Goal: Task Accomplishment & Management: Complete application form

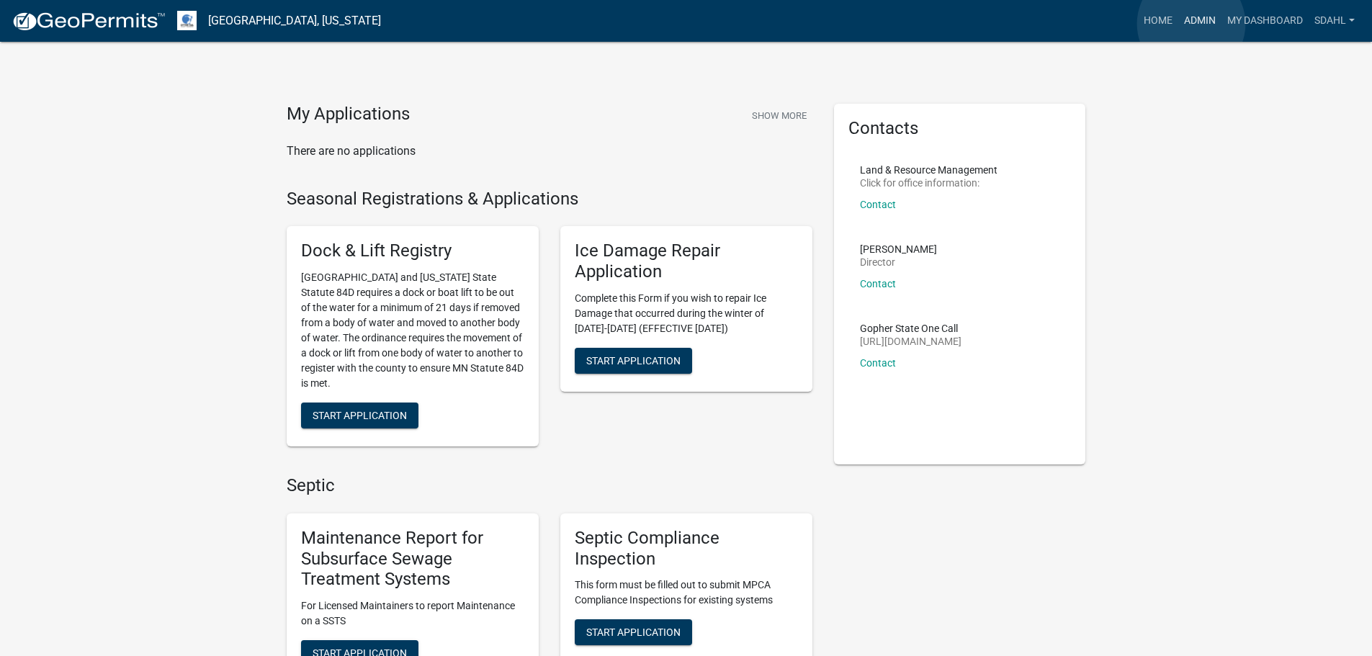
click at [1191, 24] on link "Admin" at bounding box center [1199, 20] width 43 height 27
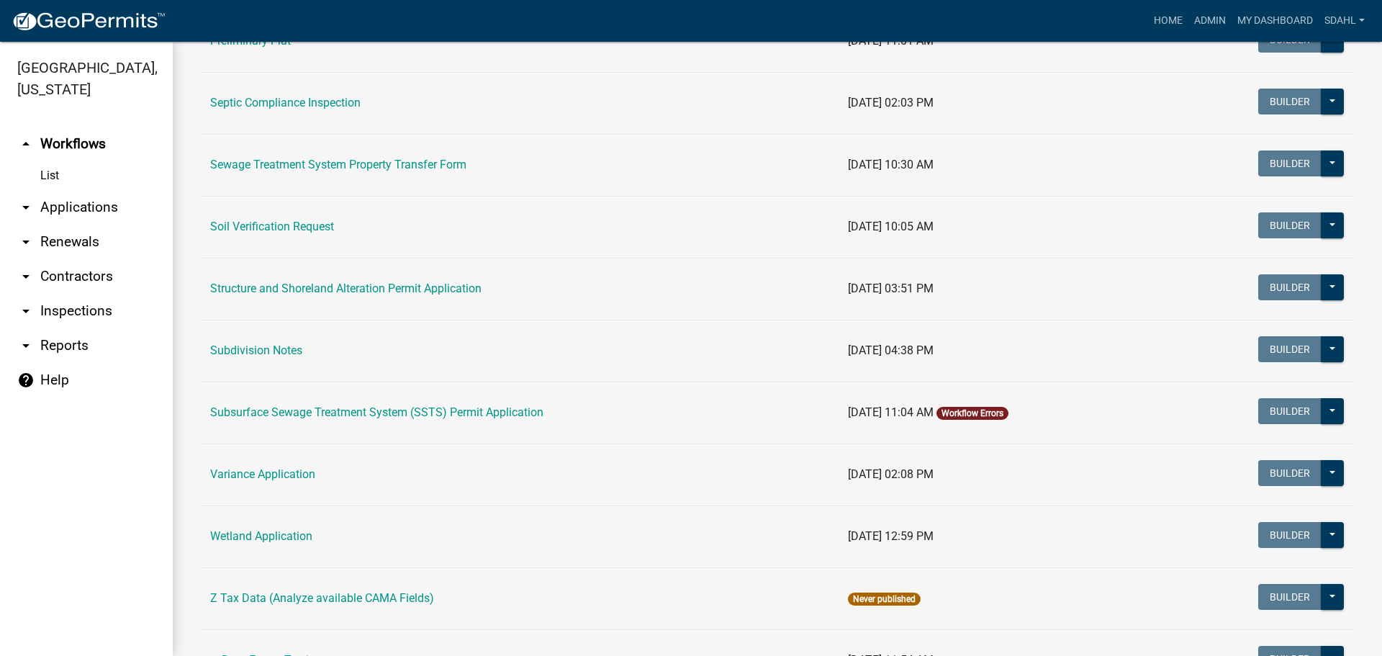
scroll to position [790, 0]
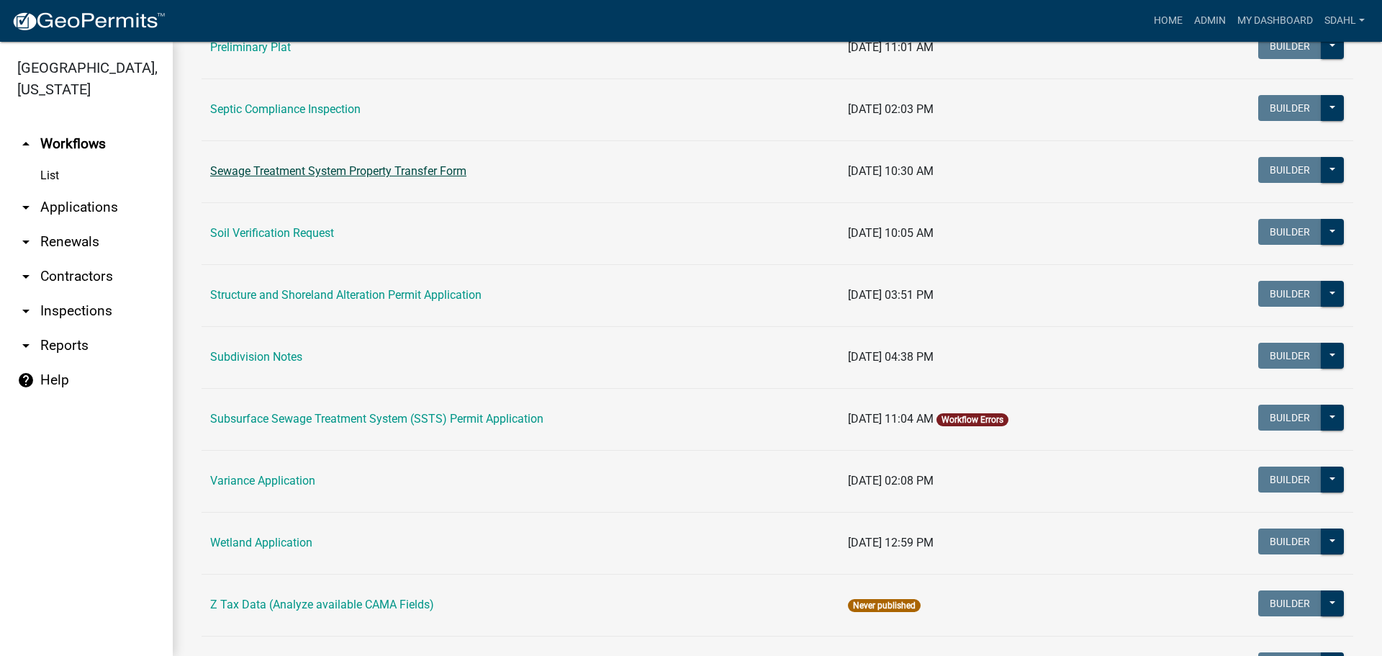
click at [415, 169] on link "Sewage Treatment System Property Transfer Form" at bounding box center [338, 171] width 256 height 14
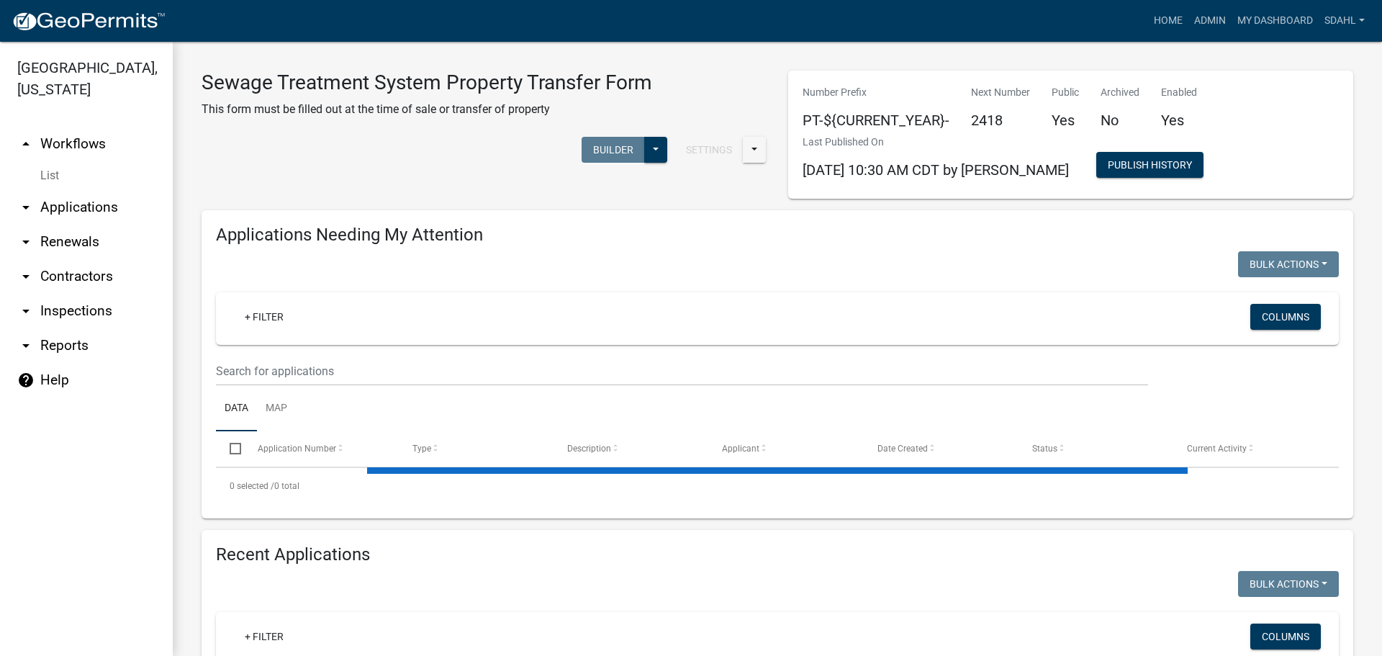
select select "3: 100"
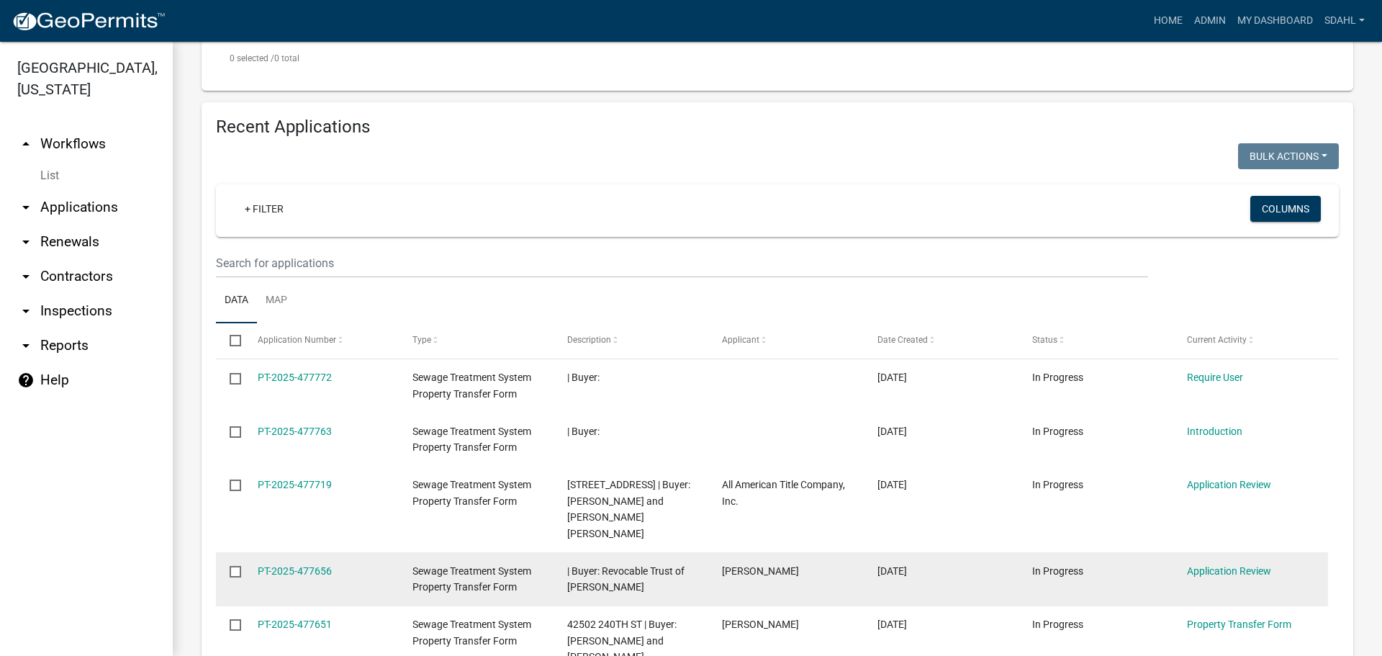
scroll to position [438, 0]
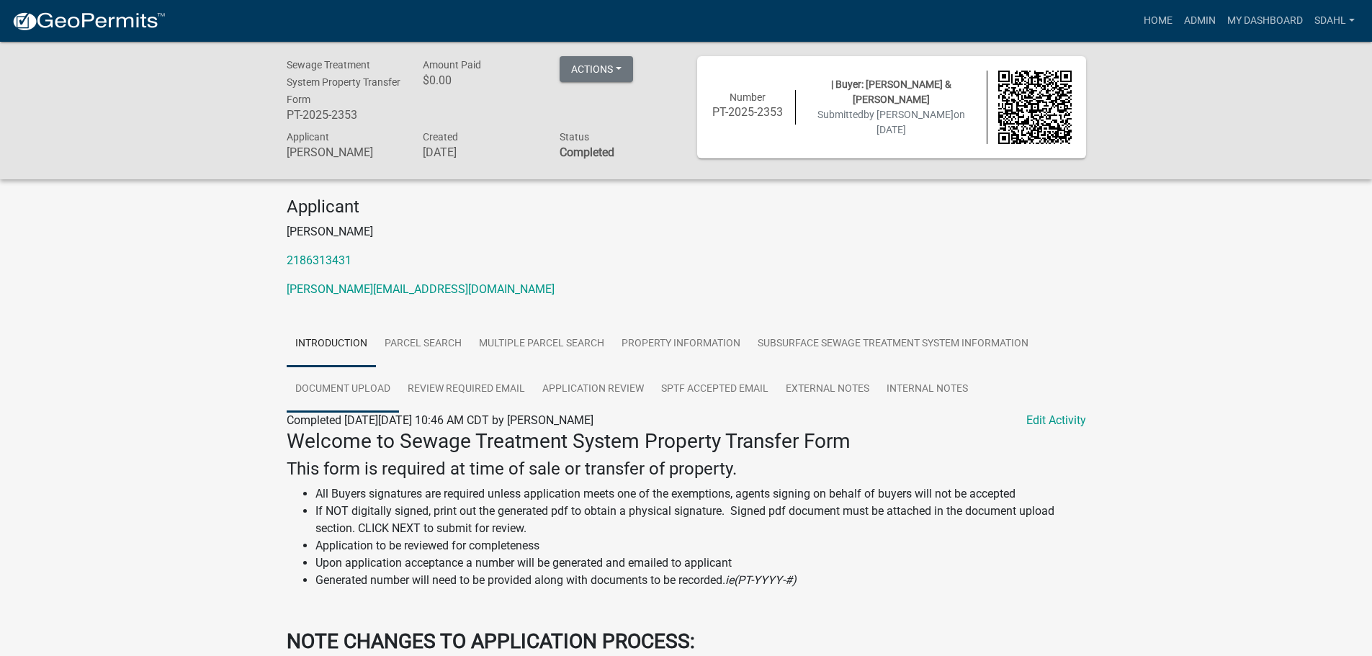
click at [379, 389] on link "Document Upload" at bounding box center [343, 389] width 112 height 46
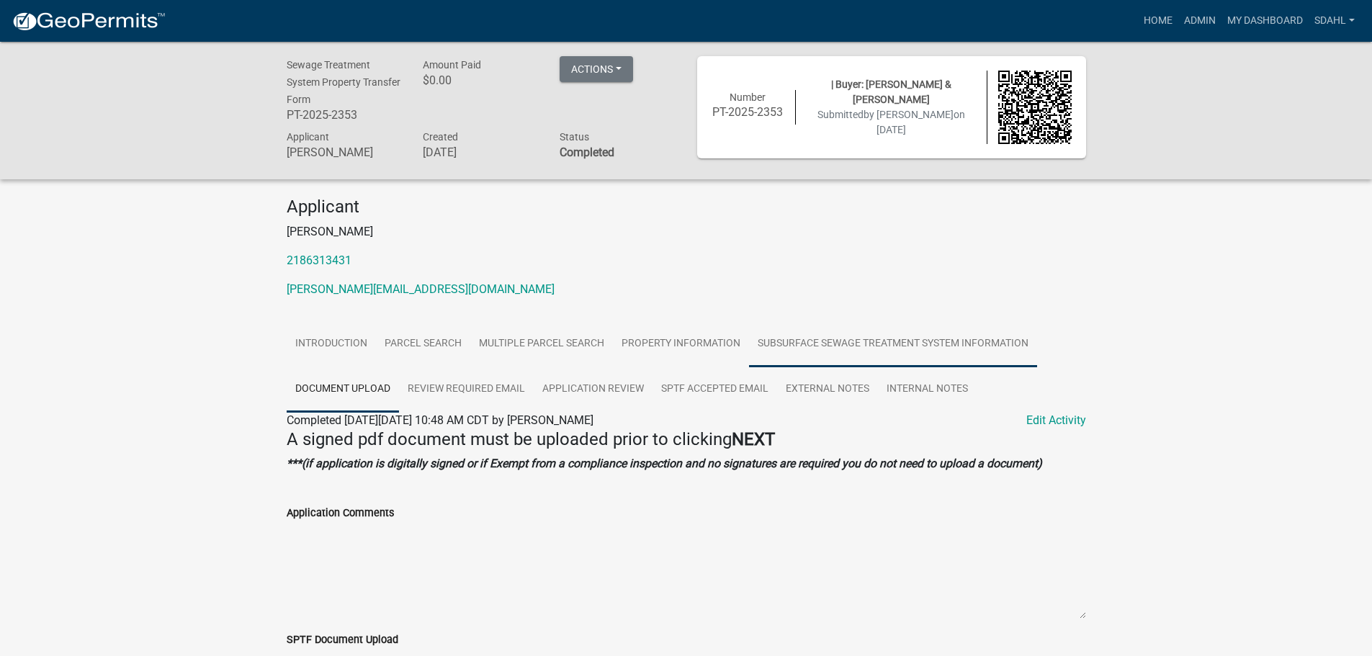
click at [954, 343] on link "Subsurface Sewage Treatment System Information" at bounding box center [893, 344] width 288 height 46
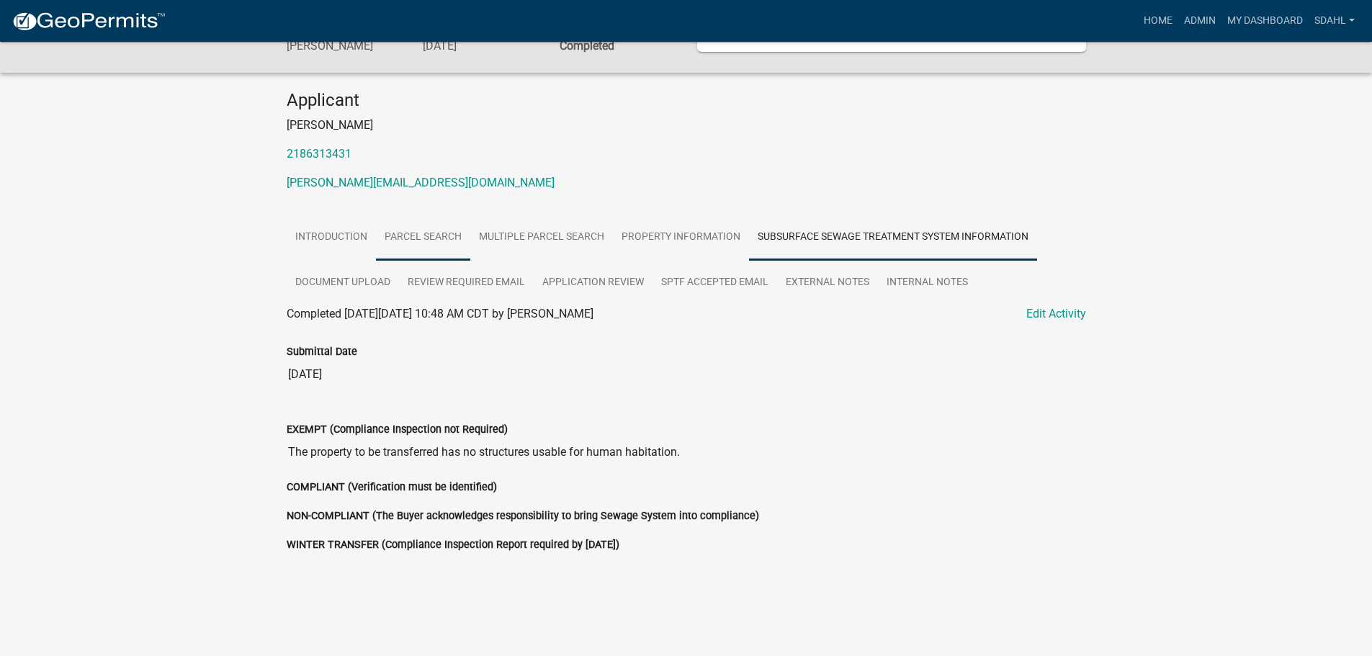
scroll to position [122, 0]
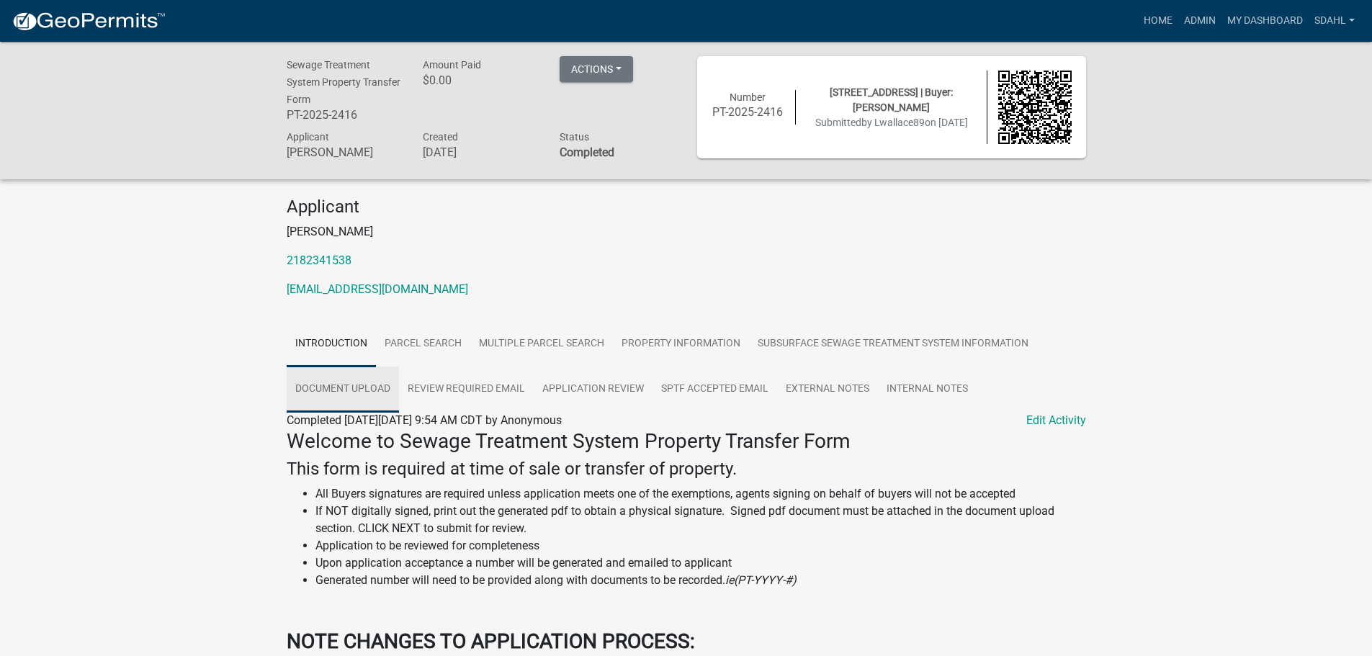
click at [348, 391] on link "Document Upload" at bounding box center [343, 389] width 112 height 46
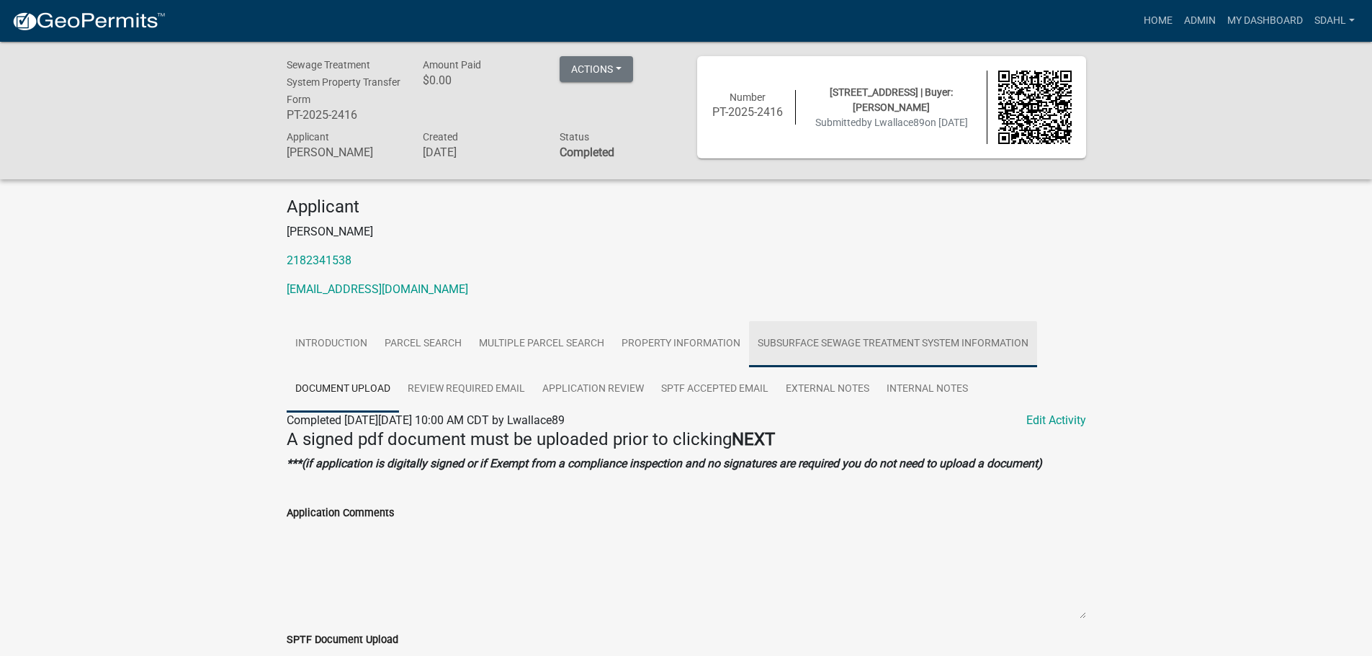
click at [923, 333] on link "Subsurface Sewage Treatment System Information" at bounding box center [893, 344] width 288 height 46
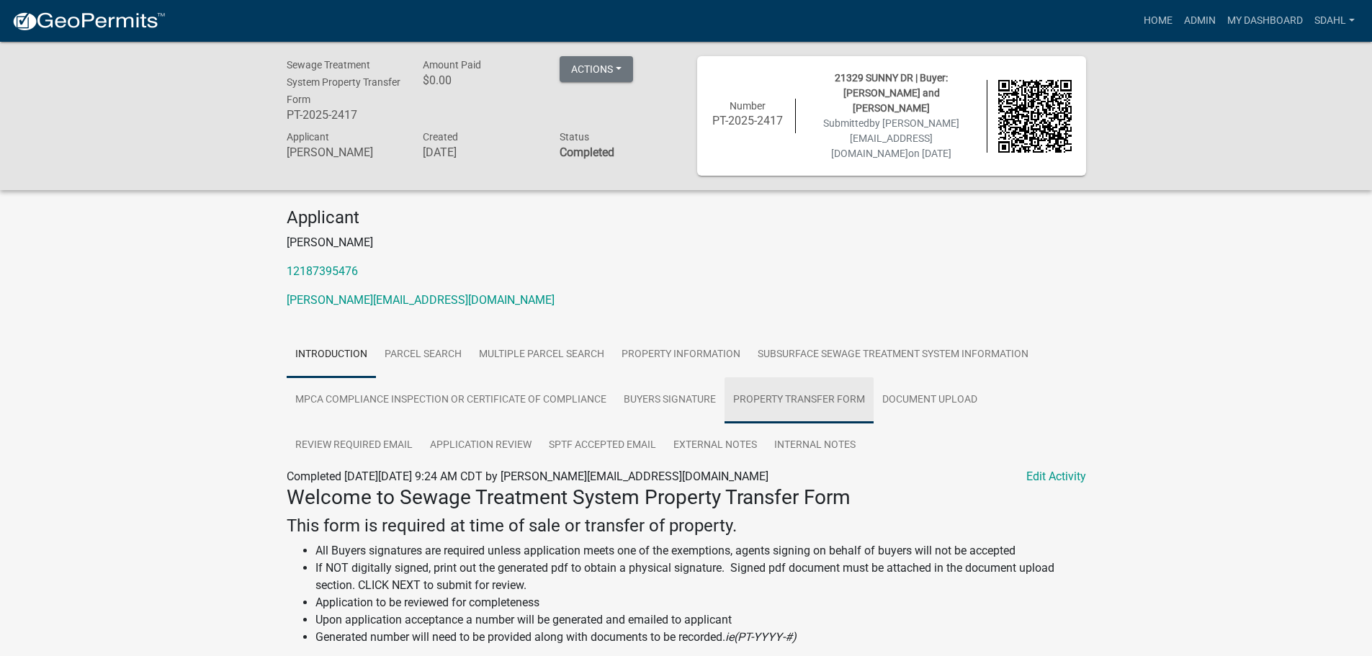
click at [805, 395] on link "Property Transfer Form" at bounding box center [798, 400] width 149 height 46
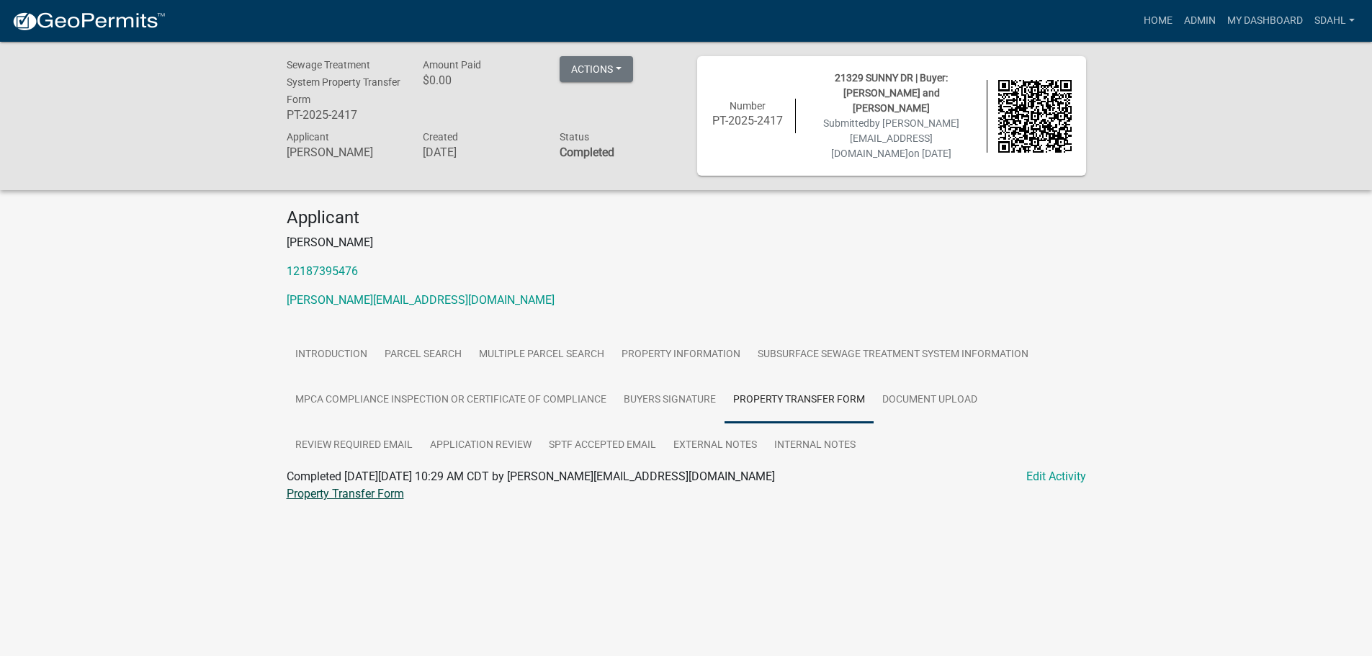
click at [362, 487] on link "Property Transfer Form" at bounding box center [345, 494] width 117 height 14
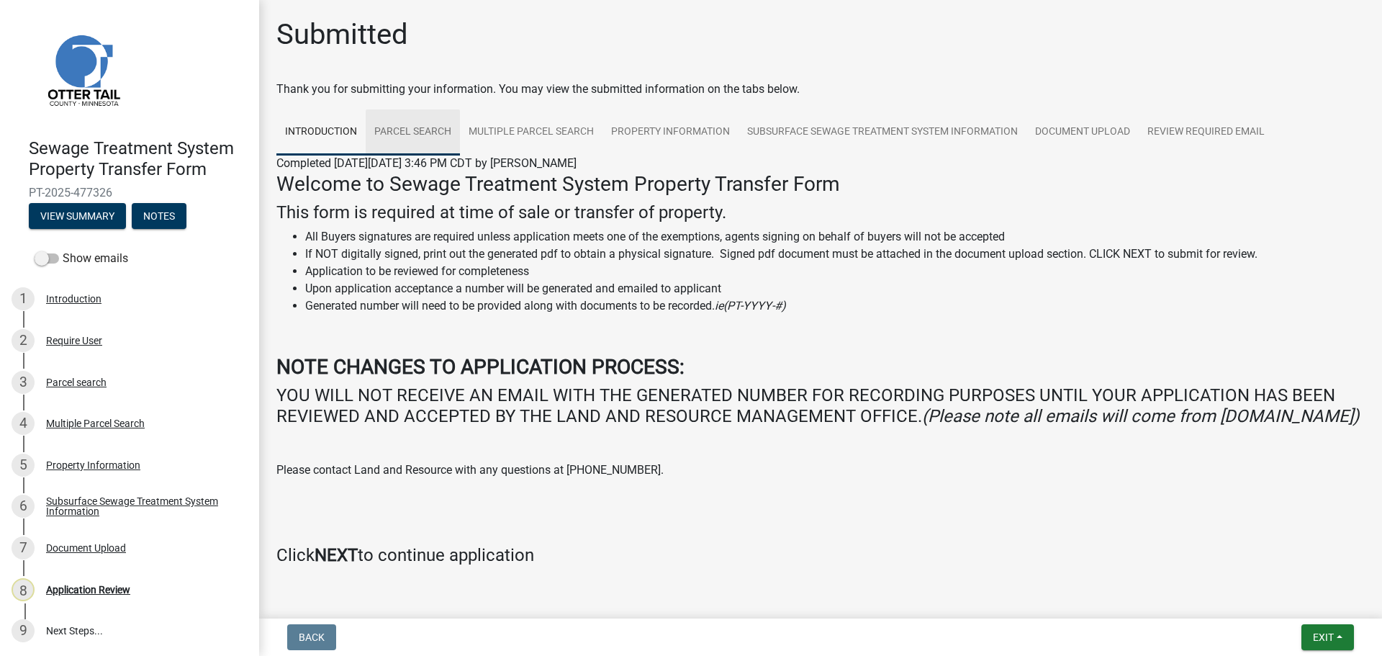
click at [420, 137] on link "Parcel search" at bounding box center [413, 132] width 94 height 46
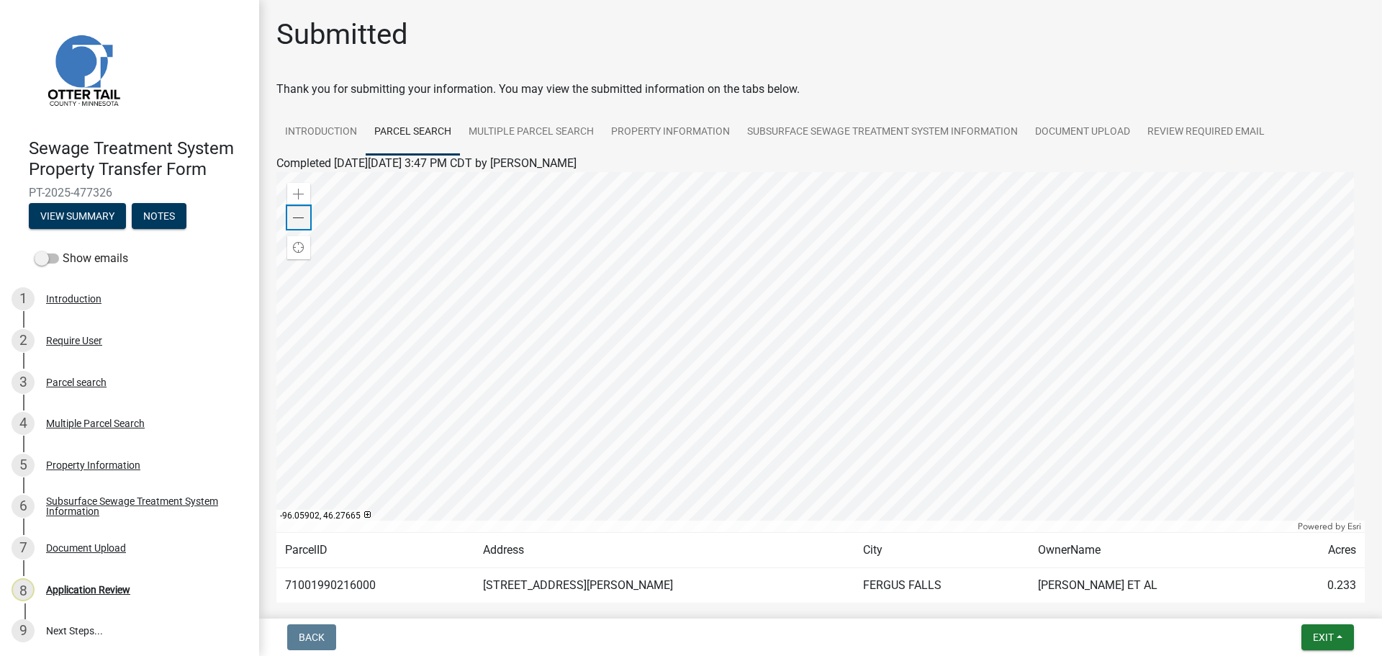
click at [302, 217] on span at bounding box center [299, 218] width 12 height 12
click at [563, 135] on link "Multiple Parcel Search" at bounding box center [531, 132] width 143 height 46
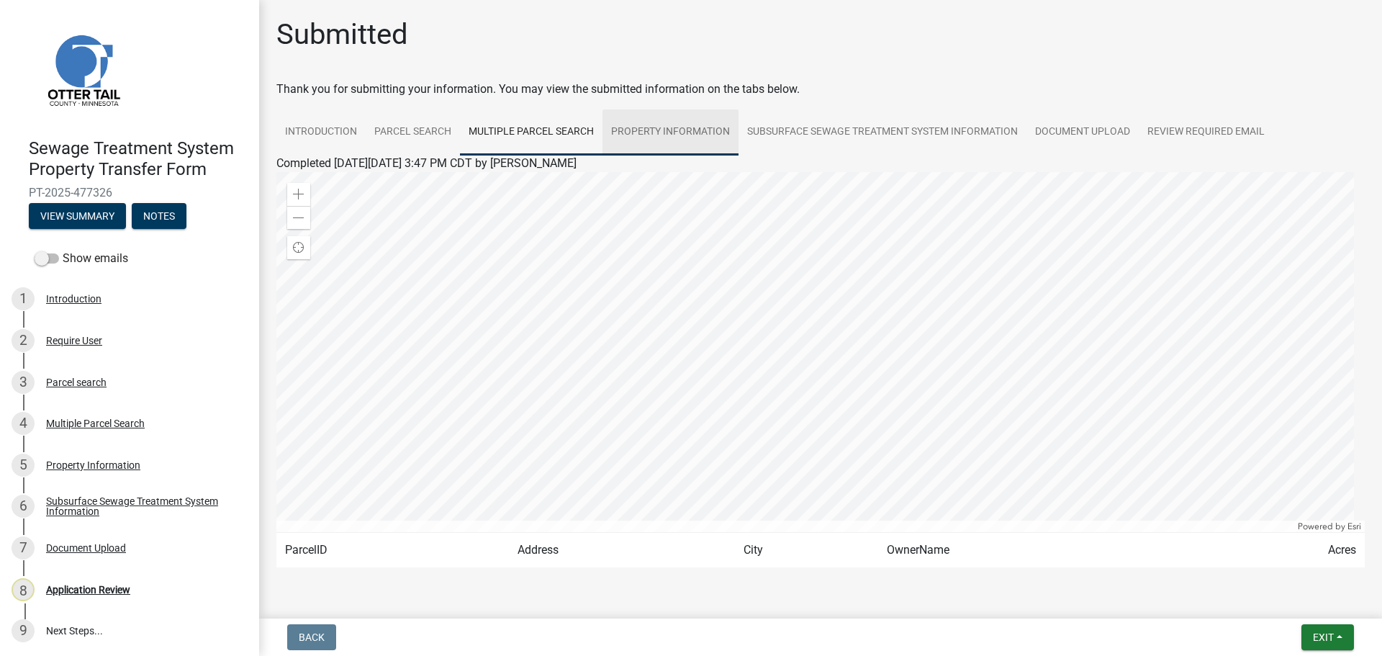
click at [688, 138] on link "Property Information" at bounding box center [671, 132] width 136 height 46
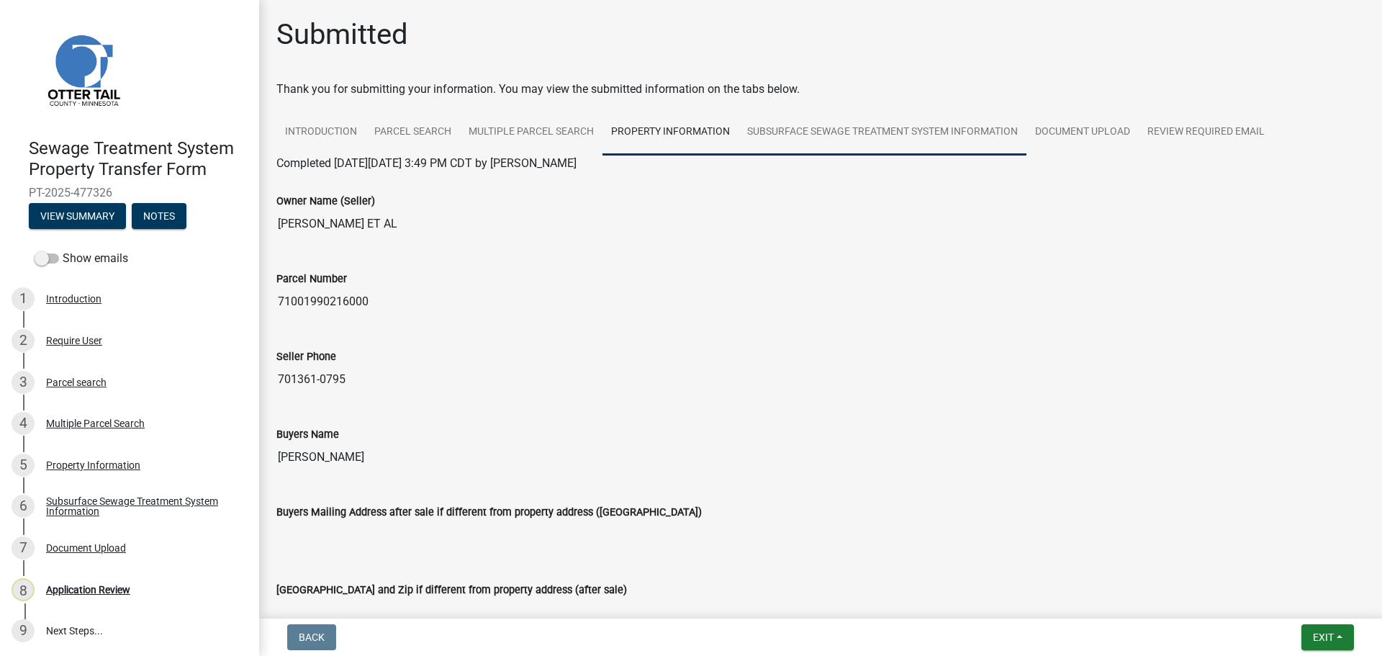
click at [839, 128] on link "Subsurface Sewage Treatment System Information" at bounding box center [883, 132] width 288 height 46
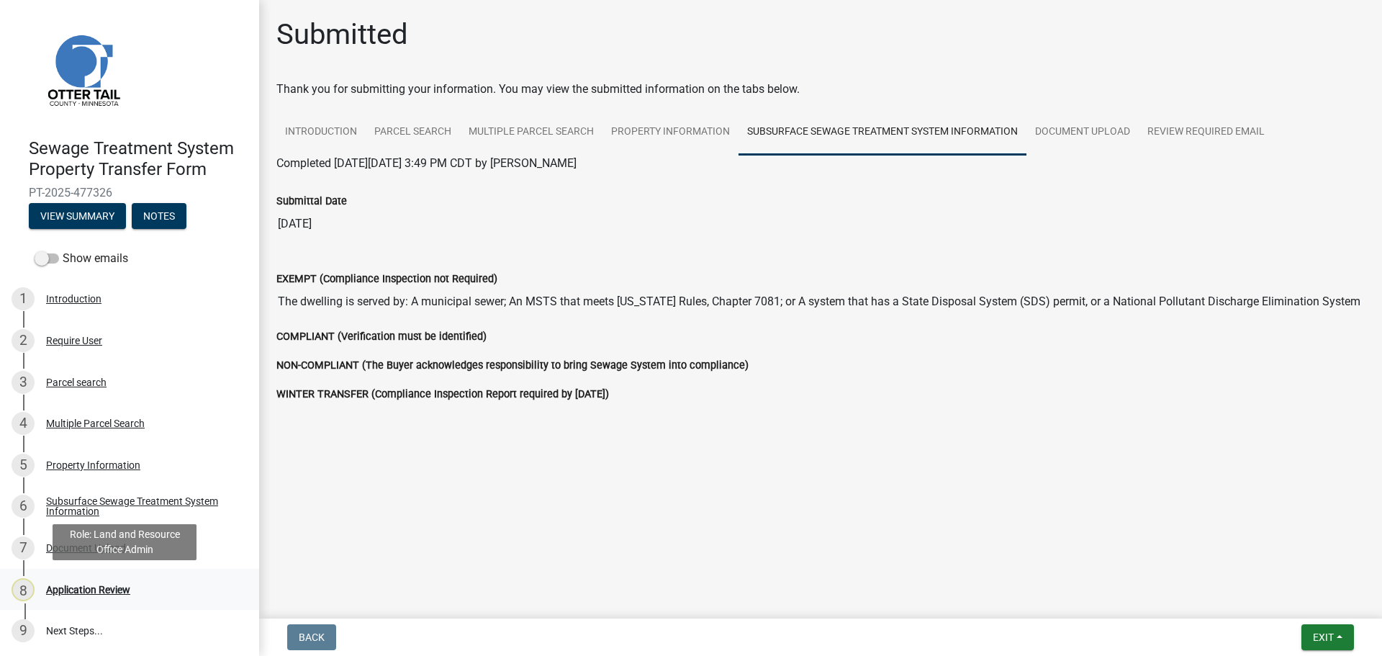
click at [93, 585] on div "Application Review" at bounding box center [88, 590] width 84 height 10
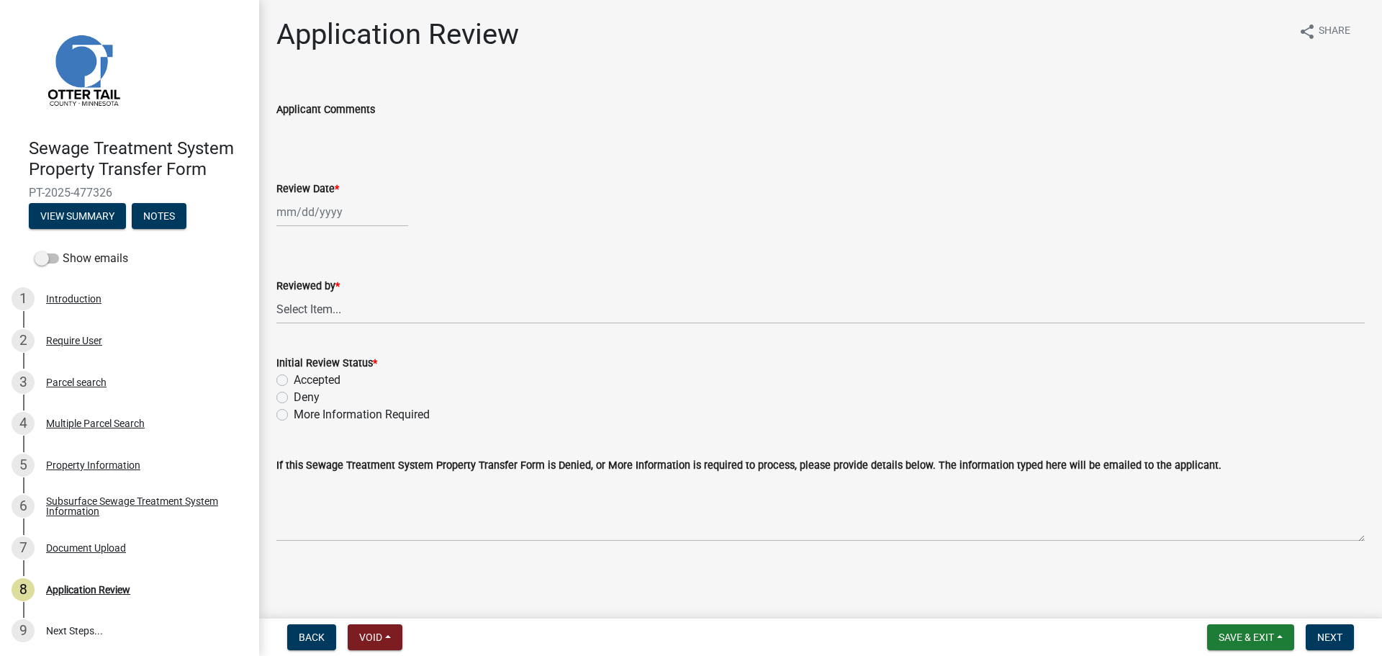
click at [333, 203] on div at bounding box center [342, 212] width 132 height 30
select select "9"
select select "2025"
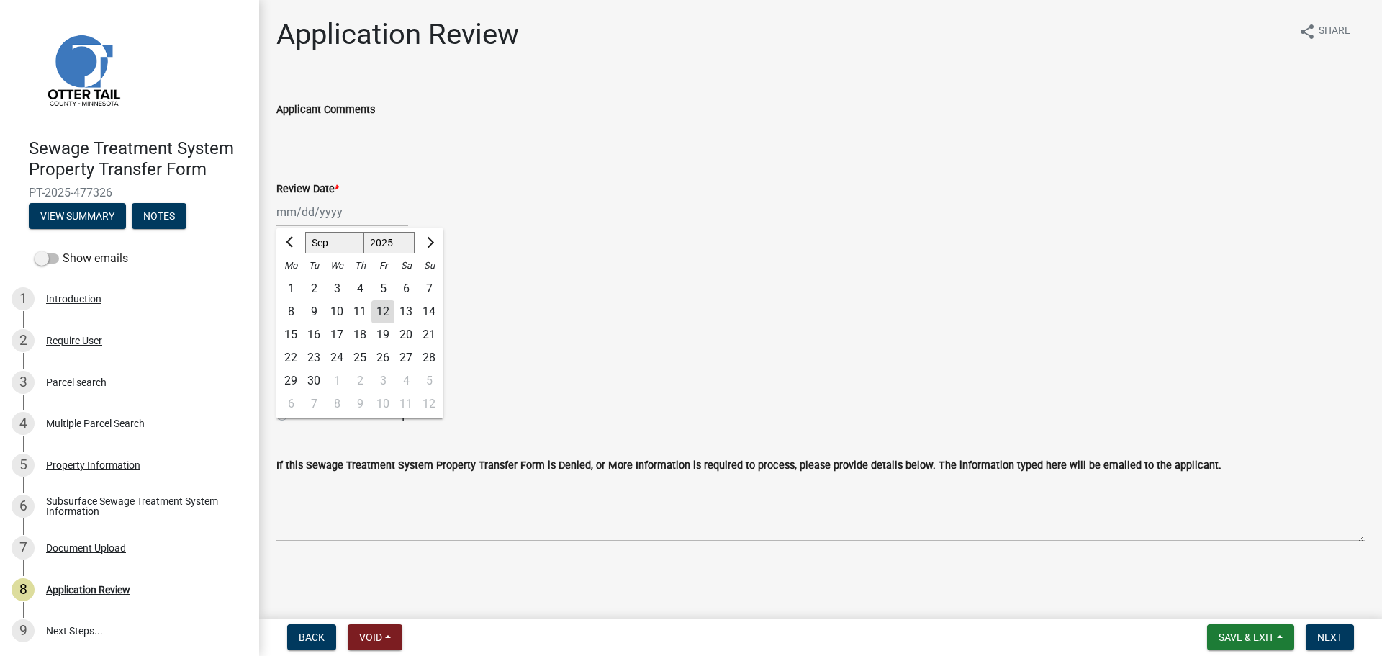
click at [387, 304] on div "12" at bounding box center [382, 311] width 23 height 23
type input "[DATE]"
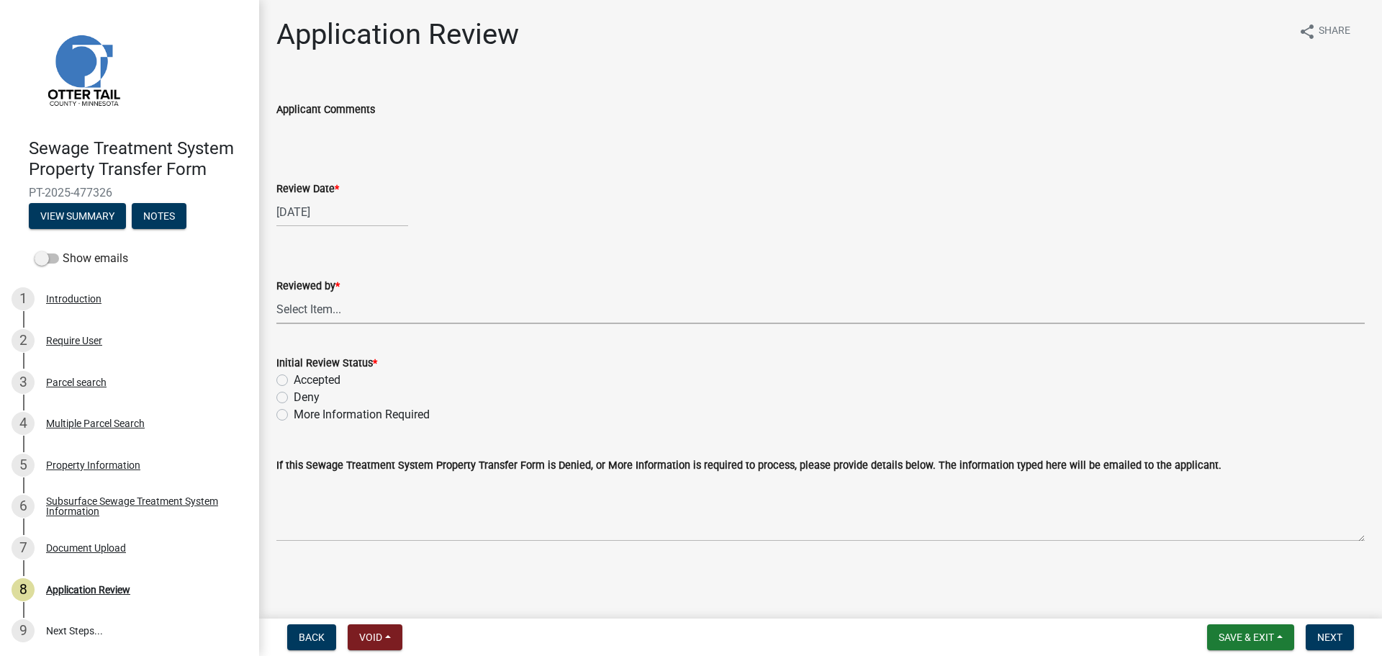
click at [363, 317] on select "Select Item... [PERSON_NAME] [PERSON_NAME] [PERSON_NAME] [PERSON_NAME] [PERSON_…" at bounding box center [820, 309] width 1089 height 30
click at [276, 294] on select "Select Item... [PERSON_NAME] [PERSON_NAME] [PERSON_NAME] [PERSON_NAME] [PERSON_…" at bounding box center [820, 309] width 1089 height 30
select select "67745ee8-7159-4960-80f9-a638286b467c"
click at [328, 380] on label "Accepted" at bounding box center [317, 379] width 47 height 17
click at [303, 380] on input "Accepted" at bounding box center [298, 375] width 9 height 9
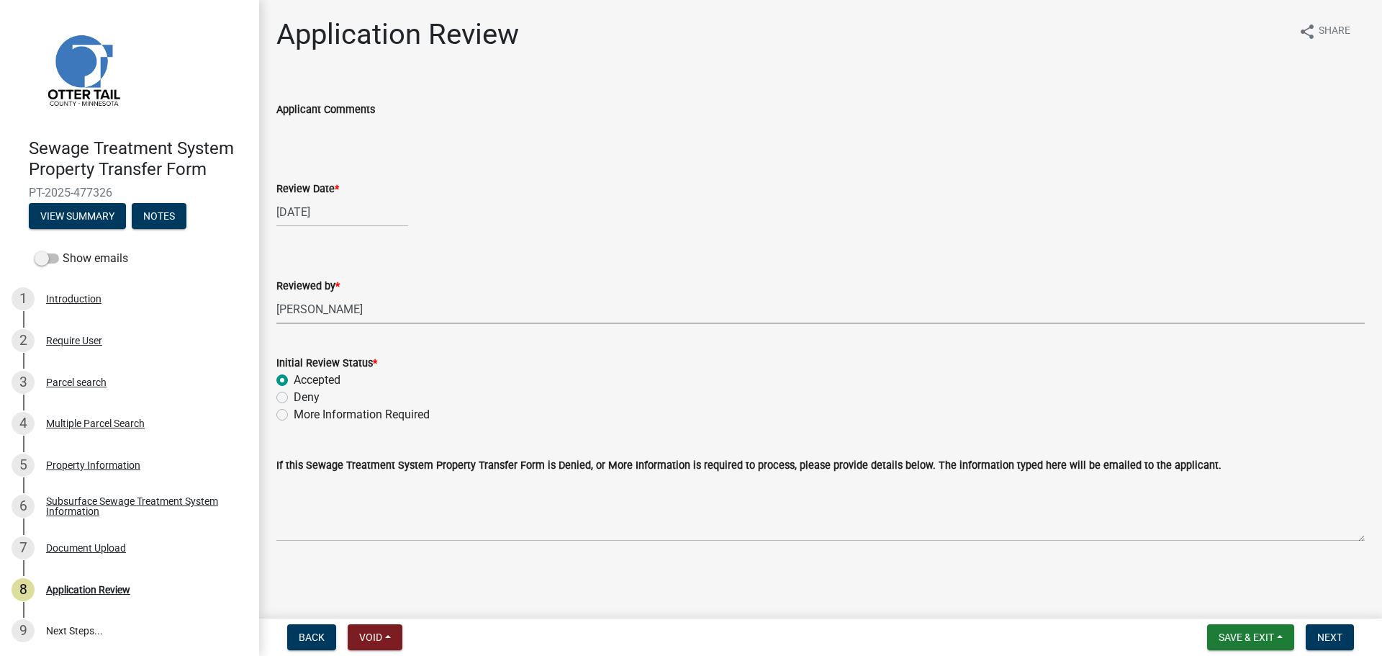
radio input "true"
click at [1338, 636] on span "Next" at bounding box center [1330, 637] width 25 height 12
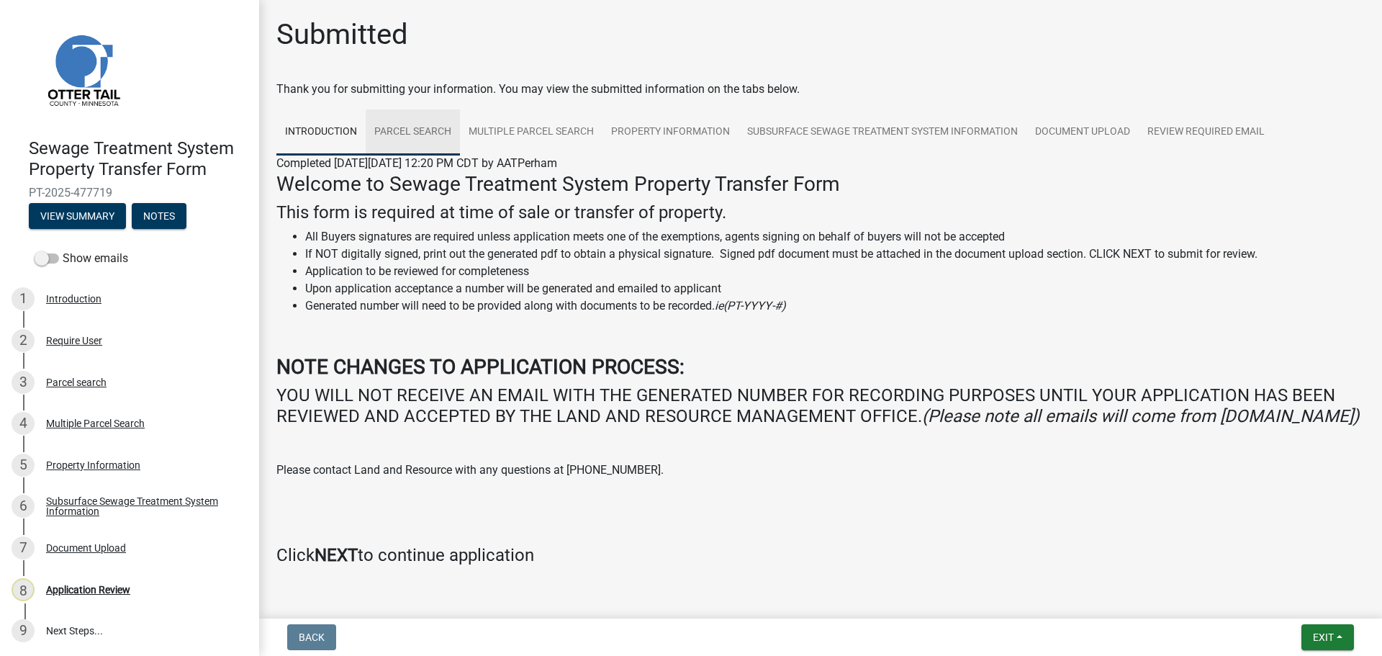
click at [396, 127] on link "Parcel search" at bounding box center [413, 132] width 94 height 46
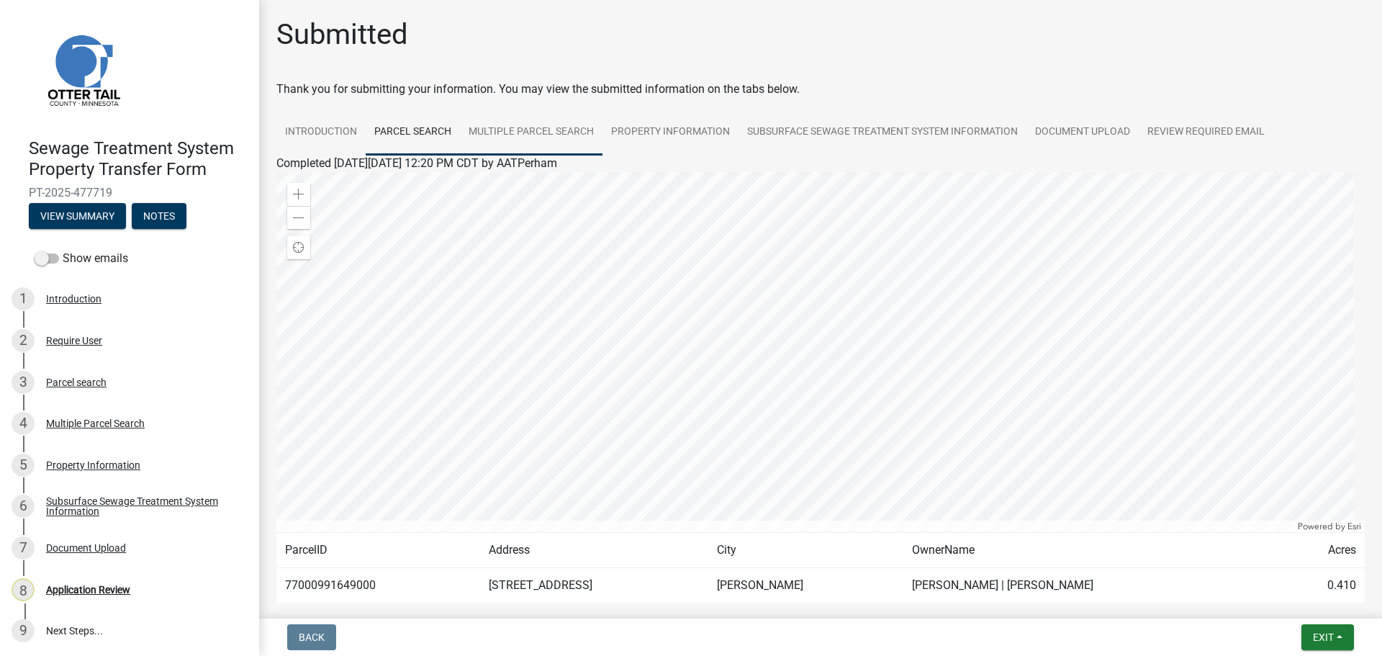
click at [545, 132] on link "Multiple Parcel Search" at bounding box center [531, 132] width 143 height 46
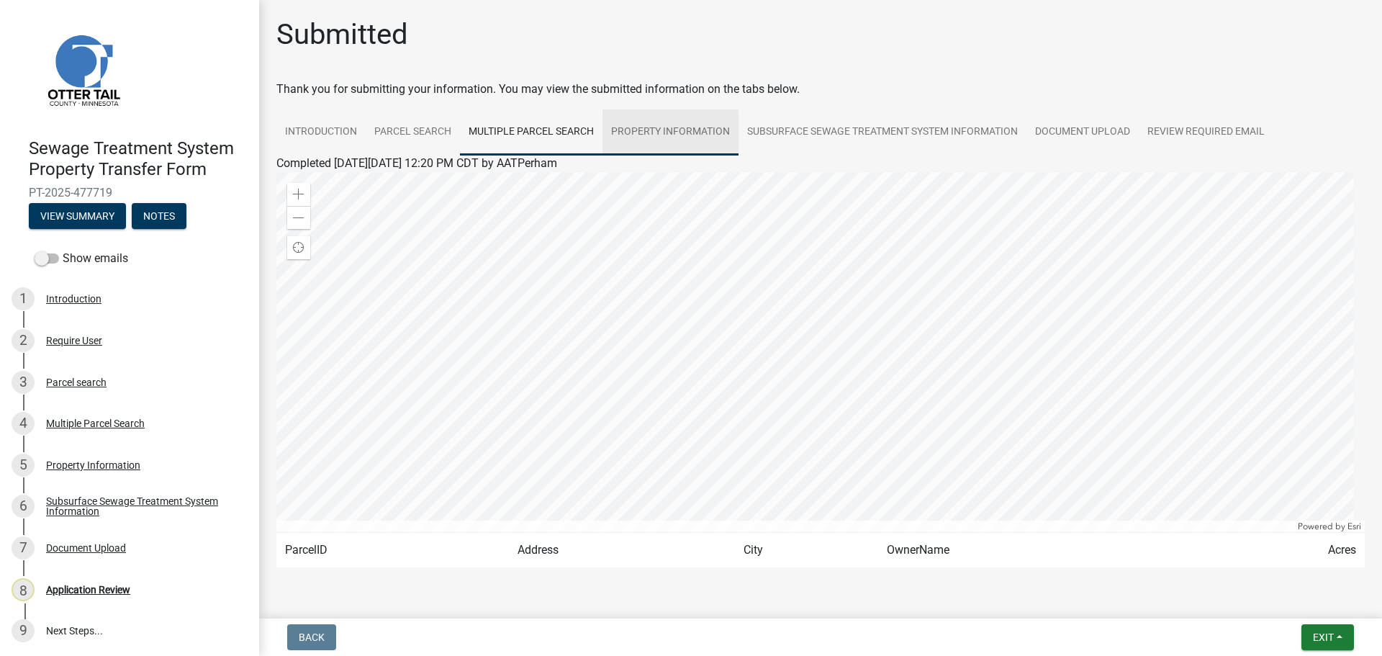
click at [693, 132] on link "Property Information" at bounding box center [671, 132] width 136 height 46
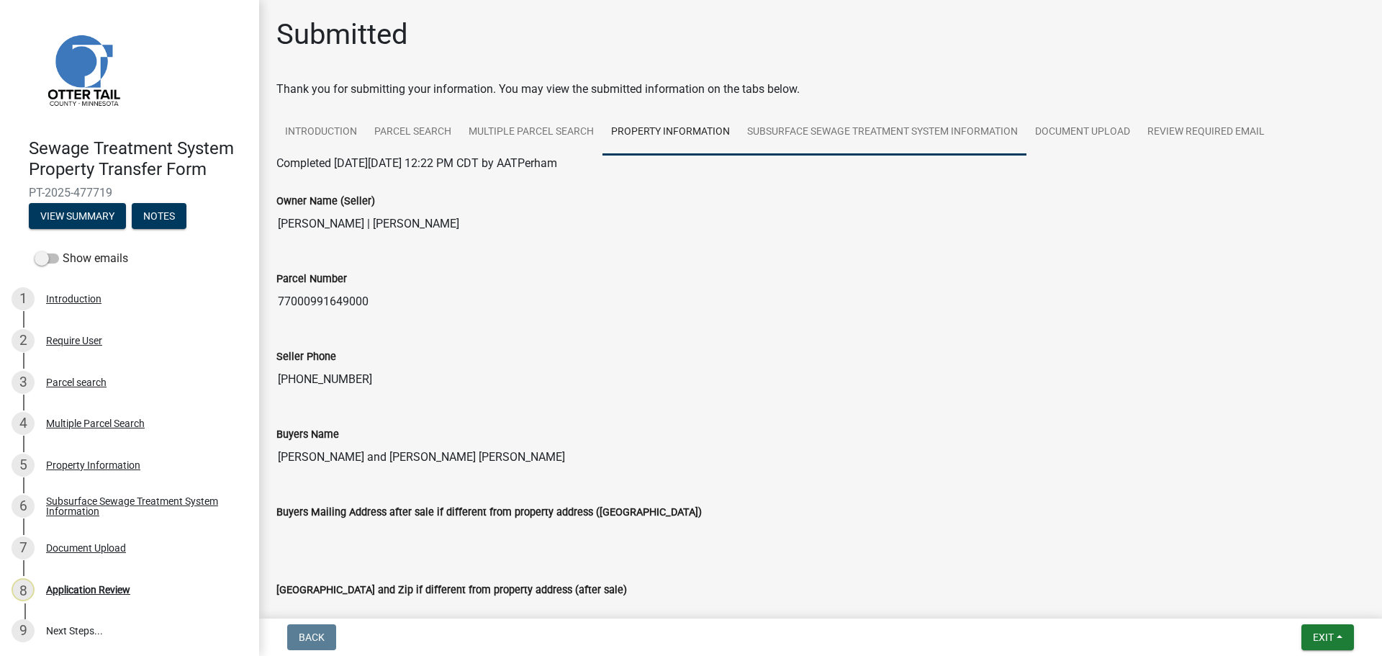
click at [834, 140] on link "Subsurface Sewage Treatment System Information" at bounding box center [883, 132] width 288 height 46
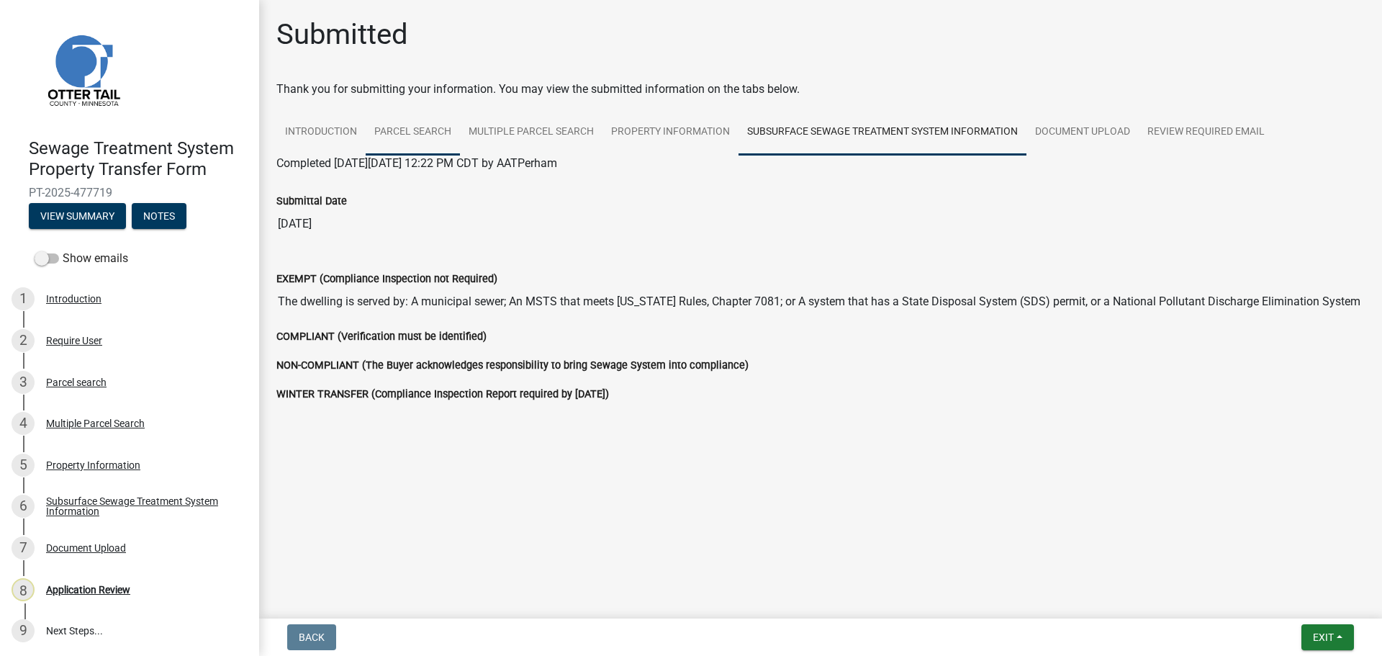
click at [413, 129] on link "Parcel search" at bounding box center [413, 132] width 94 height 46
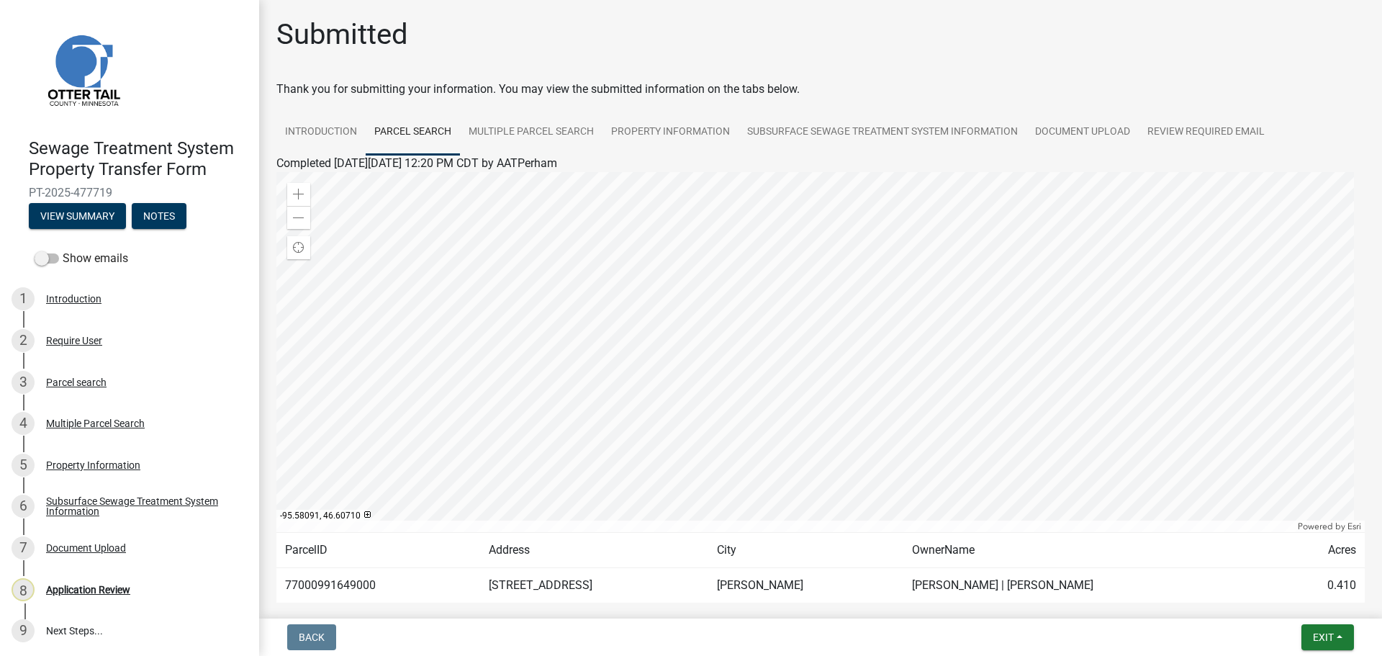
click at [350, 586] on td "77000991649000" at bounding box center [378, 585] width 204 height 35
copy td "77000991649000"
click at [801, 129] on link "Subsurface Sewage Treatment System Information" at bounding box center [883, 132] width 288 height 46
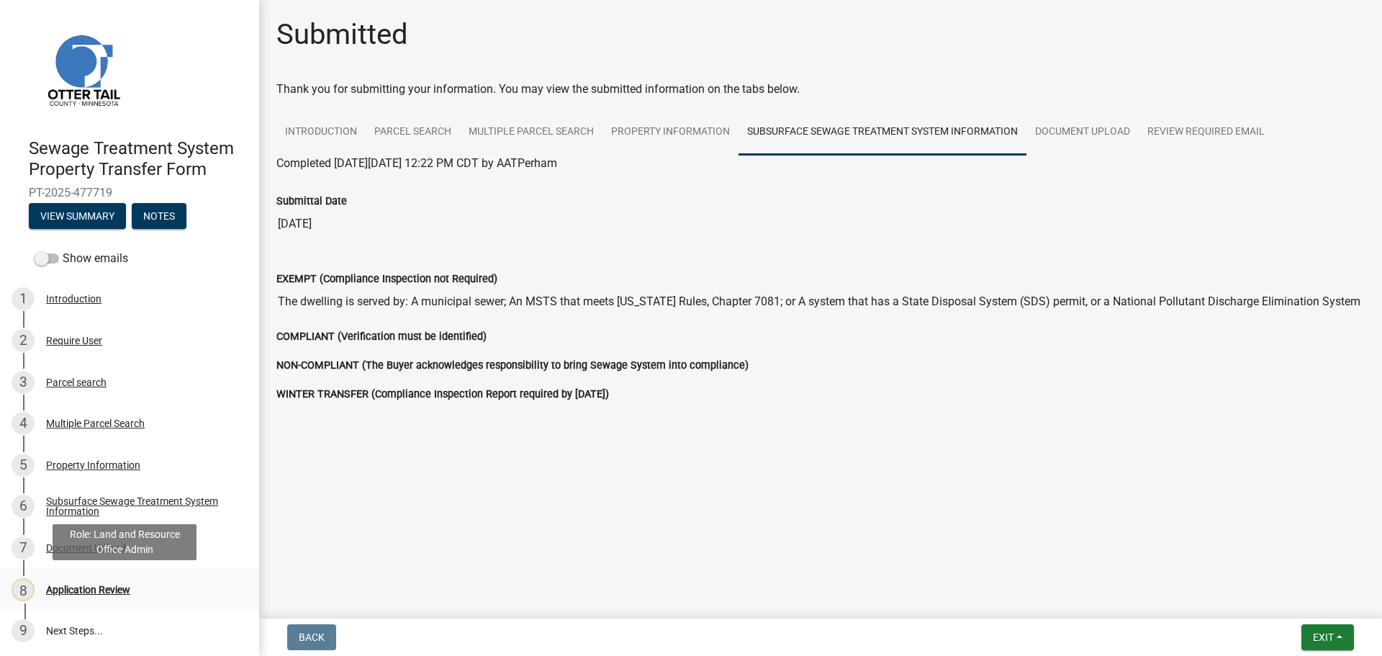
click at [97, 585] on div "Application Review" at bounding box center [88, 590] width 84 height 10
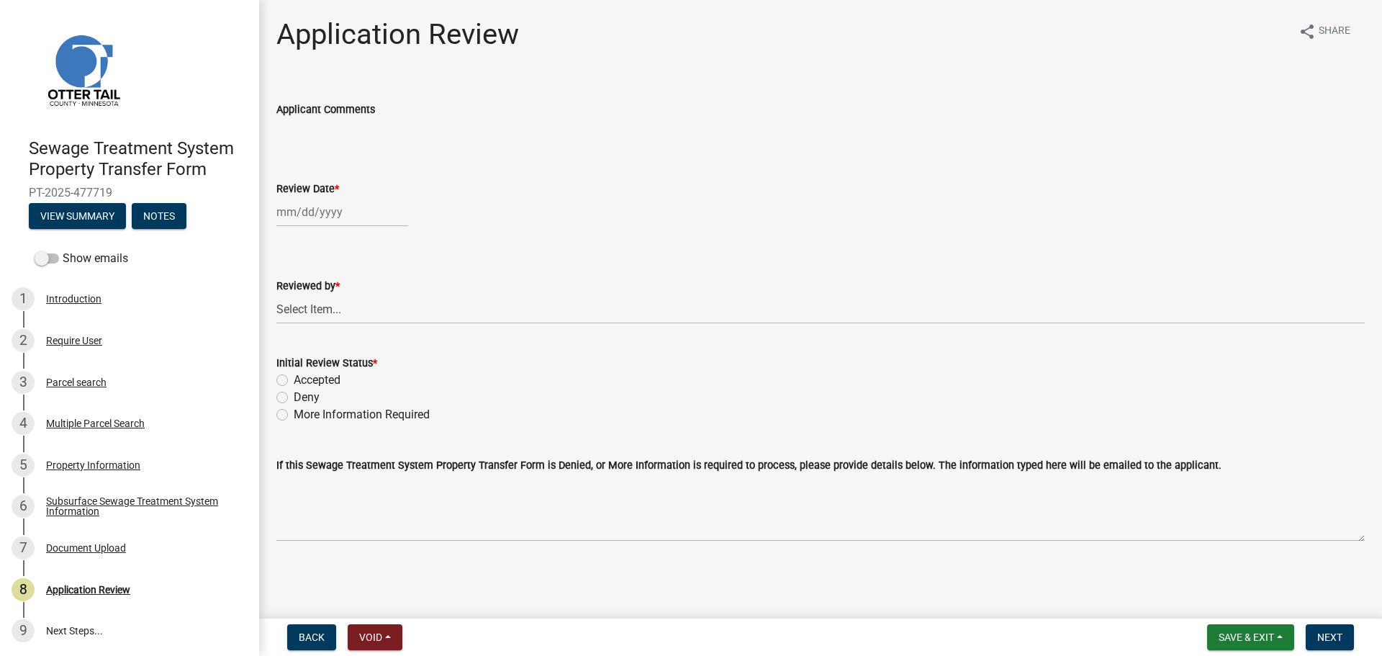
click at [325, 214] on div at bounding box center [342, 212] width 132 height 30
select select "9"
select select "2025"
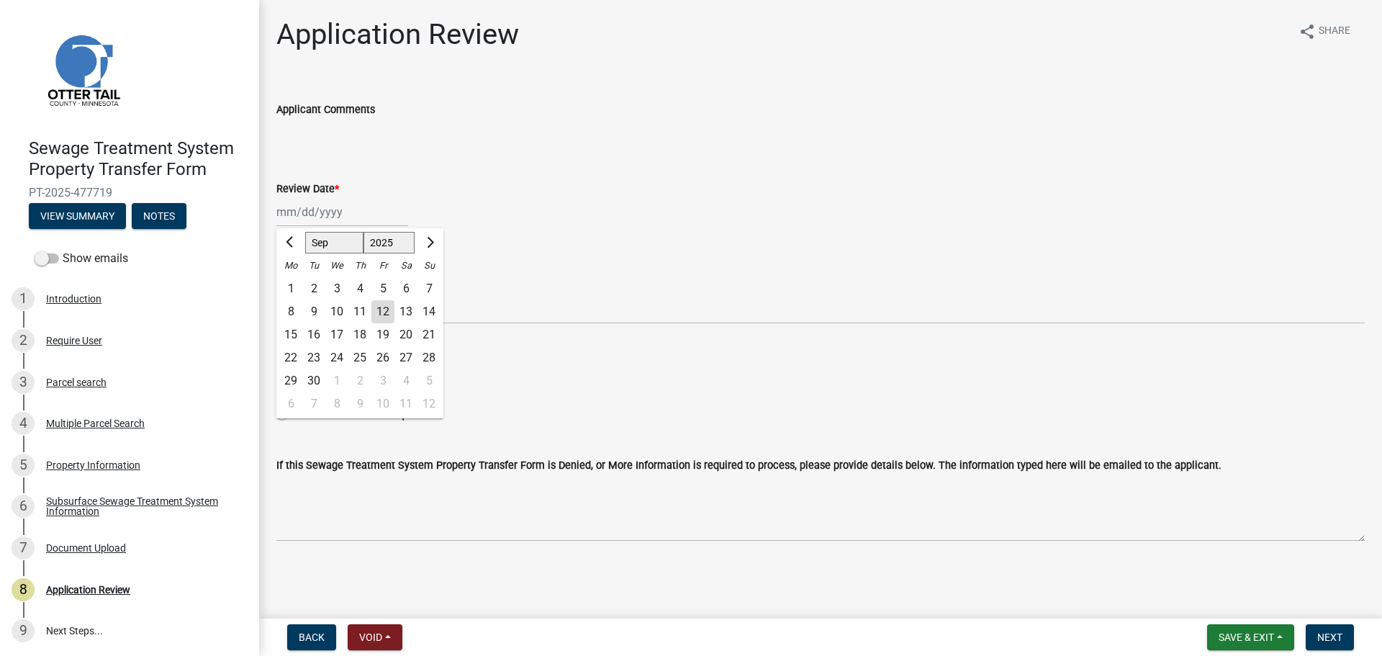
click at [382, 302] on div "12" at bounding box center [382, 311] width 23 height 23
type input "09/12/2025"
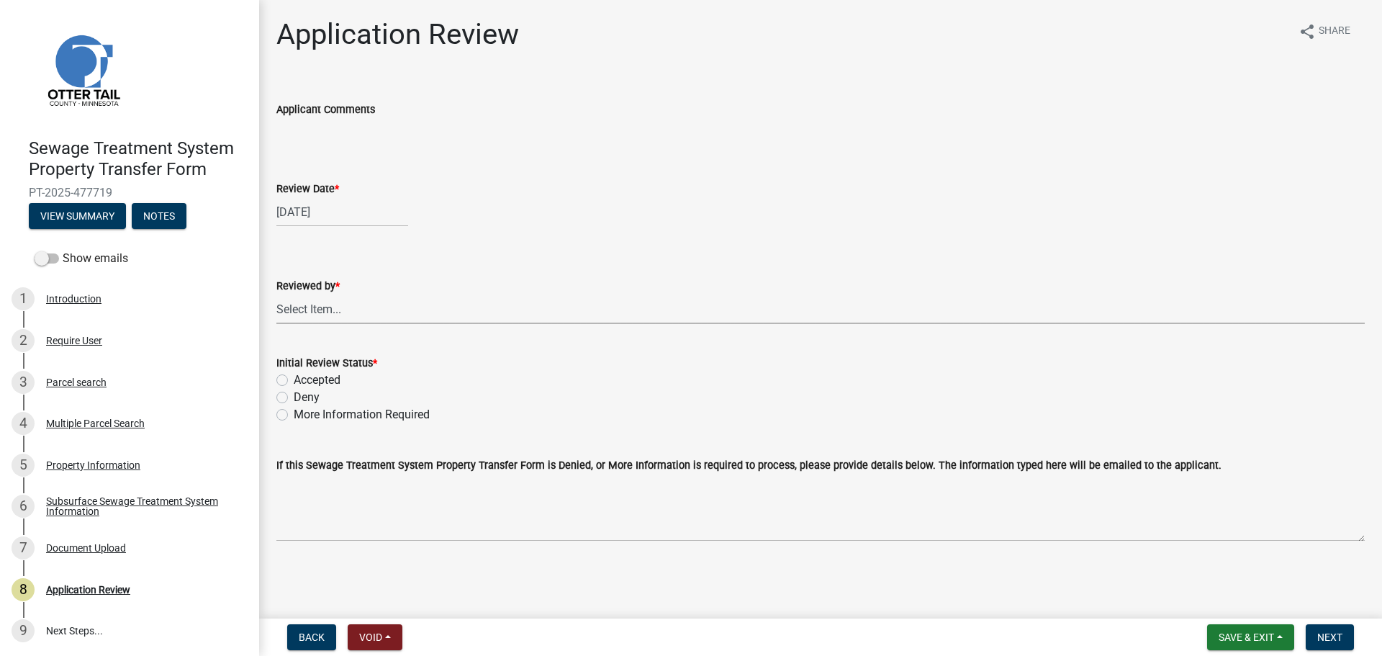
click at [356, 312] on select "Select Item... Alexis Newark Amy Busko Andrea Perales Brittany Tollefson Christ…" at bounding box center [820, 309] width 1089 height 30
click at [276, 294] on select "Select Item... Alexis Newark Amy Busko Andrea Perales Brittany Tollefson Christ…" at bounding box center [820, 309] width 1089 height 30
select select "67745ee8-7159-4960-80f9-a638286b467c"
drag, startPoint x: 338, startPoint y: 386, endPoint x: 479, endPoint y: 383, distance: 141.9
click at [338, 385] on label "Accepted" at bounding box center [317, 379] width 47 height 17
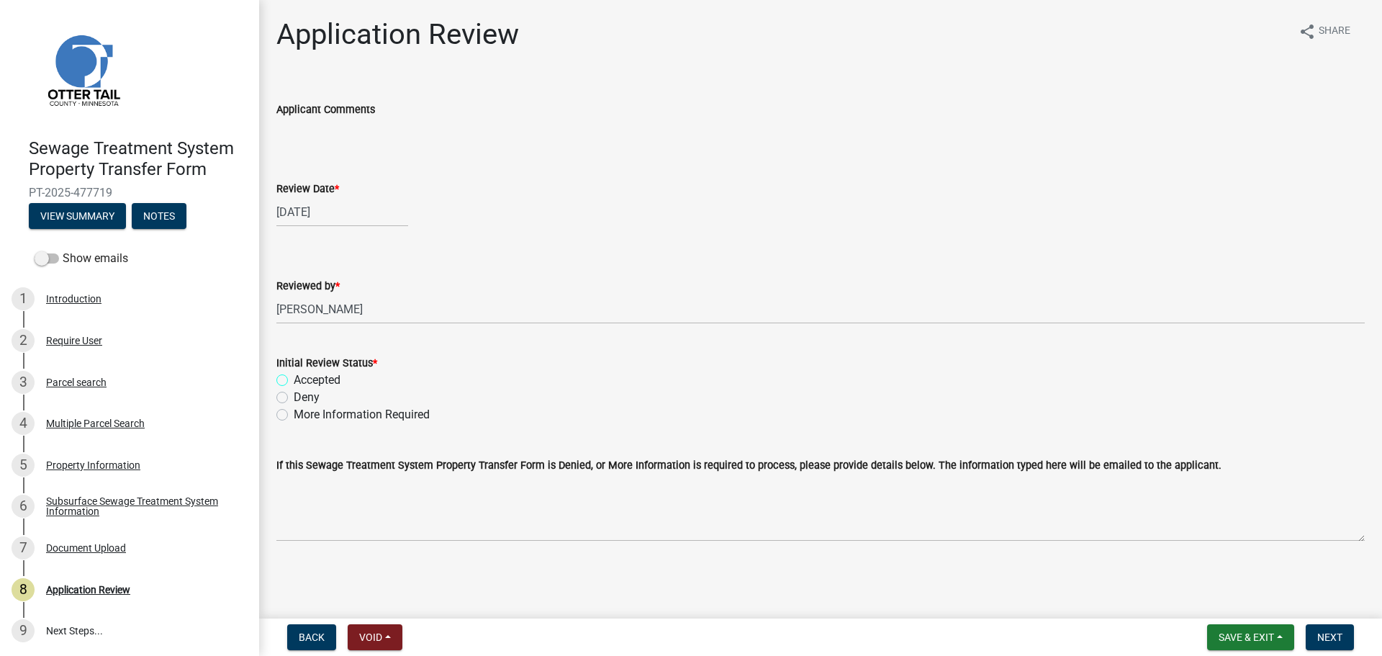
click at [303, 381] on input "Accepted" at bounding box center [298, 375] width 9 height 9
radio input "true"
click at [1333, 629] on button "Next" at bounding box center [1330, 637] width 48 height 26
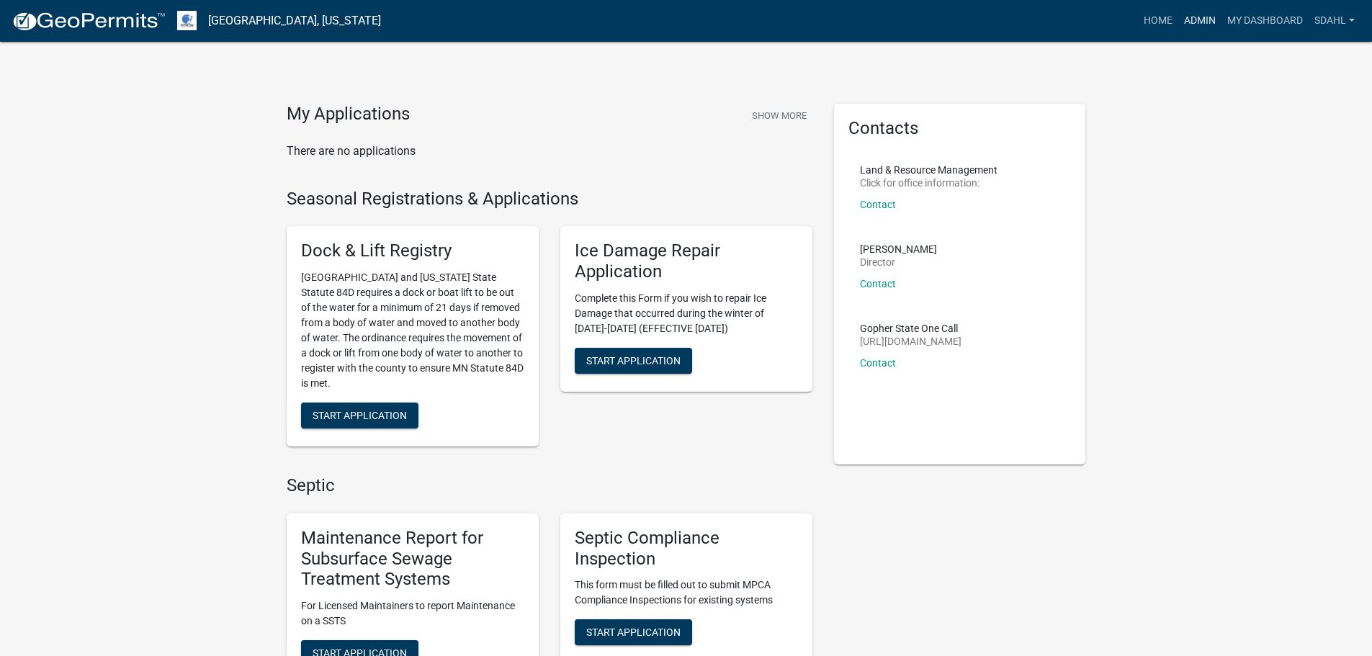
click at [1188, 16] on link "Admin" at bounding box center [1199, 20] width 43 height 27
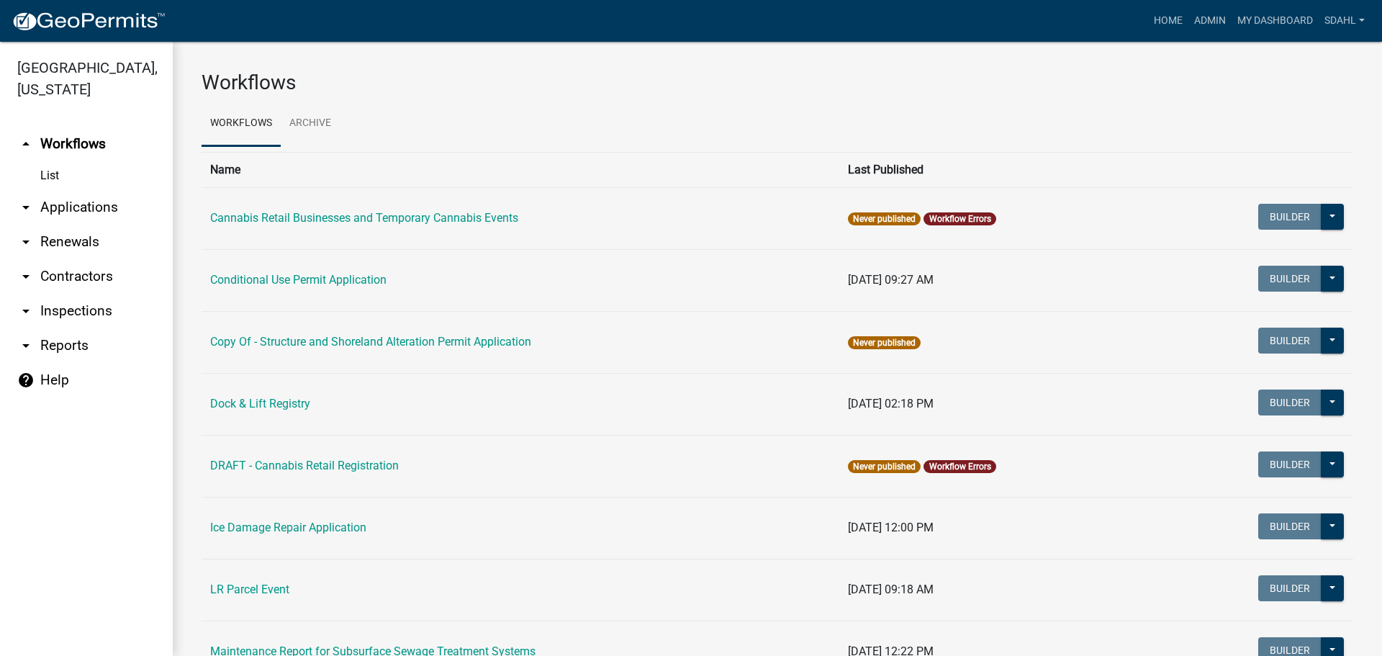
click at [62, 201] on link "arrow_drop_down Applications" at bounding box center [86, 207] width 173 height 35
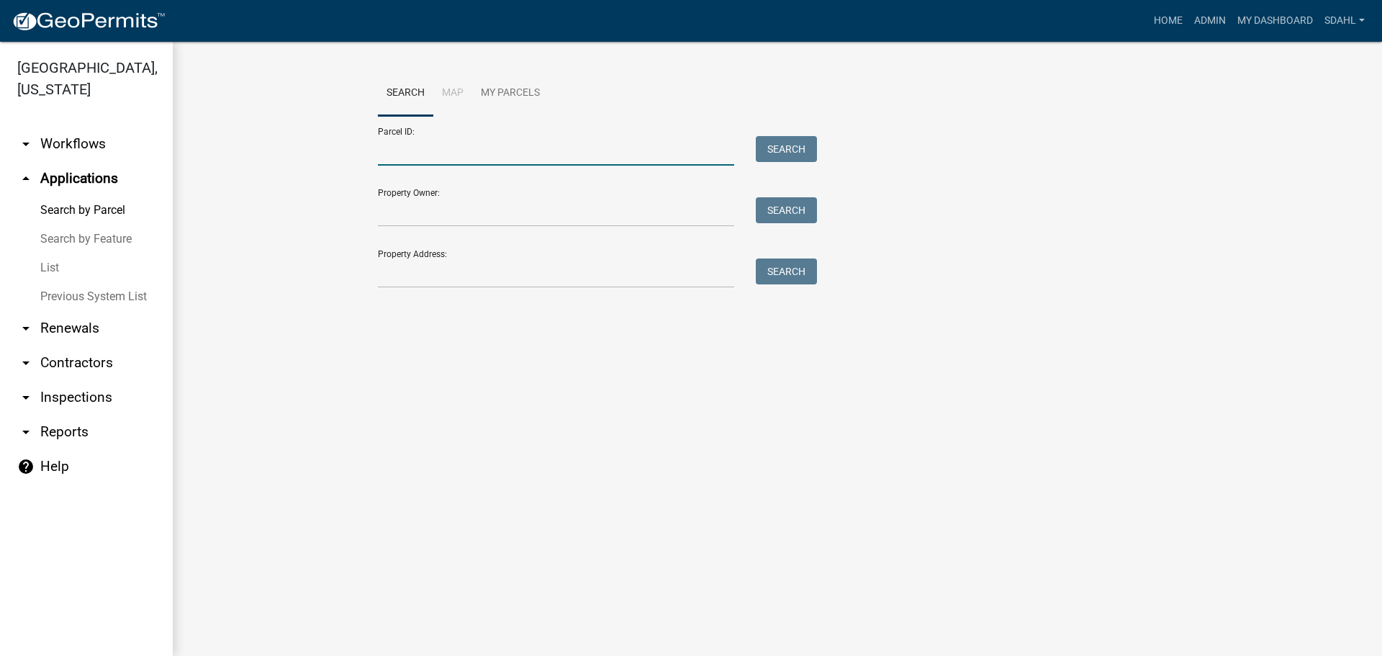
click at [497, 140] on input "Parcel ID:" at bounding box center [556, 151] width 356 height 30
paste input "77000991649000"
type input "77000991649000"
click at [784, 141] on button "Search" at bounding box center [786, 149] width 61 height 26
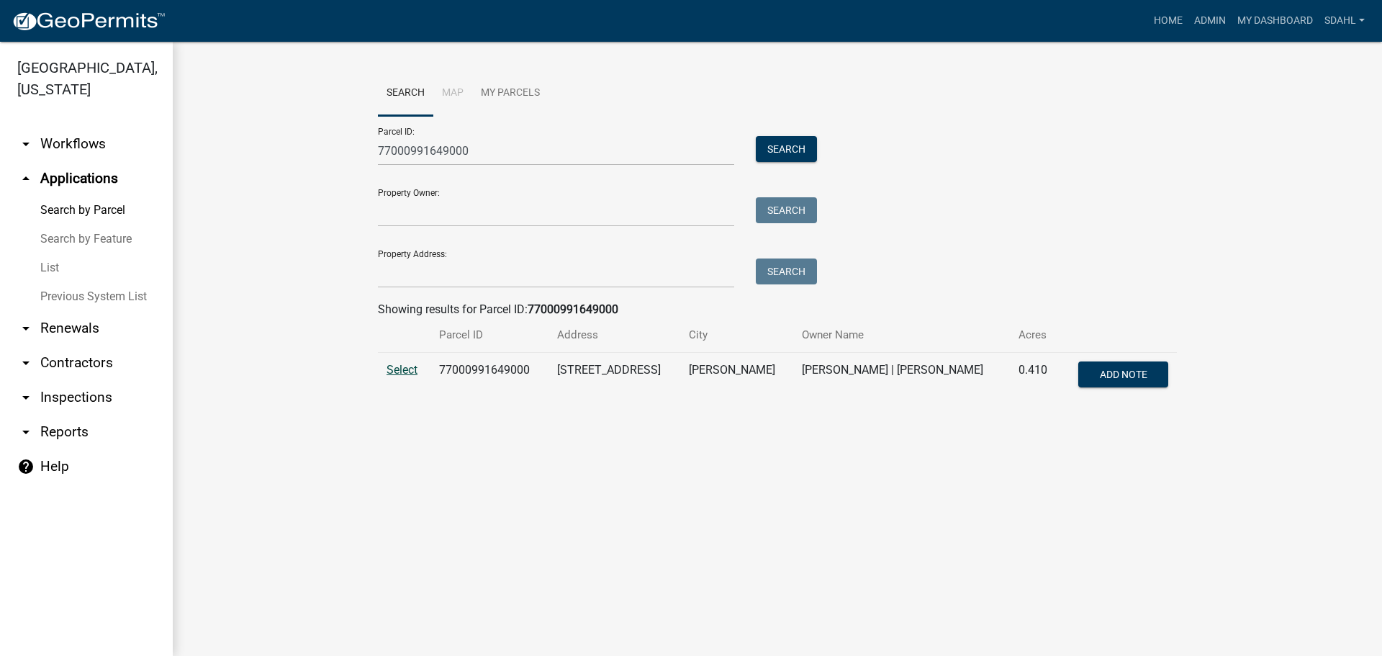
click at [404, 373] on span "Select" at bounding box center [402, 370] width 31 height 14
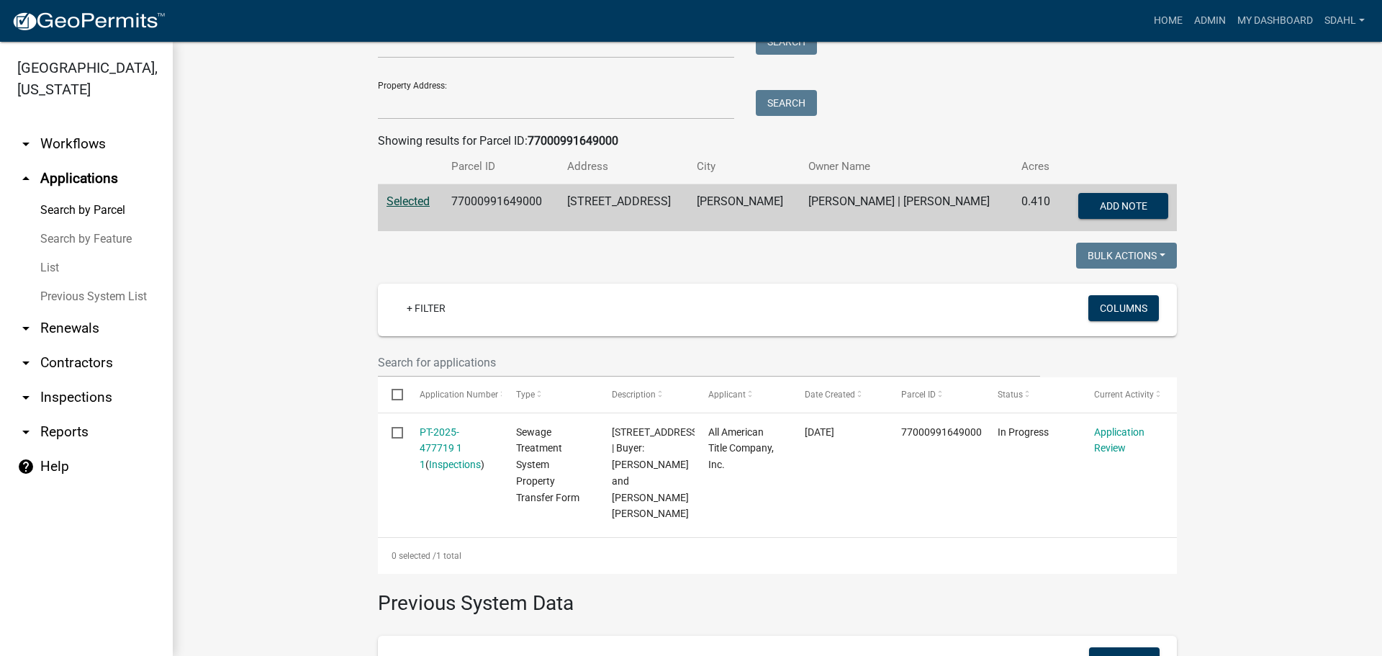
scroll to position [288, 0]
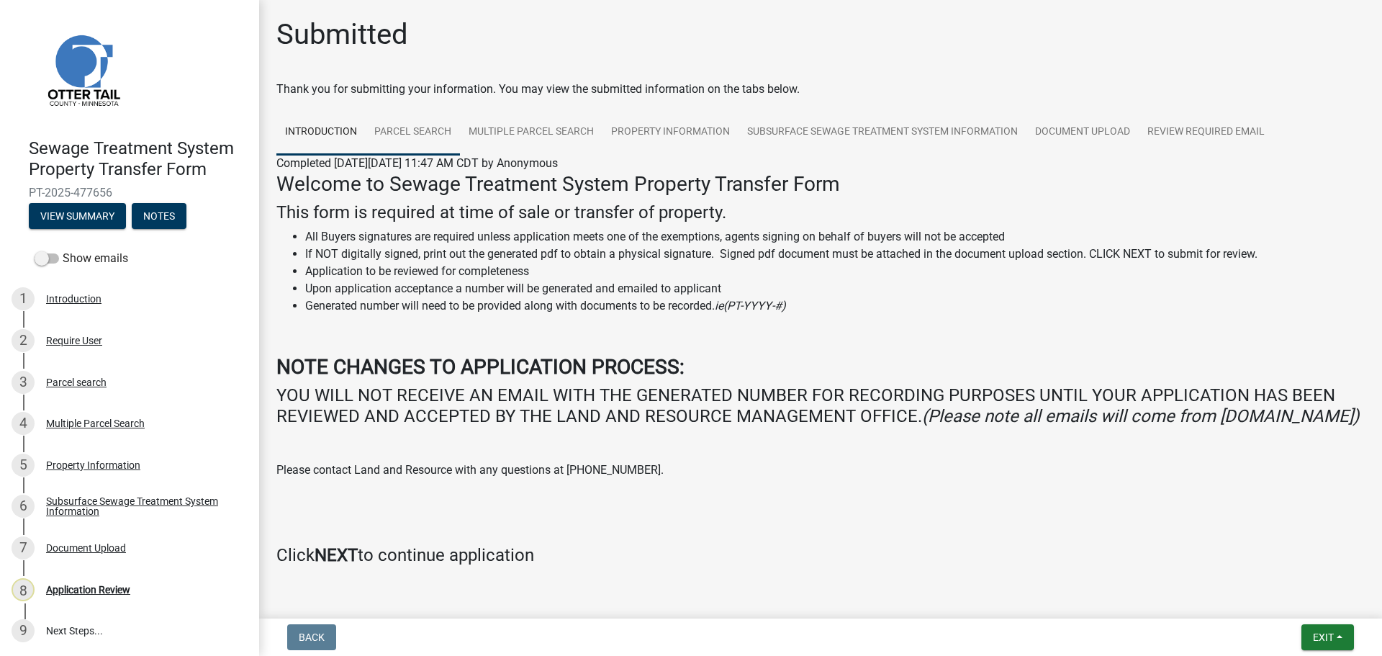
click at [418, 125] on link "Parcel search" at bounding box center [413, 132] width 94 height 46
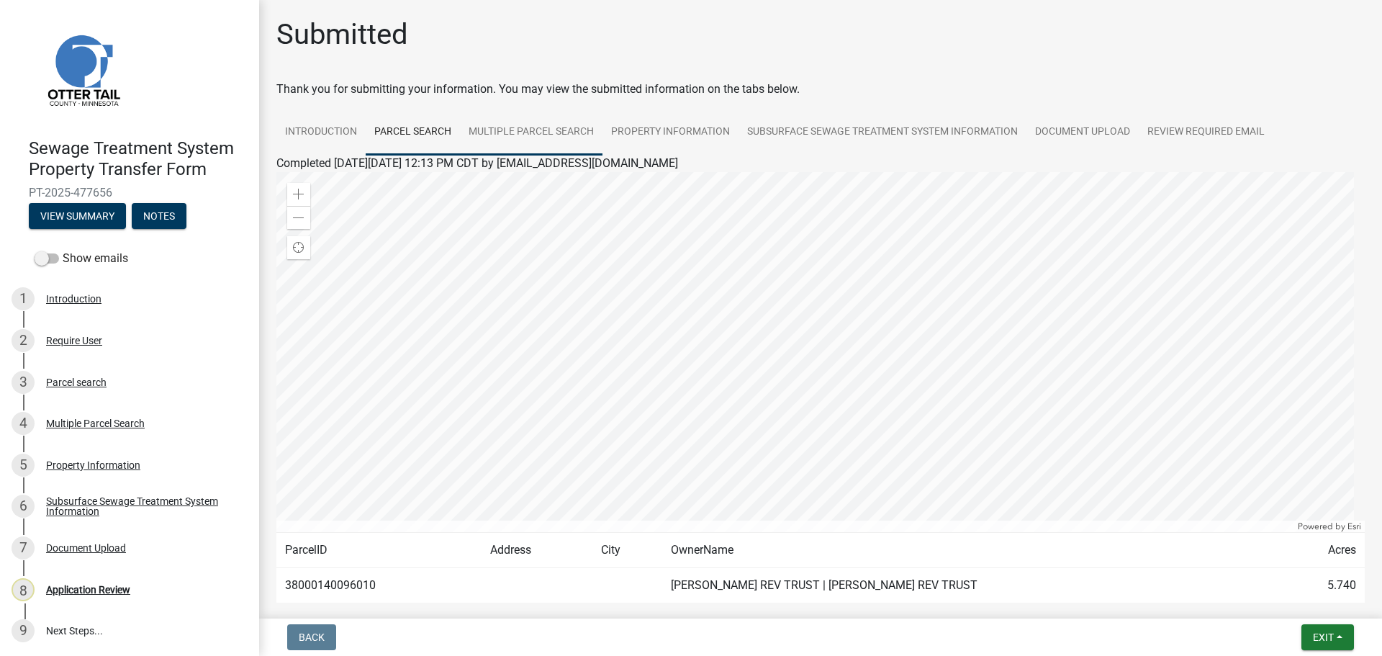
click at [515, 125] on link "Multiple Parcel Search" at bounding box center [531, 132] width 143 height 46
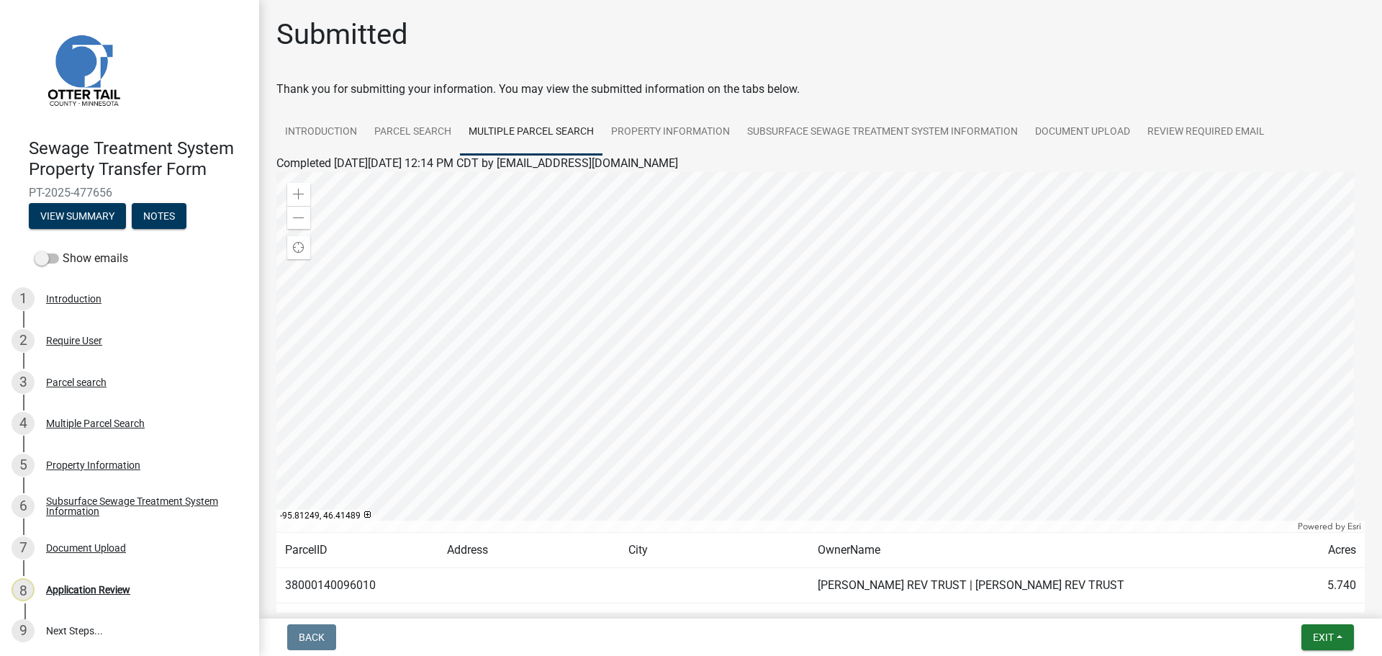
click at [324, 585] on td "38000140096010" at bounding box center [357, 585] width 162 height 35
copy td "38000140096010"
click at [659, 123] on link "Property Information" at bounding box center [671, 132] width 136 height 46
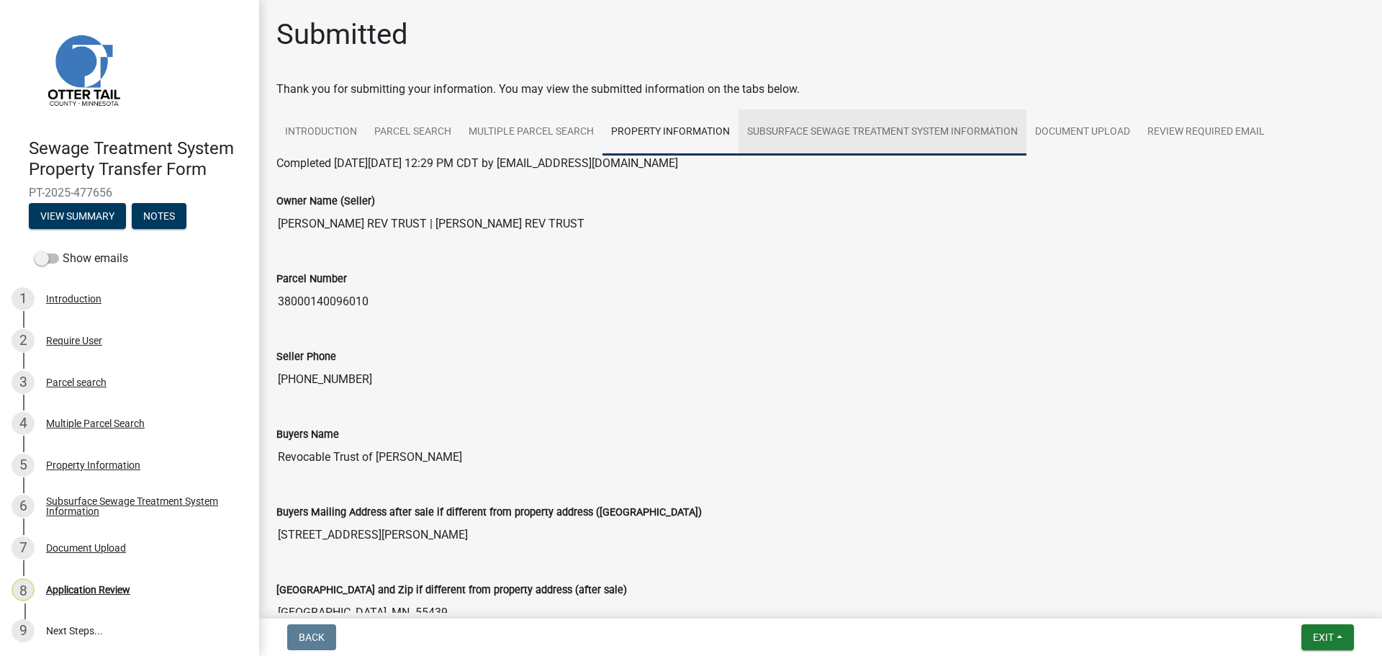
click at [923, 131] on link "Subsurface Sewage Treatment System Information" at bounding box center [883, 132] width 288 height 46
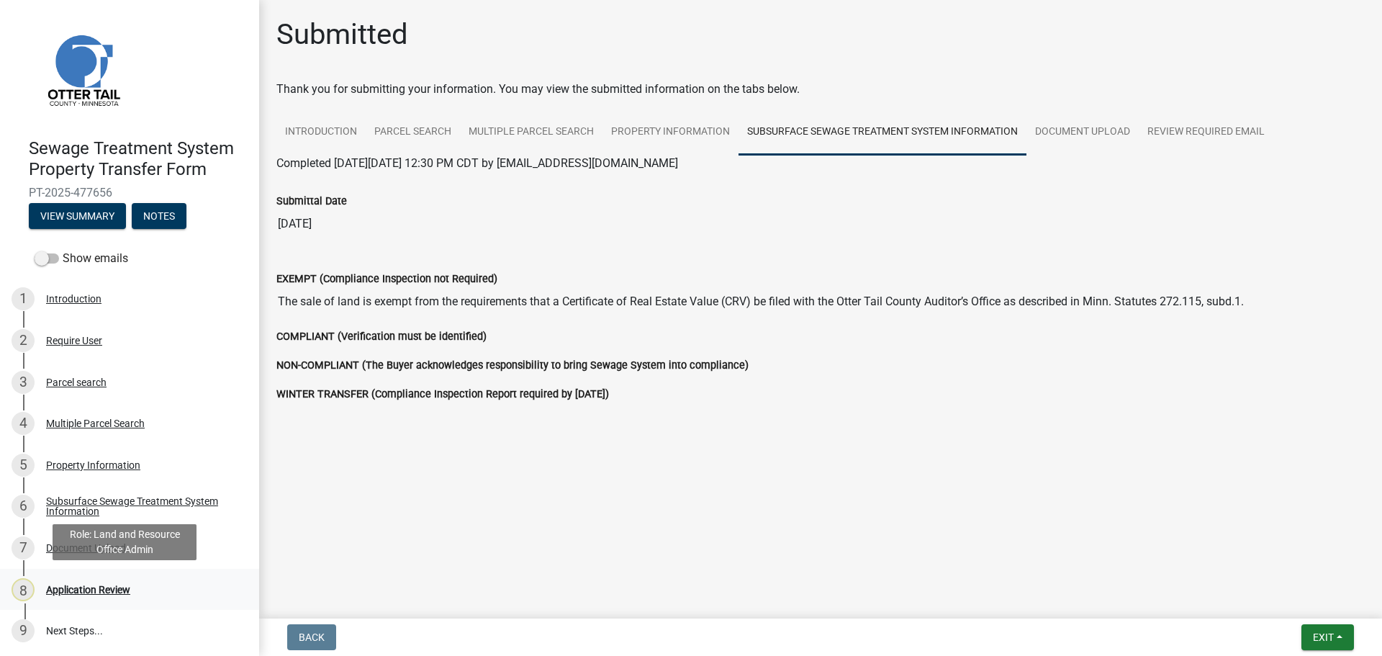
click at [86, 587] on div "Application Review" at bounding box center [88, 590] width 84 height 10
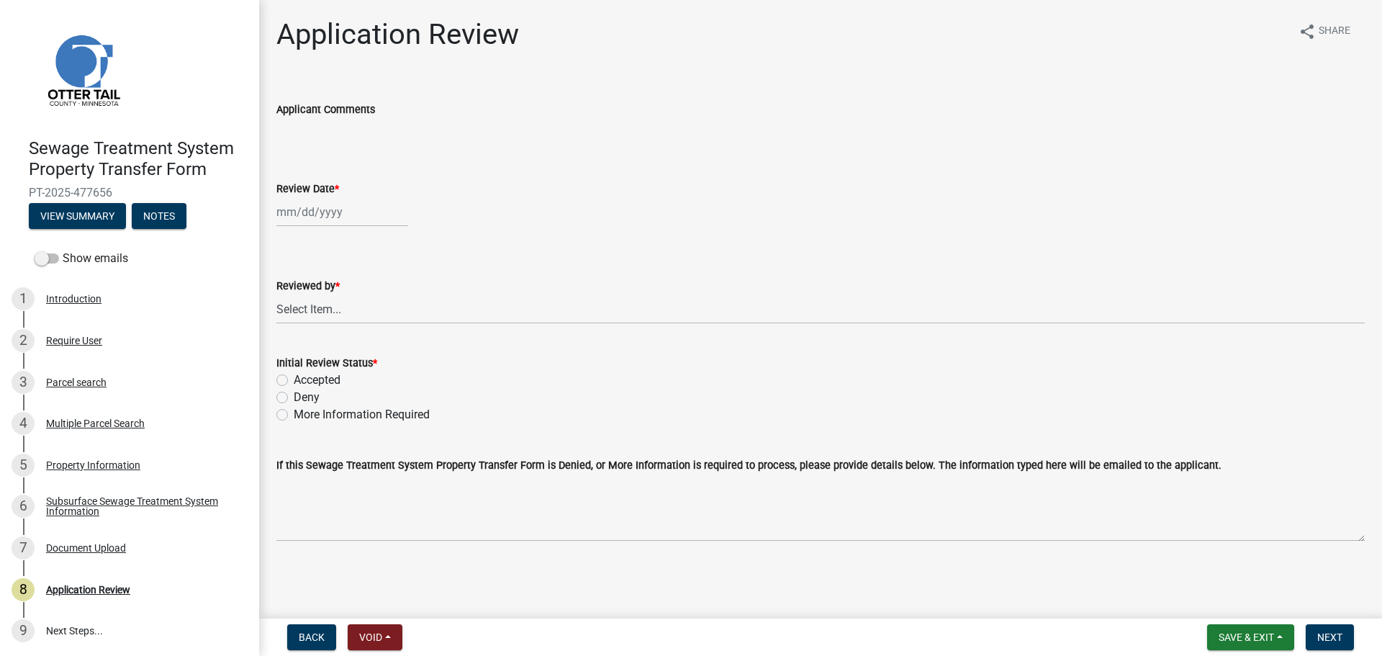
select select "9"
select select "2025"
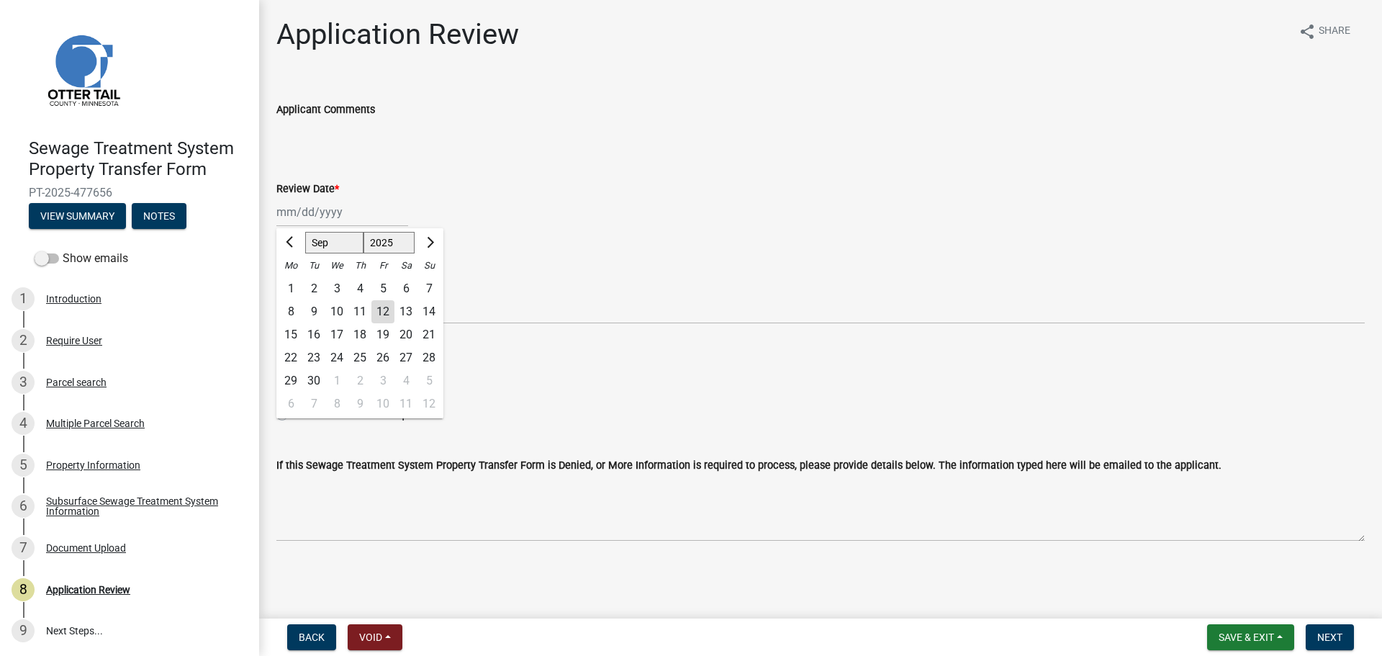
click at [323, 211] on div "Jan Feb Mar Apr May Jun Jul Aug Sep Oct Nov Dec 1525 1526 1527 1528 1529 1530 1…" at bounding box center [342, 212] width 132 height 30
click at [381, 312] on div "12" at bounding box center [382, 311] width 23 height 23
type input "09/12/2025"
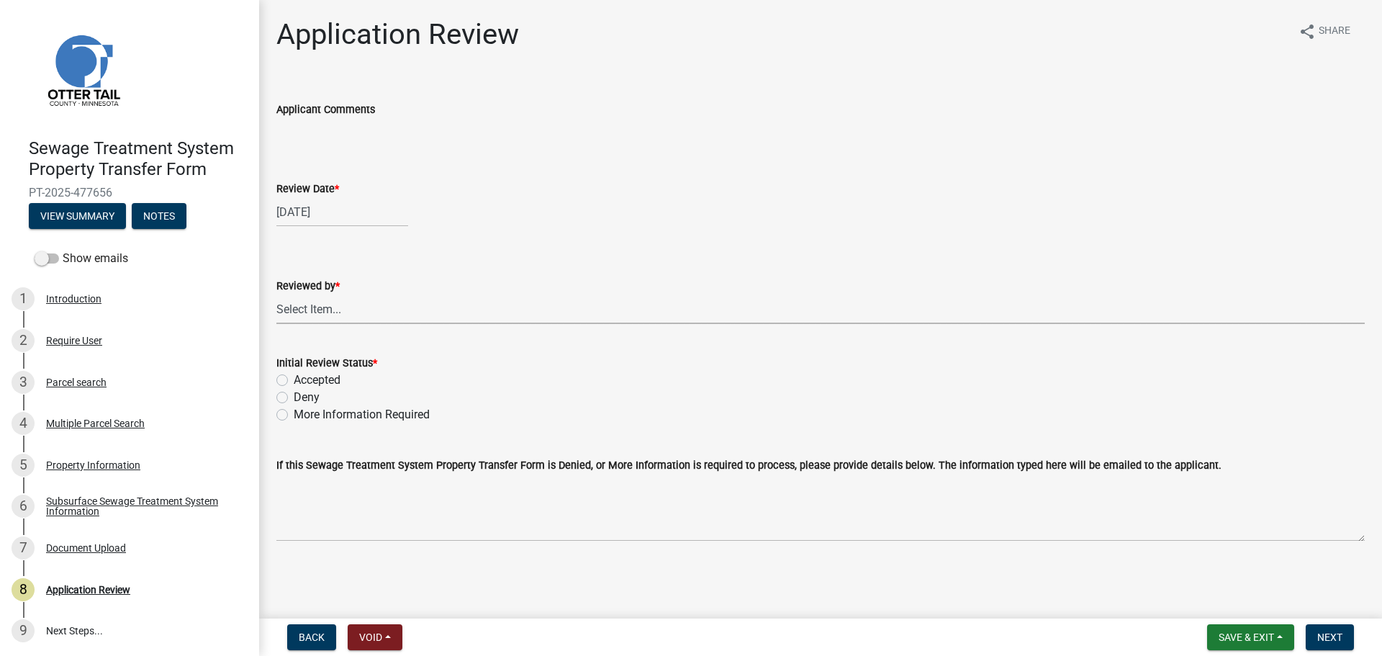
click at [381, 312] on select "Select Item... [PERSON_NAME] [PERSON_NAME] [PERSON_NAME] [PERSON_NAME] [PERSON_…" at bounding box center [820, 309] width 1089 height 30
click at [276, 294] on select "Select Item... [PERSON_NAME] [PERSON_NAME] [PERSON_NAME] [PERSON_NAME] [PERSON_…" at bounding box center [820, 309] width 1089 height 30
select select "67745ee8-7159-4960-80f9-a638286b467c"
click at [305, 382] on label "Accepted" at bounding box center [317, 379] width 47 height 17
click at [303, 381] on input "Accepted" at bounding box center [298, 375] width 9 height 9
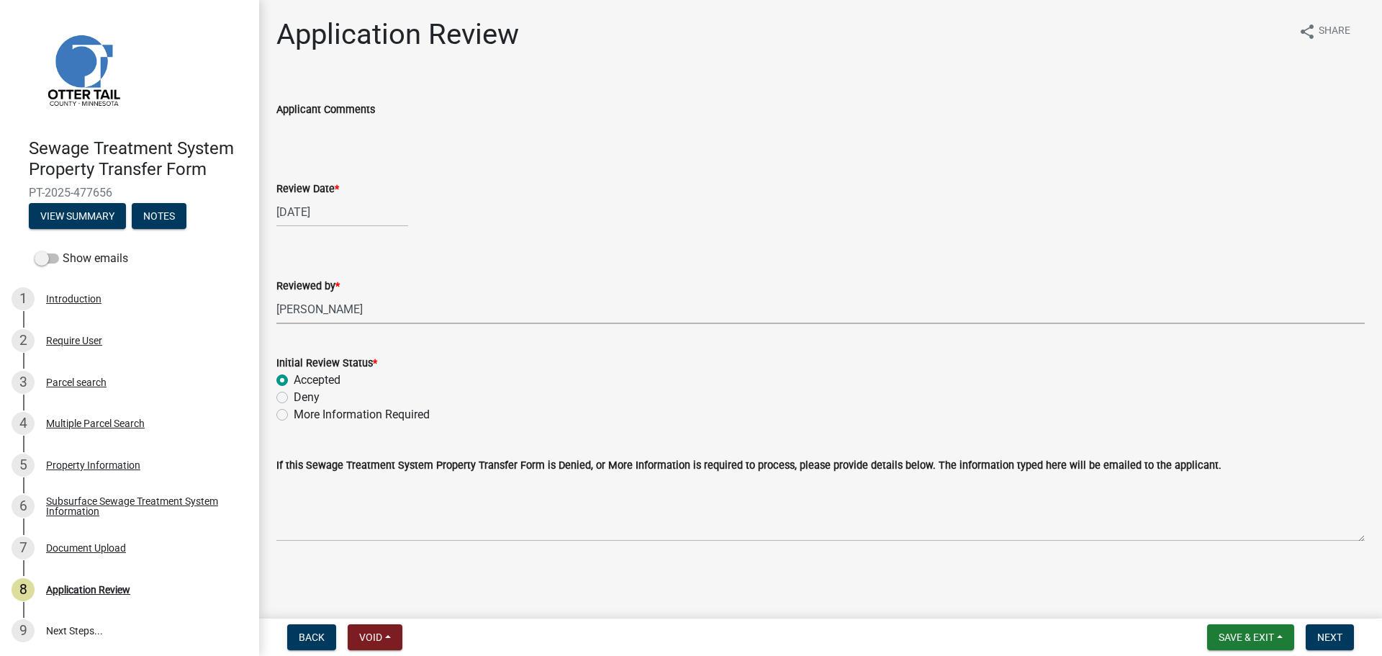
radio input "true"
click at [1325, 629] on button "Next" at bounding box center [1330, 637] width 48 height 26
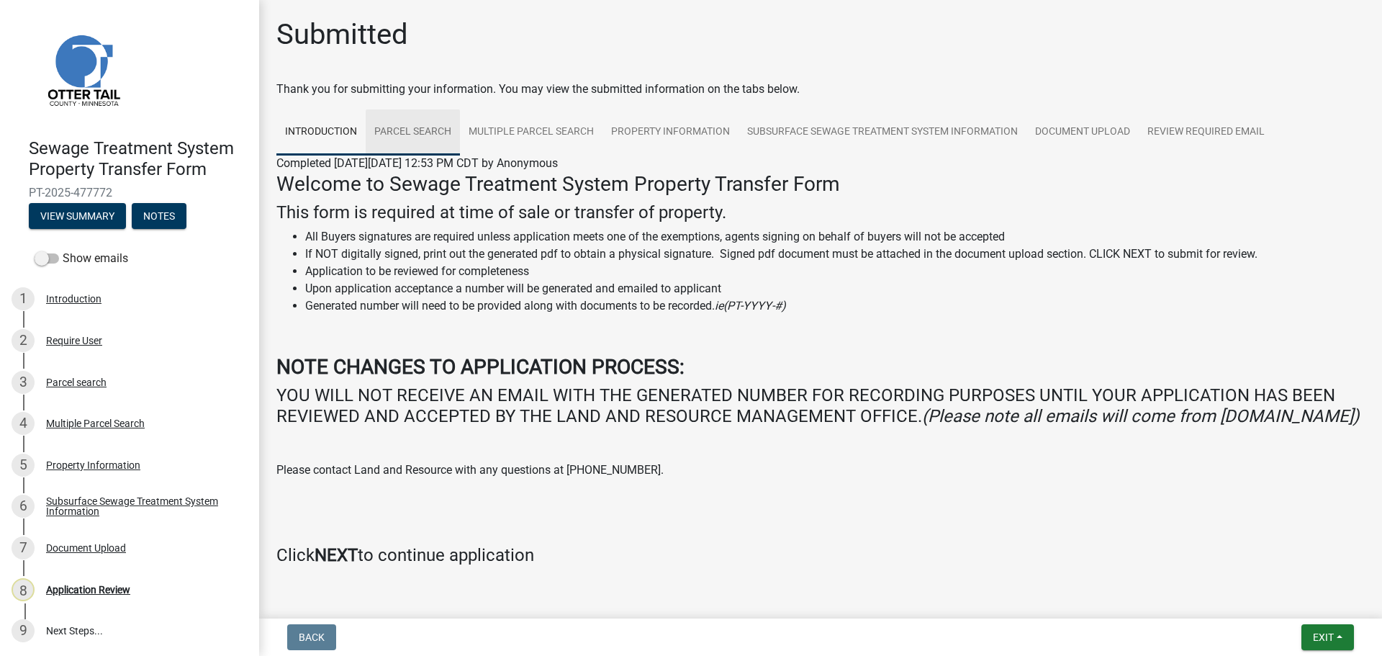
click at [405, 135] on link "Parcel search" at bounding box center [413, 132] width 94 height 46
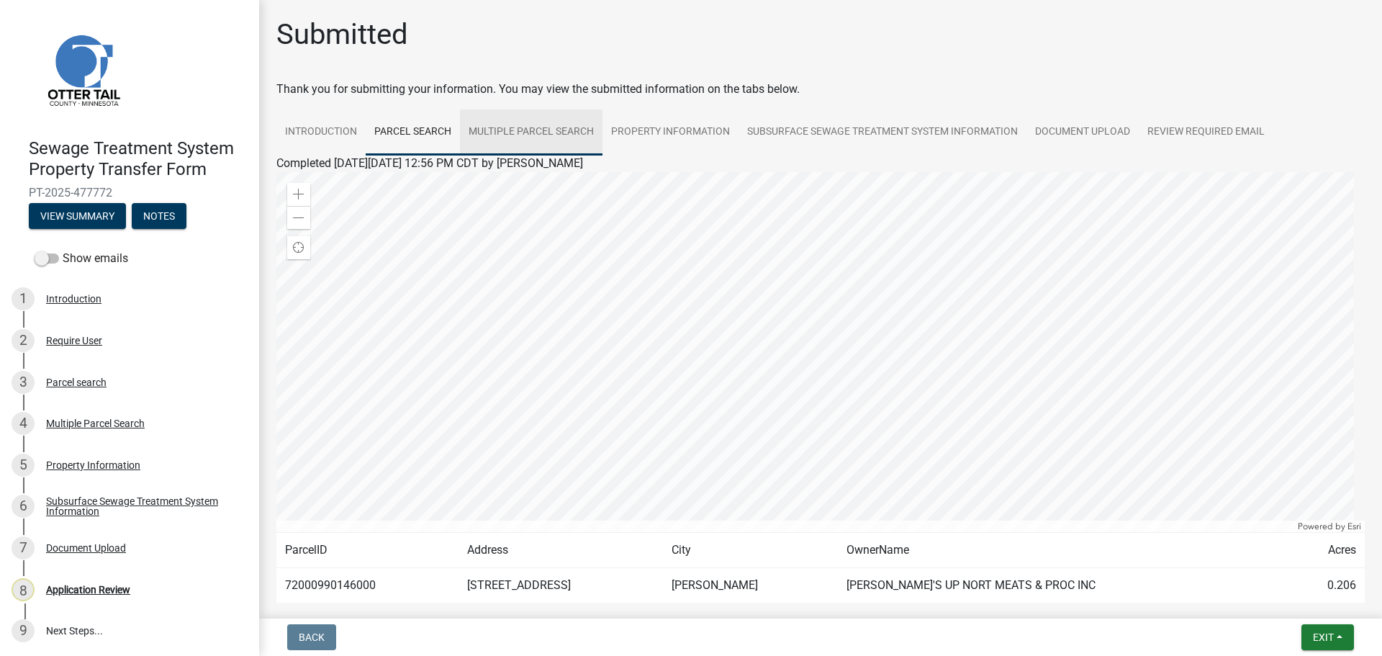
click at [542, 129] on link "Multiple Parcel Search" at bounding box center [531, 132] width 143 height 46
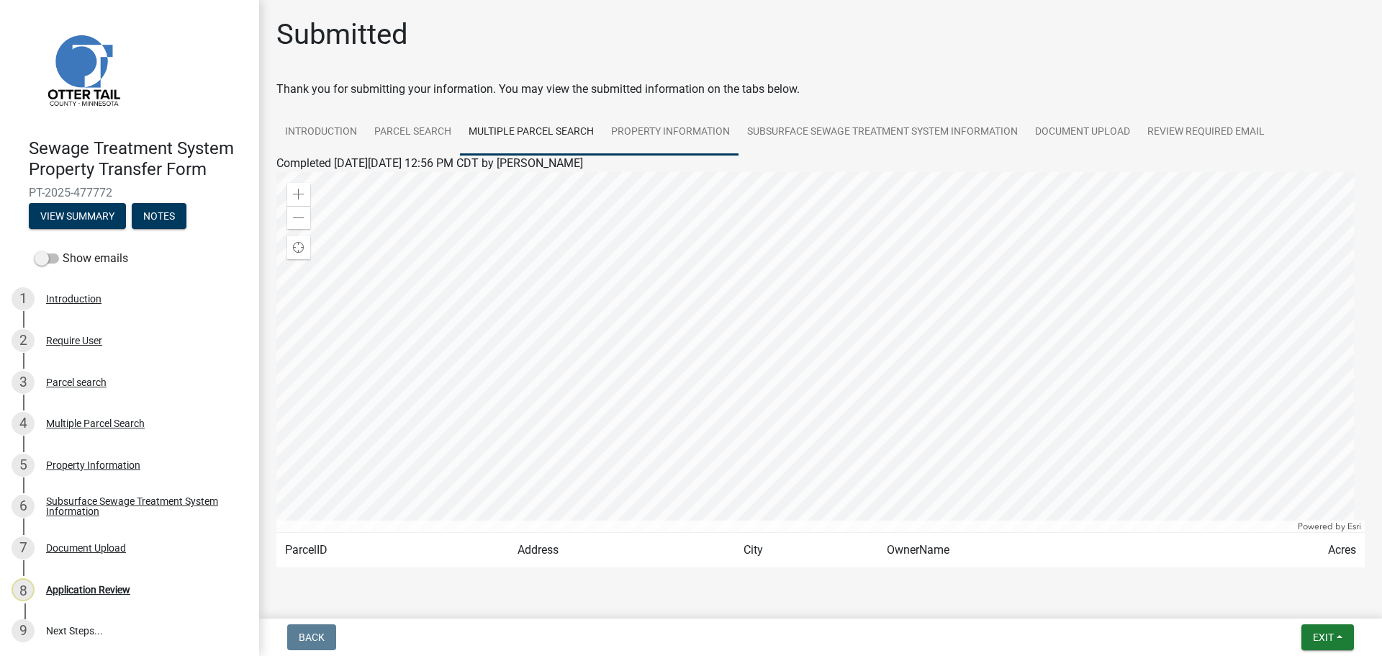
click at [680, 131] on link "Property Information" at bounding box center [671, 132] width 136 height 46
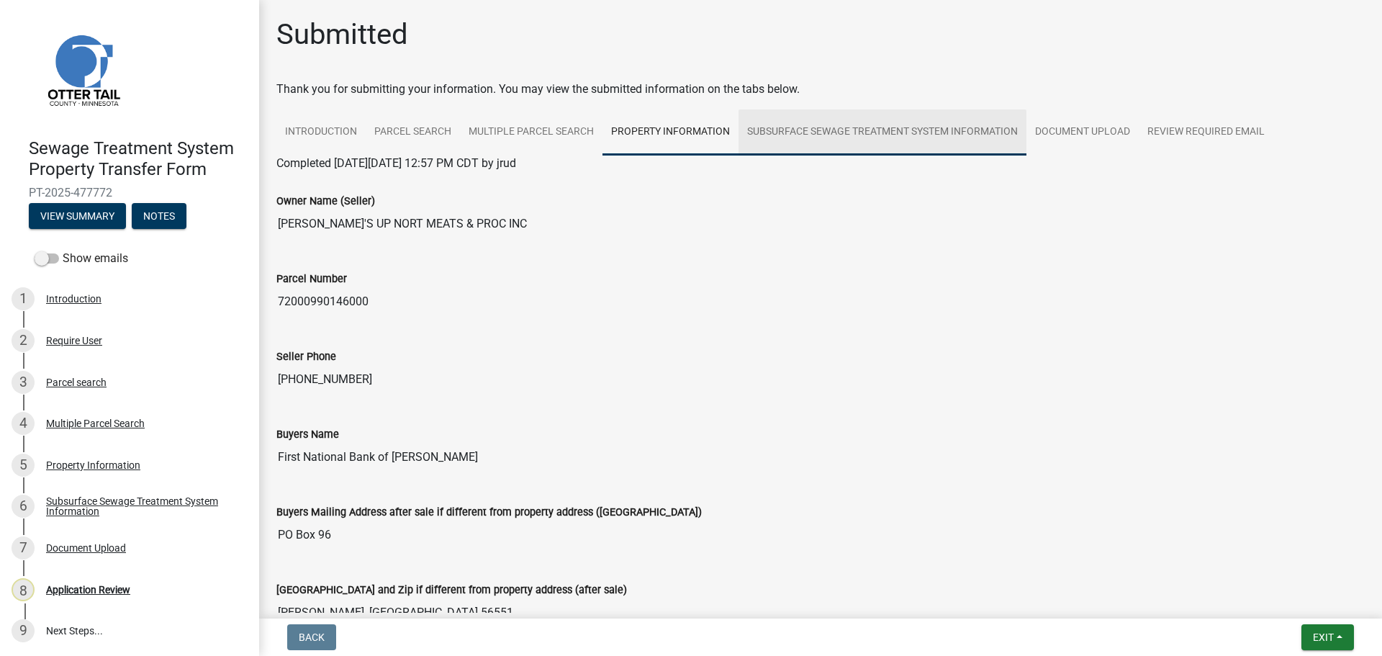
click at [942, 147] on link "Subsurface Sewage Treatment System Information" at bounding box center [883, 132] width 288 height 46
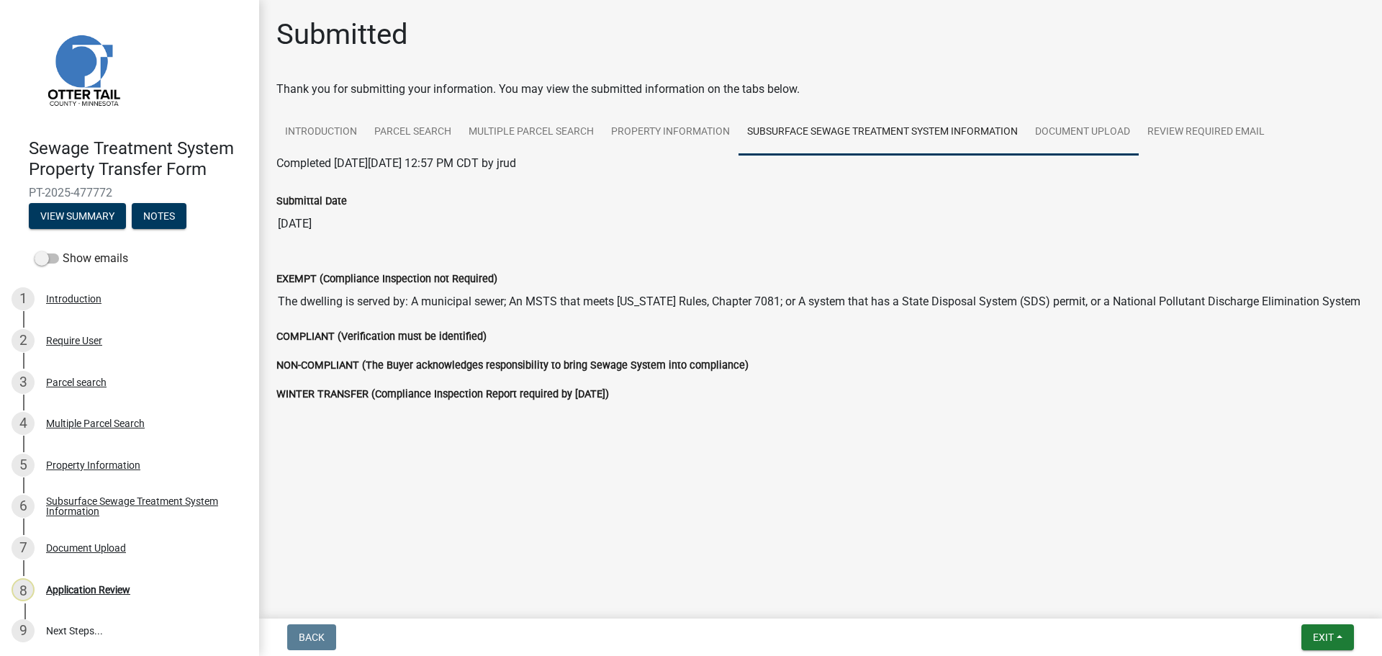
click at [1061, 142] on link "Document Upload" at bounding box center [1083, 132] width 112 height 46
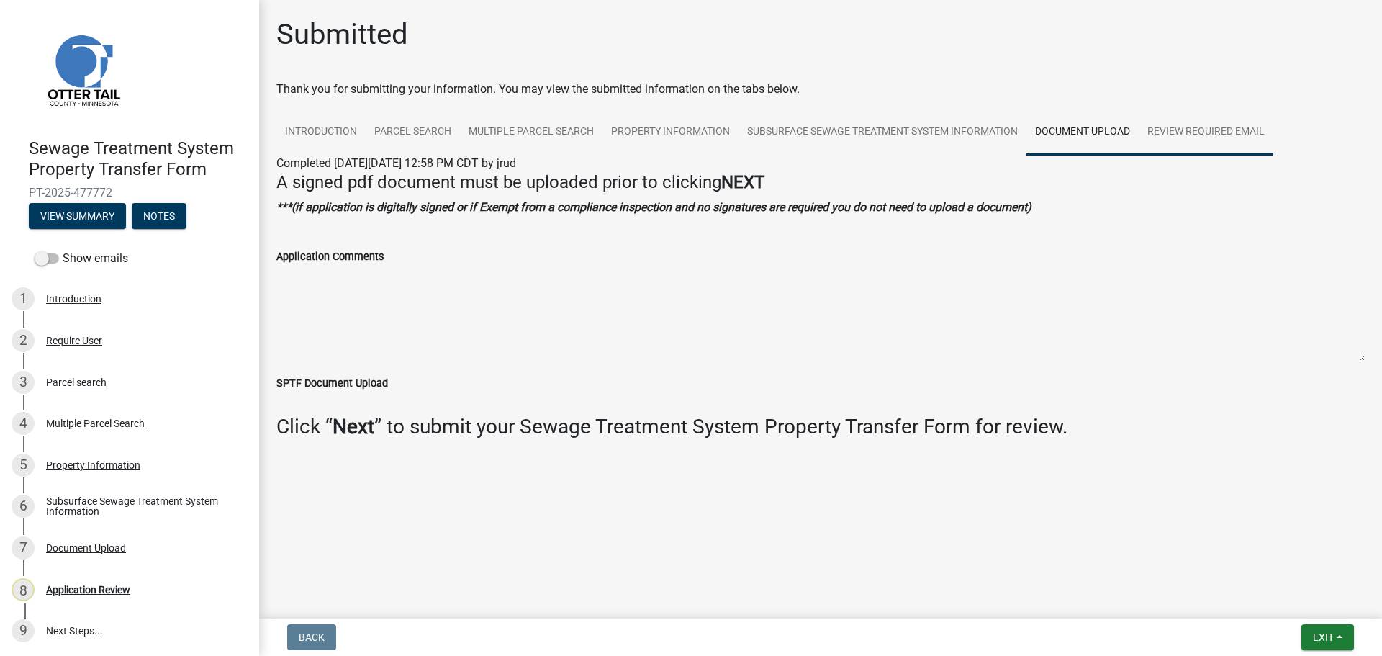
click at [1186, 132] on link "Review Required Email" at bounding box center [1206, 132] width 135 height 46
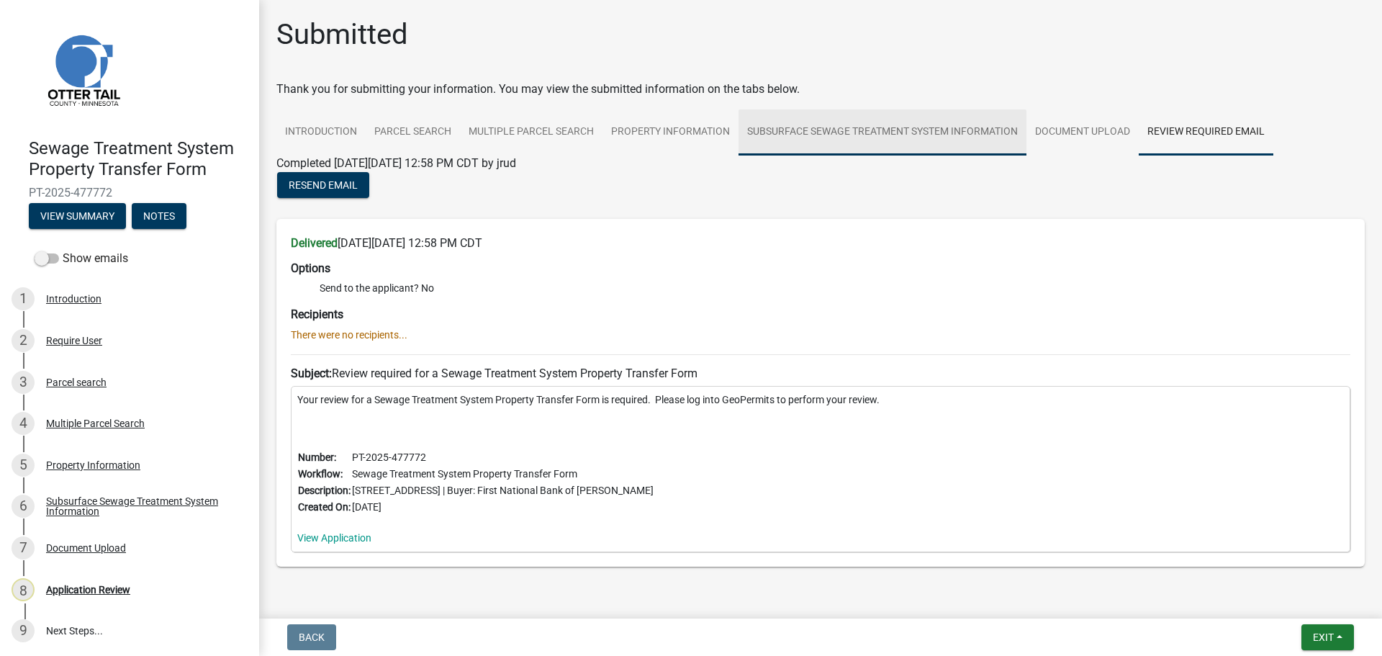
click at [793, 127] on link "Subsurface Sewage Treatment System Information" at bounding box center [883, 132] width 288 height 46
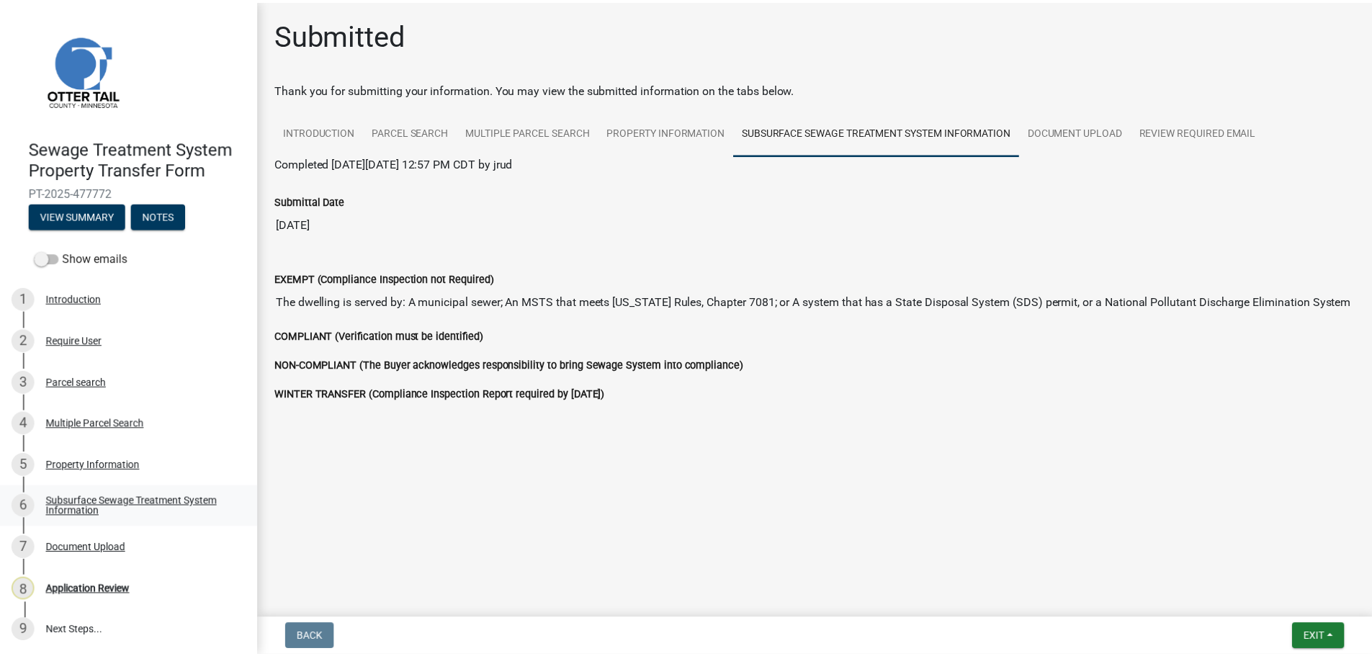
scroll to position [1, 0]
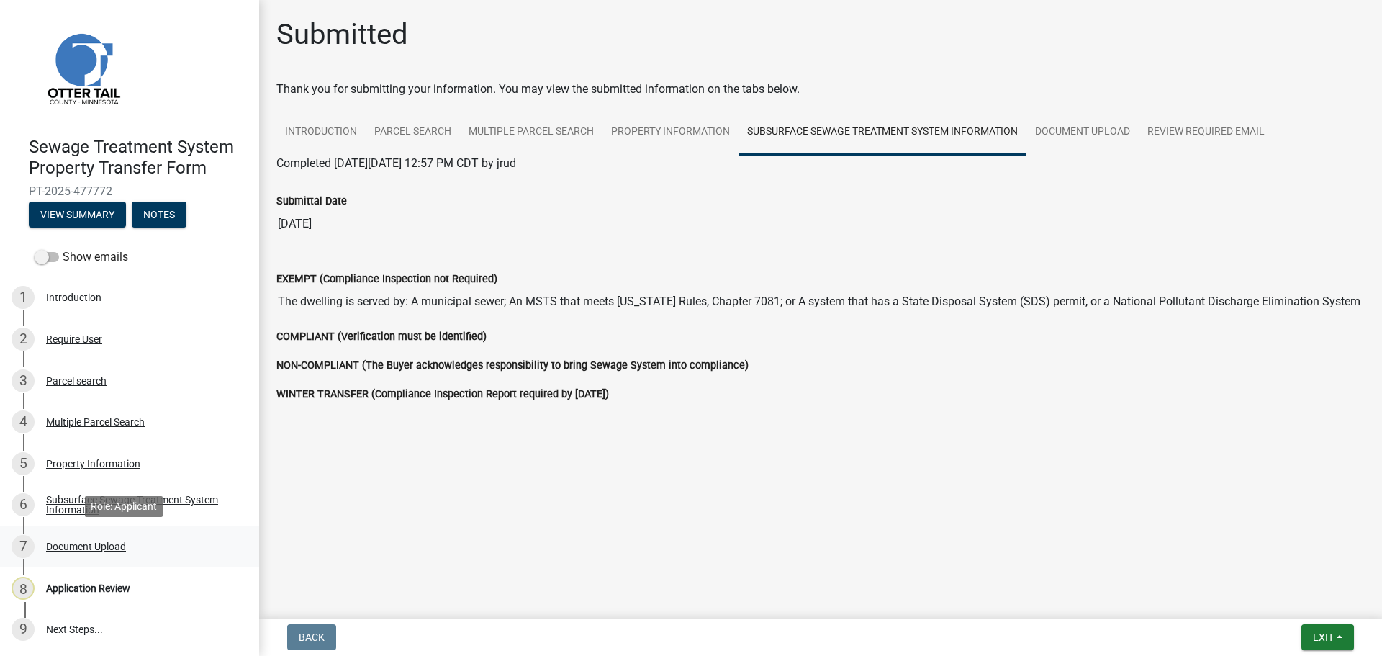
click at [82, 545] on div "Document Upload" at bounding box center [86, 546] width 80 height 10
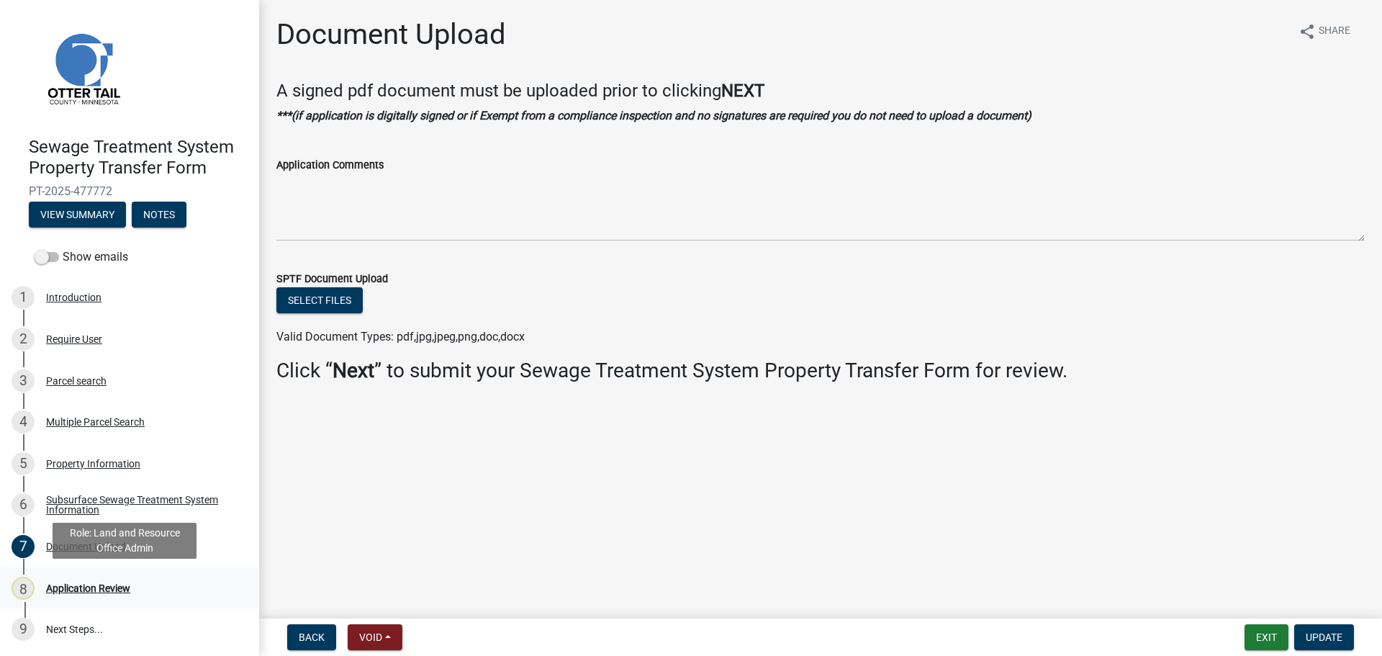
click at [78, 590] on div "Application Review" at bounding box center [88, 588] width 84 height 10
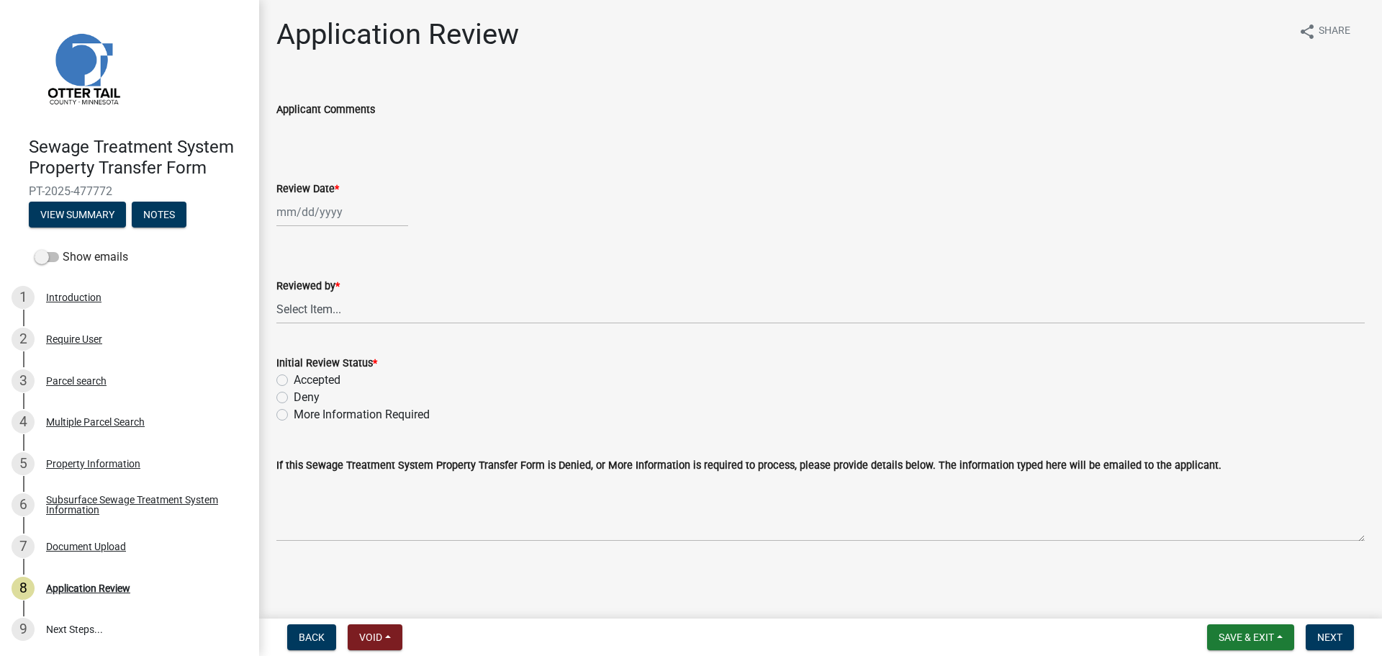
click at [317, 207] on div at bounding box center [342, 212] width 132 height 30
select select "9"
select select "2025"
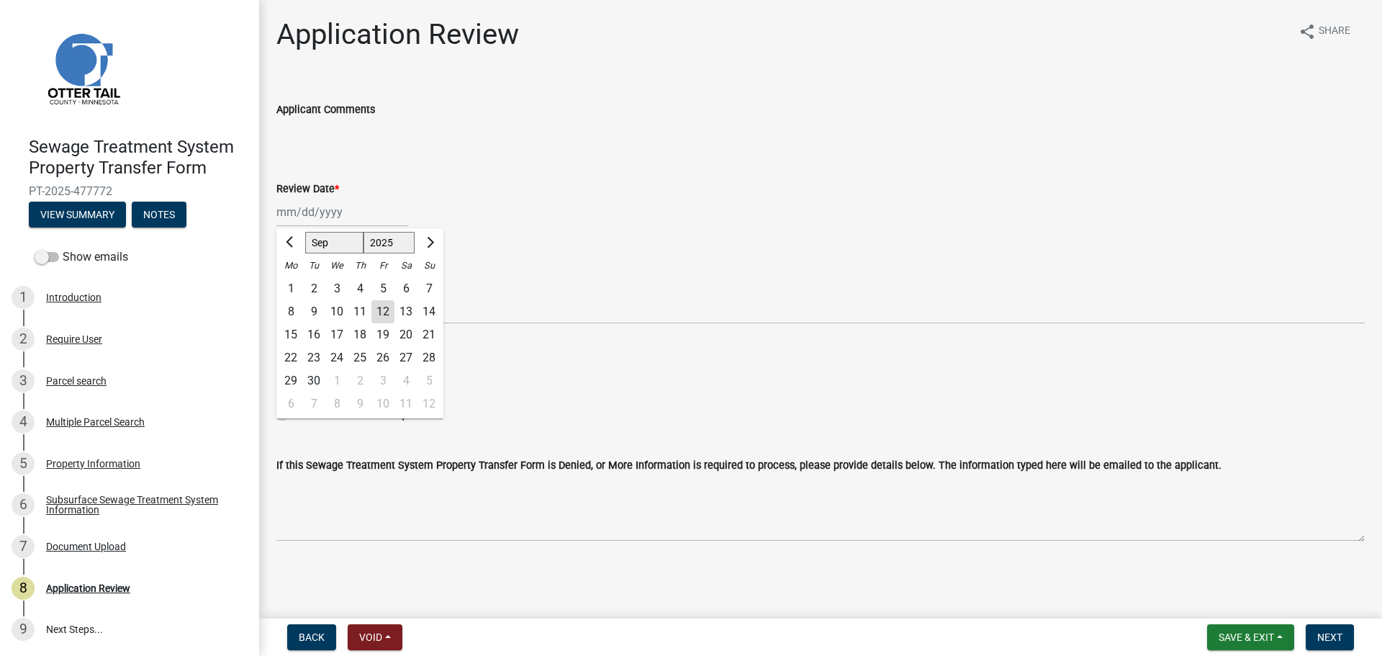
click at [379, 313] on div "12" at bounding box center [382, 311] width 23 height 23
type input "[DATE]"
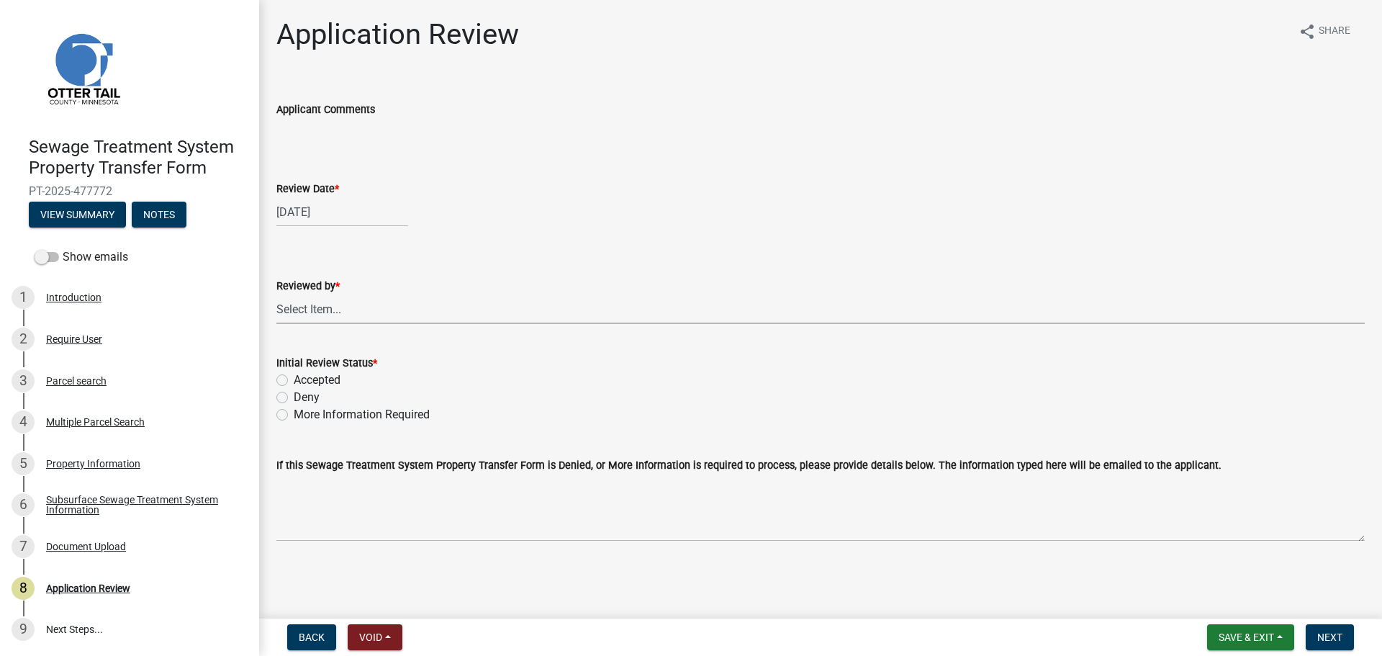
click at [379, 313] on select "Select Item... [PERSON_NAME] [PERSON_NAME] [PERSON_NAME] [PERSON_NAME] [PERSON_…" at bounding box center [820, 309] width 1089 height 30
click at [276, 294] on select "Select Item... [PERSON_NAME] [PERSON_NAME] [PERSON_NAME] [PERSON_NAME] [PERSON_…" at bounding box center [820, 309] width 1089 height 30
select select "67745ee8-7159-4960-80f9-a638286b467c"
click at [328, 385] on label "Accepted" at bounding box center [317, 379] width 47 height 17
click at [303, 381] on input "Accepted" at bounding box center [298, 375] width 9 height 9
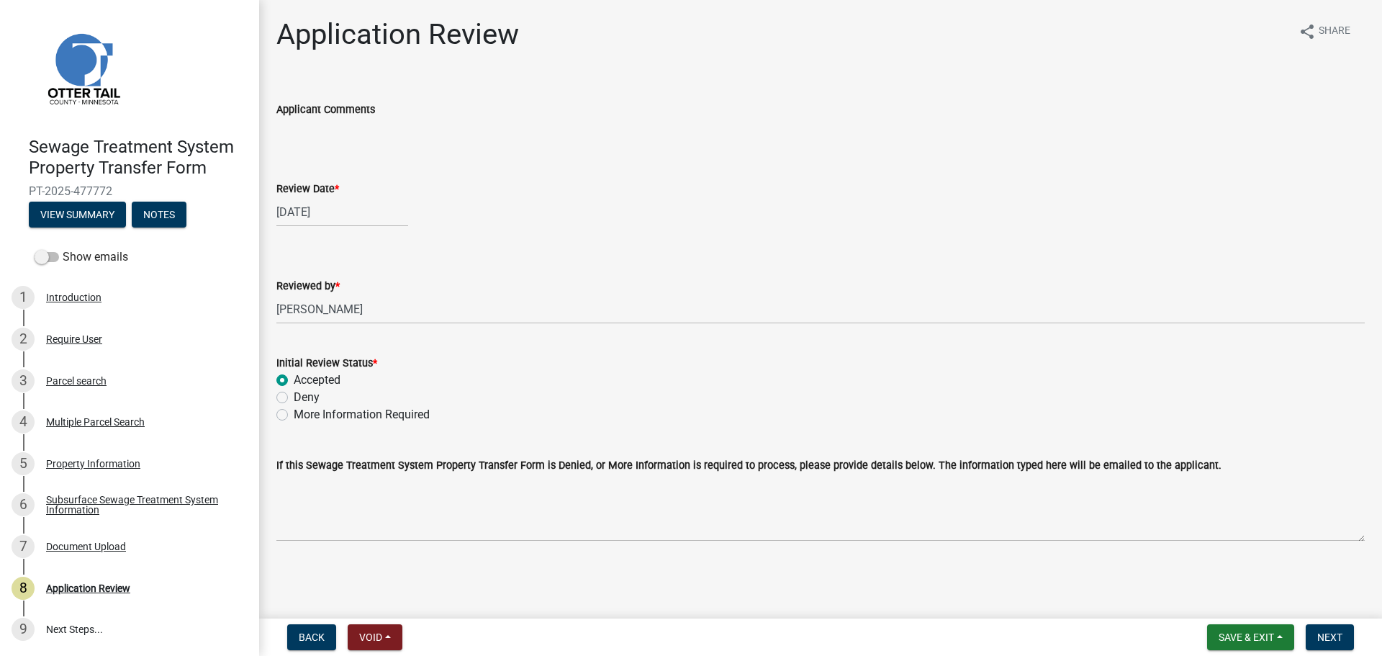
radio input "true"
click at [1325, 637] on span "Next" at bounding box center [1330, 637] width 25 height 12
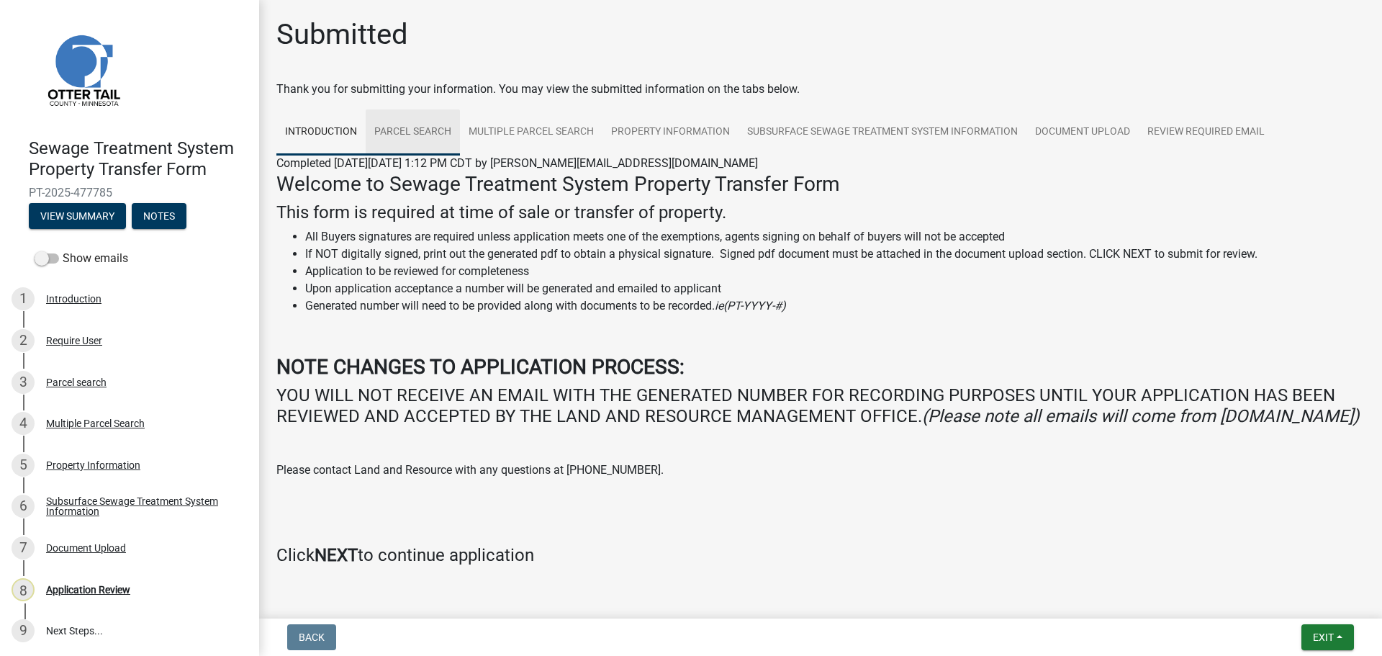
click at [422, 125] on link "Parcel search" at bounding box center [413, 132] width 94 height 46
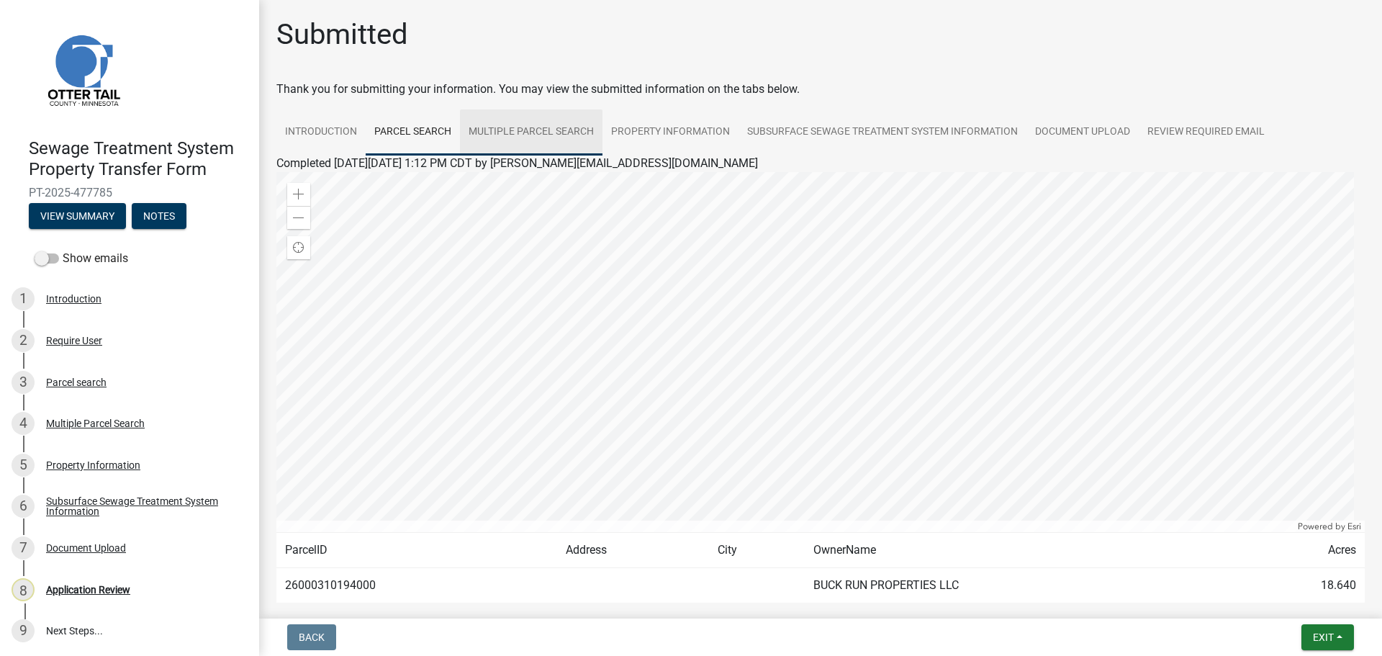
click at [544, 147] on link "Multiple Parcel Search" at bounding box center [531, 132] width 143 height 46
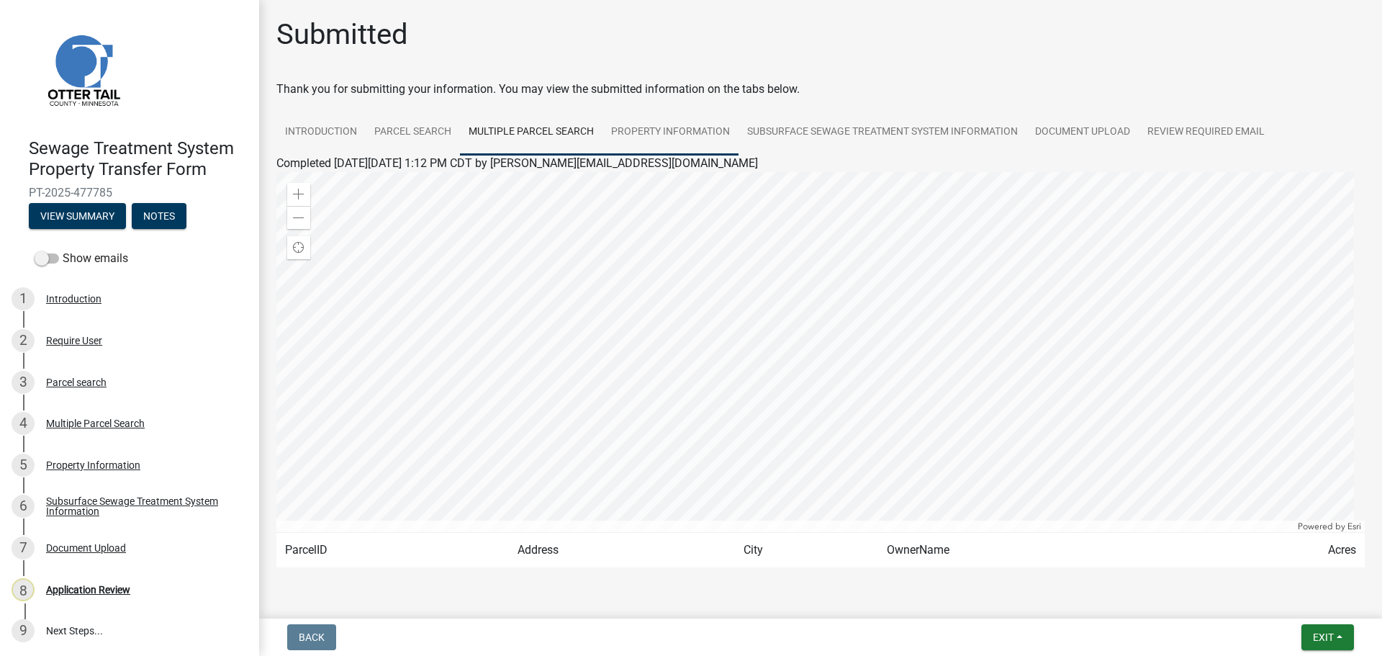
click at [686, 135] on link "Property Information" at bounding box center [671, 132] width 136 height 46
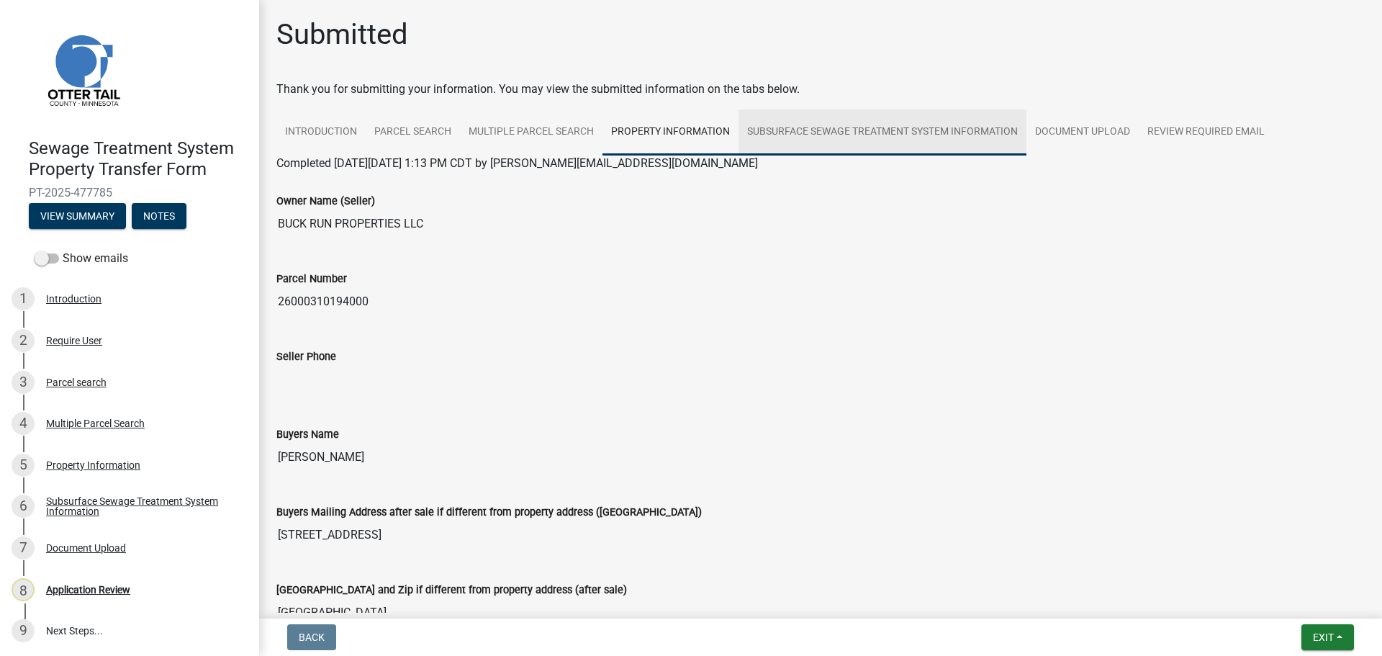
click at [886, 140] on link "Subsurface Sewage Treatment System Information" at bounding box center [883, 132] width 288 height 46
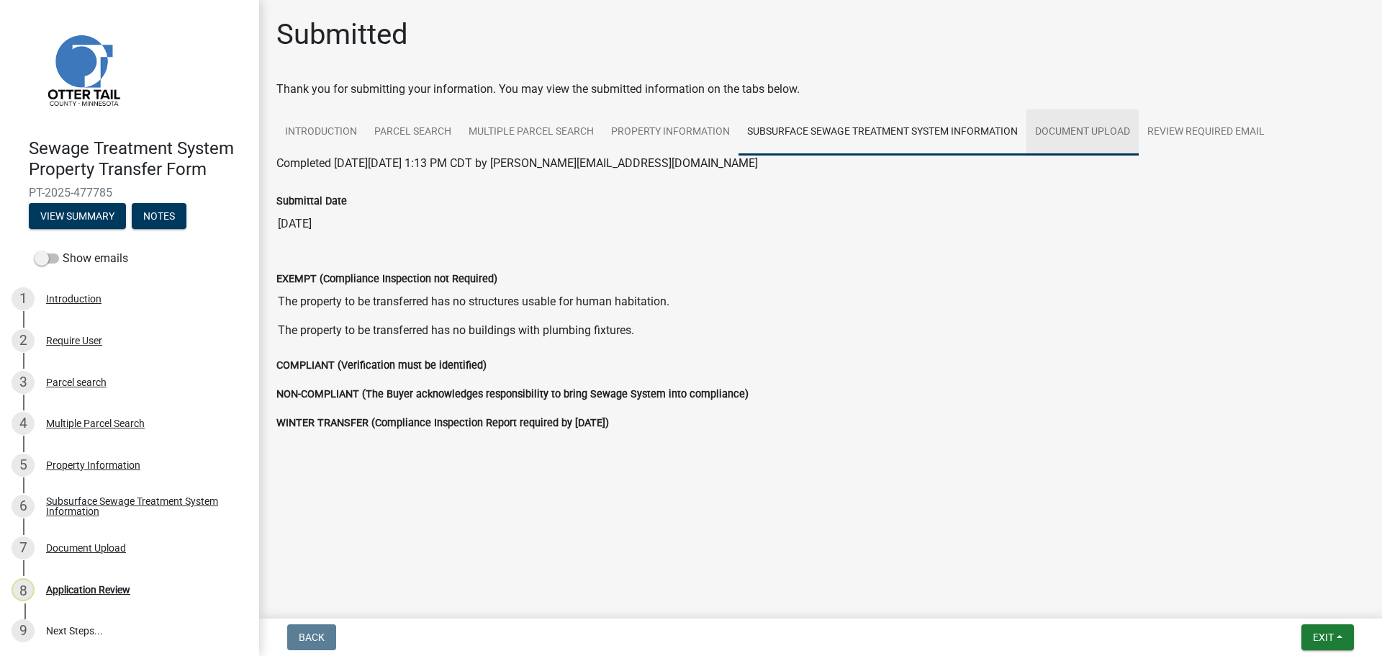
click at [1089, 135] on link "Document Upload" at bounding box center [1083, 132] width 112 height 46
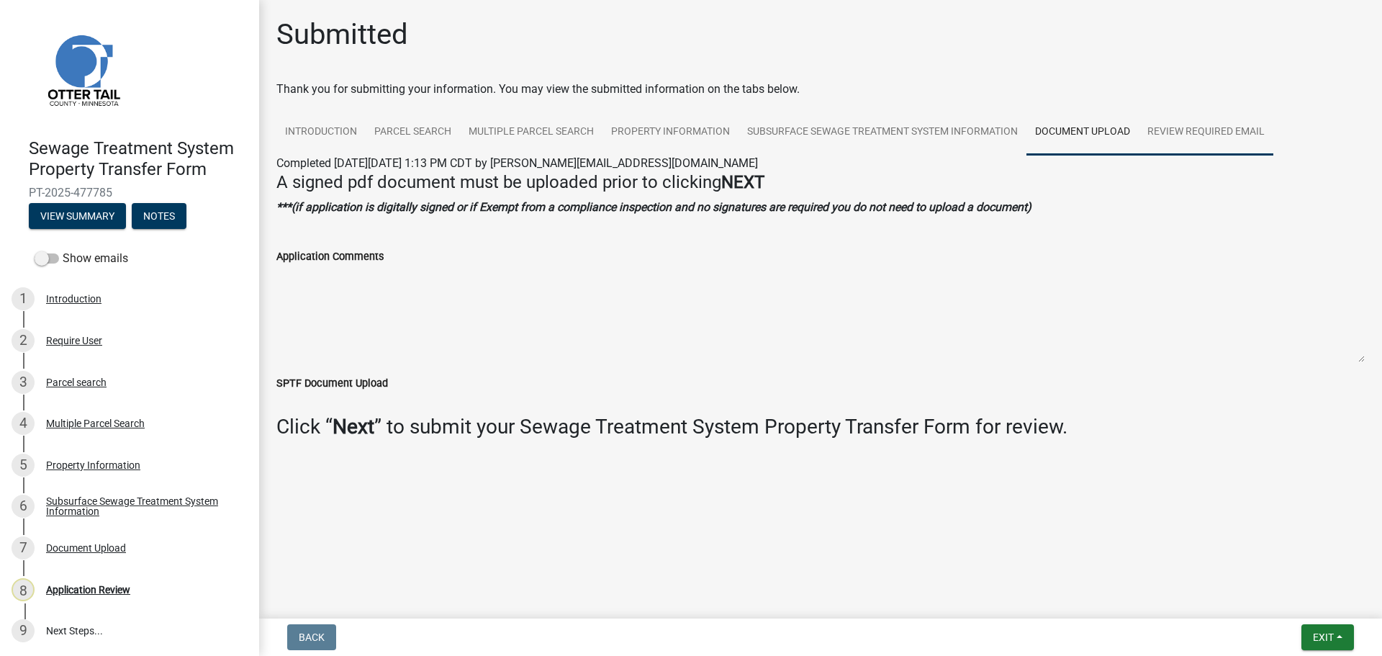
click at [1210, 135] on link "Review Required Email" at bounding box center [1206, 132] width 135 height 46
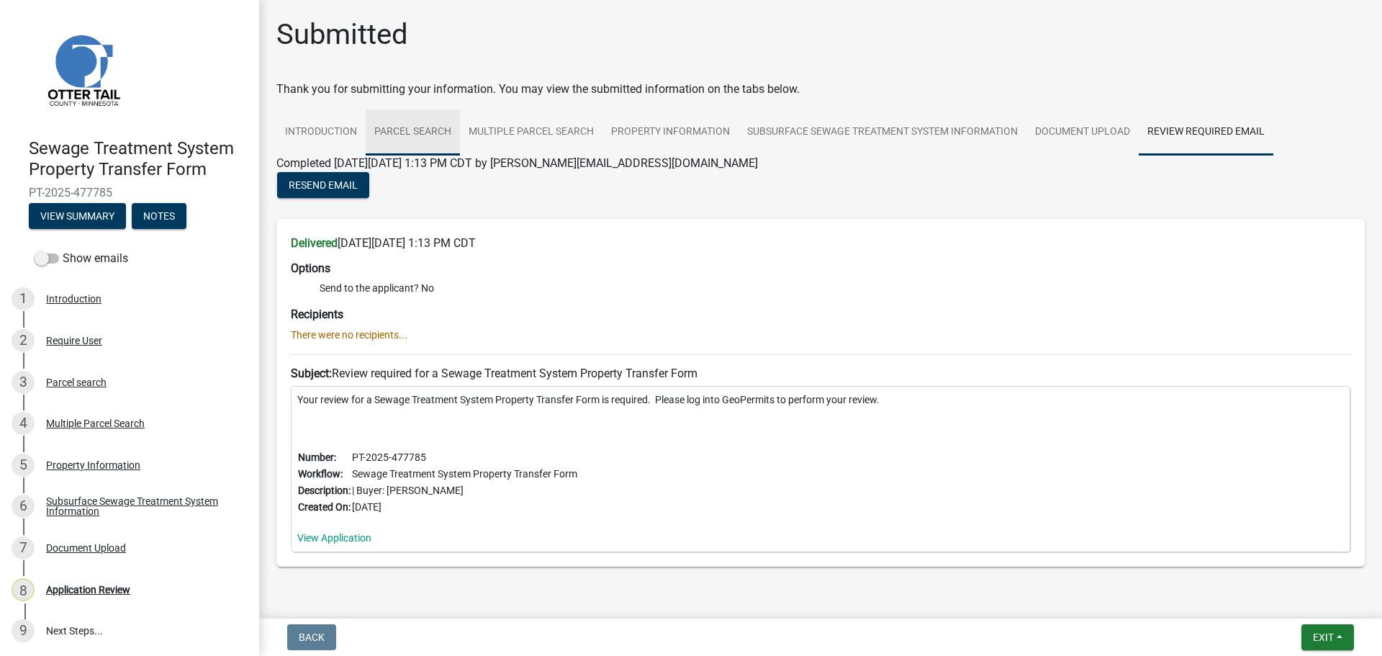
click at [425, 130] on link "Parcel search" at bounding box center [413, 132] width 94 height 46
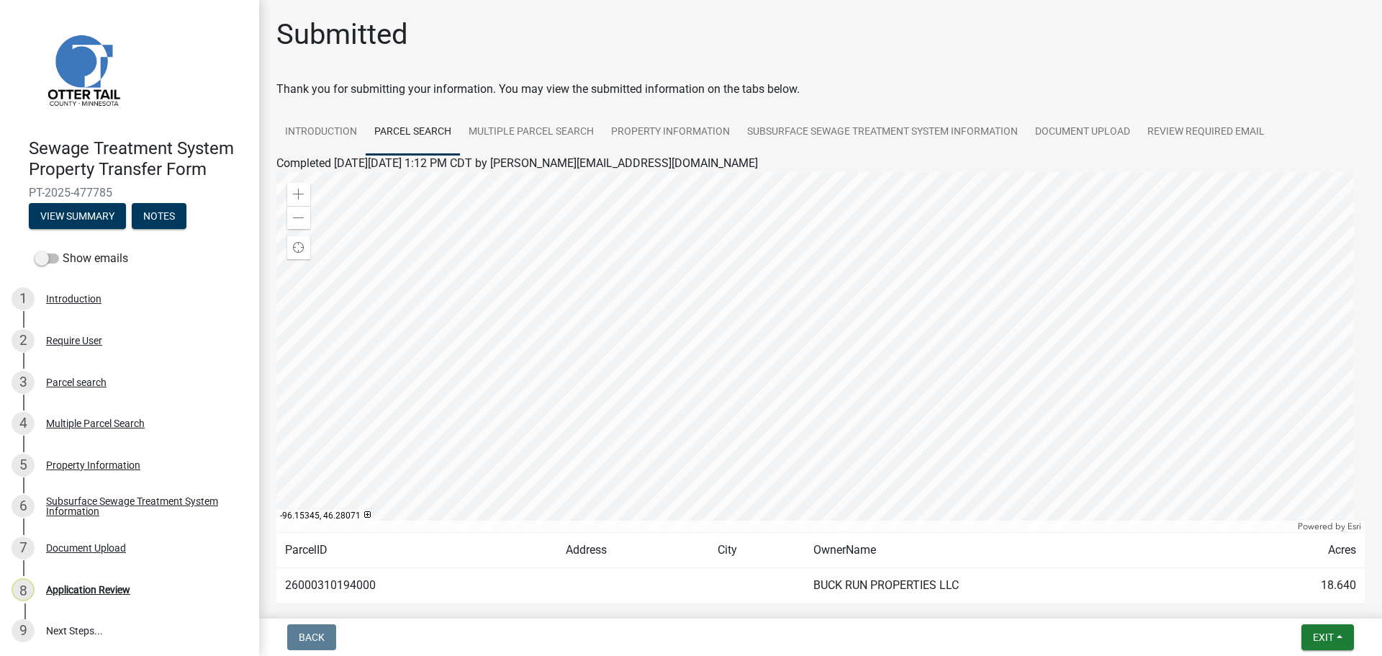
click at [321, 585] on td "26000310194000" at bounding box center [416, 585] width 281 height 35
copy td "26000310194000"
click at [107, 592] on div "Application Review" at bounding box center [88, 590] width 84 height 10
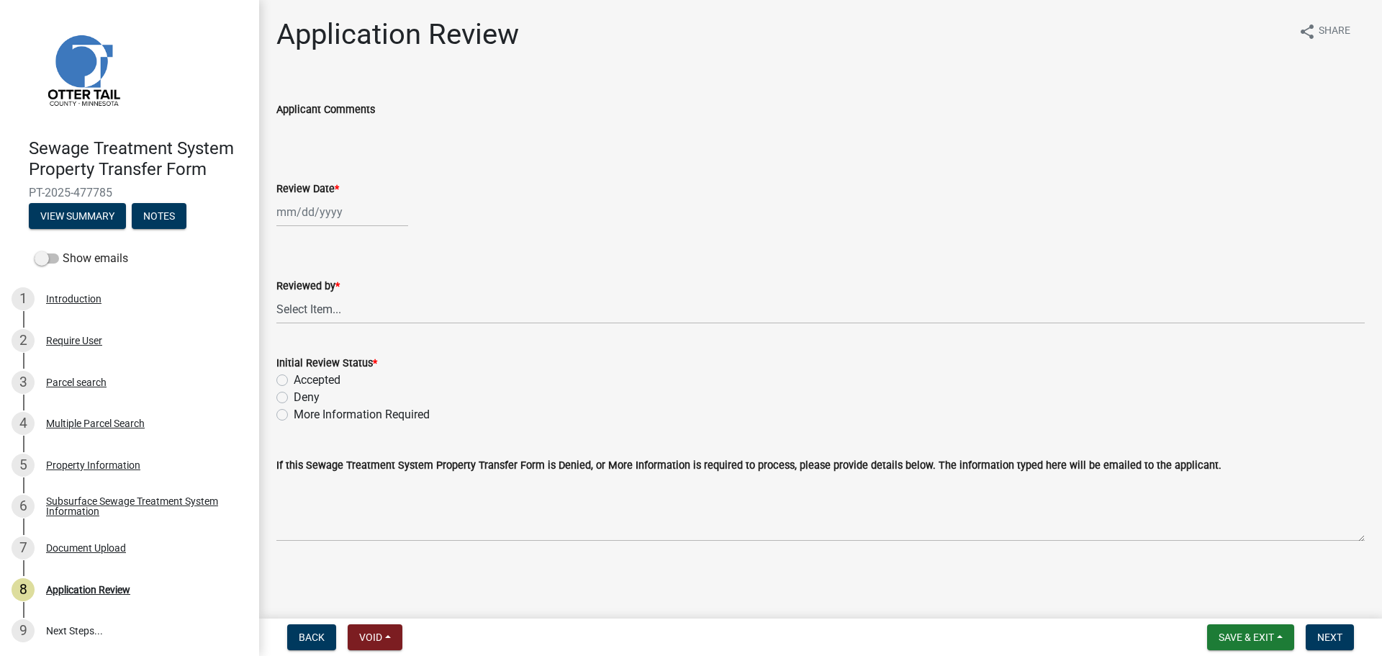
select select "9"
select select "2025"
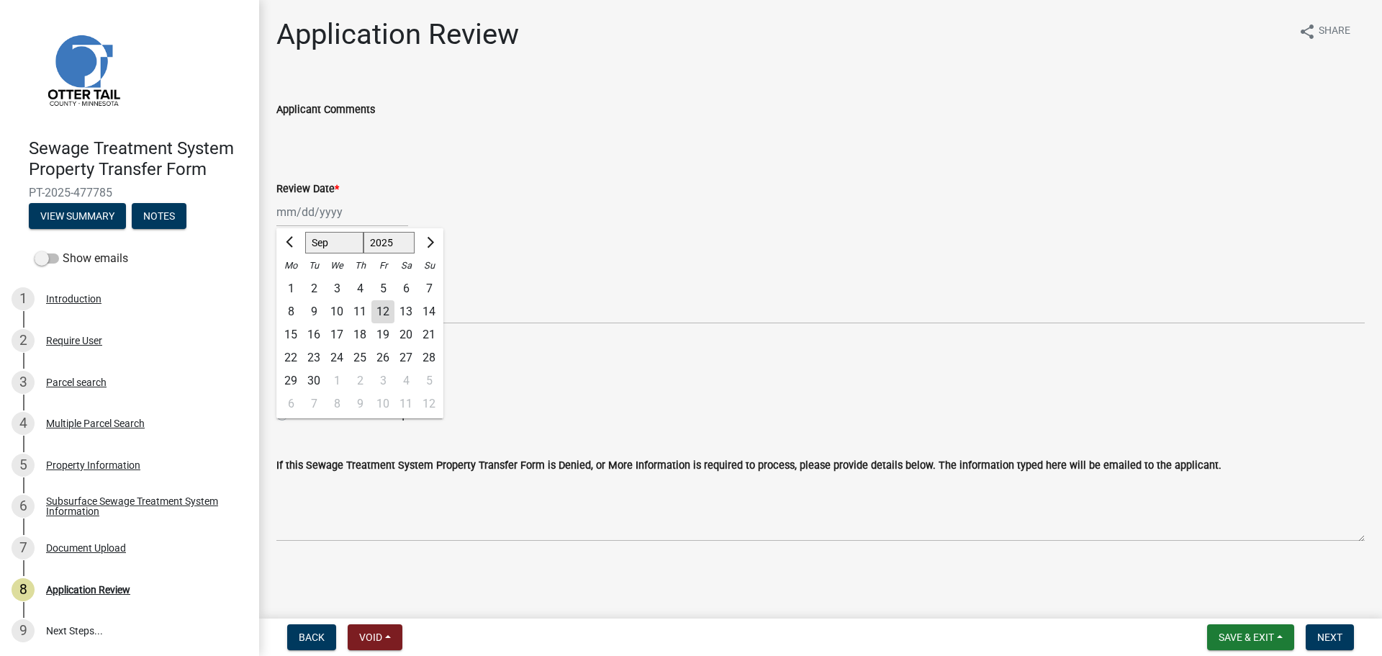
click at [309, 222] on div "[PERSON_NAME] Feb Mar Apr [PERSON_NAME][DATE] Oct Nov [DATE] 1526 1527 1528 152…" at bounding box center [342, 212] width 132 height 30
click at [384, 307] on div "12" at bounding box center [382, 311] width 23 height 23
type input "[DATE]"
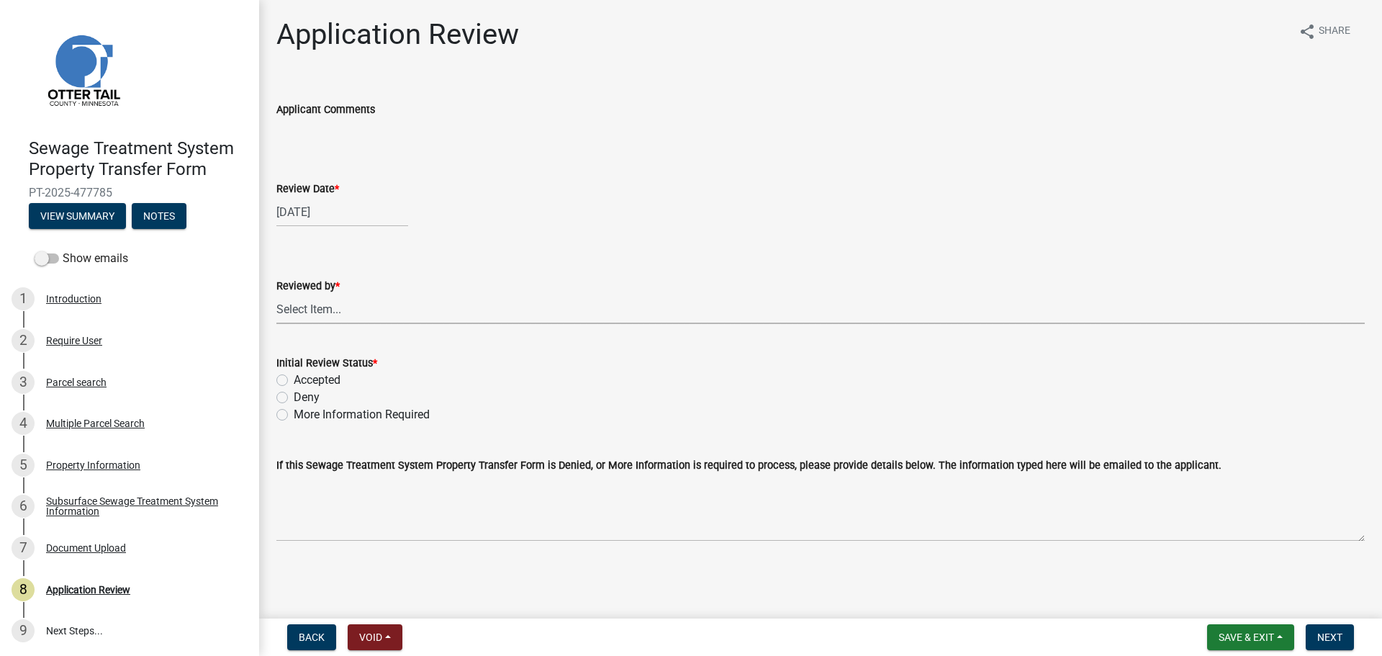
click at [378, 314] on select "Select Item... [PERSON_NAME] [PERSON_NAME] [PERSON_NAME] [PERSON_NAME] [PERSON_…" at bounding box center [820, 309] width 1089 height 30
click at [276, 294] on select "Select Item... [PERSON_NAME] [PERSON_NAME] [PERSON_NAME] [PERSON_NAME] [PERSON_…" at bounding box center [820, 309] width 1089 height 30
select select "67745ee8-7159-4960-80f9-a638286b467c"
click at [302, 377] on label "Accepted" at bounding box center [317, 379] width 47 height 17
click at [302, 377] on input "Accepted" at bounding box center [298, 375] width 9 height 9
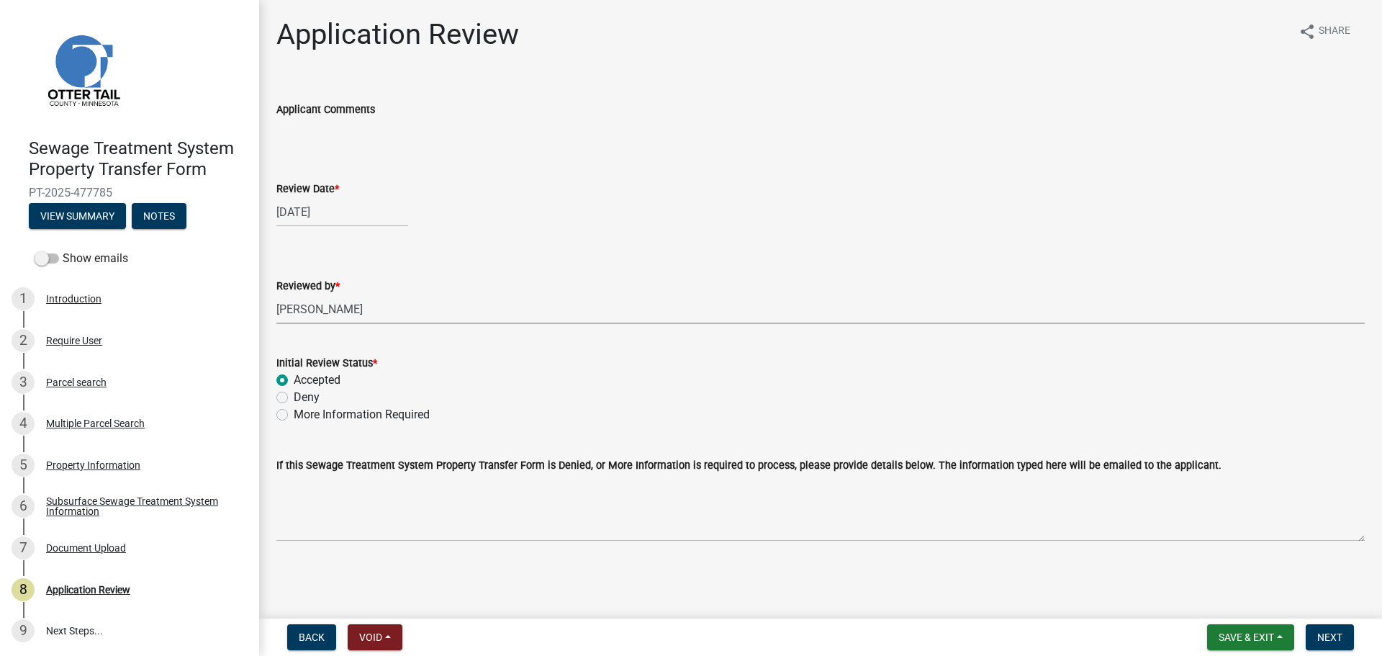
radio input "true"
click at [1326, 632] on span "Next" at bounding box center [1330, 637] width 25 height 12
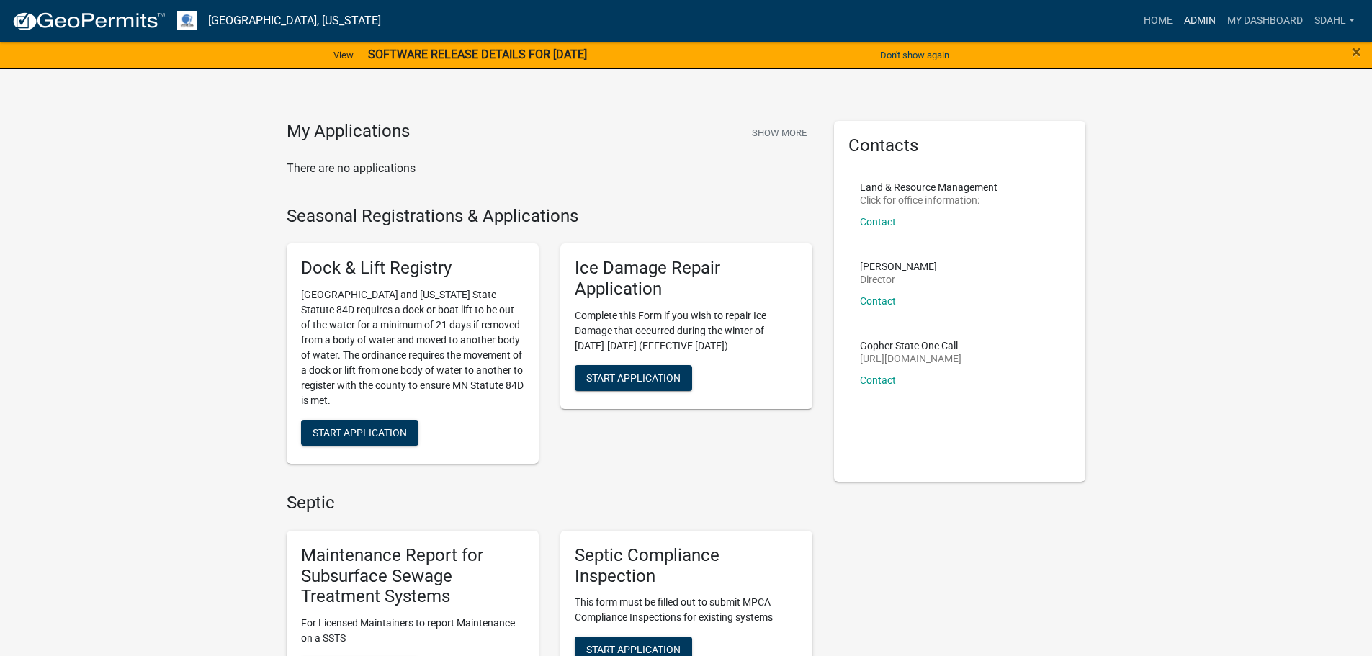
click at [1199, 20] on link "Admin" at bounding box center [1199, 20] width 43 height 27
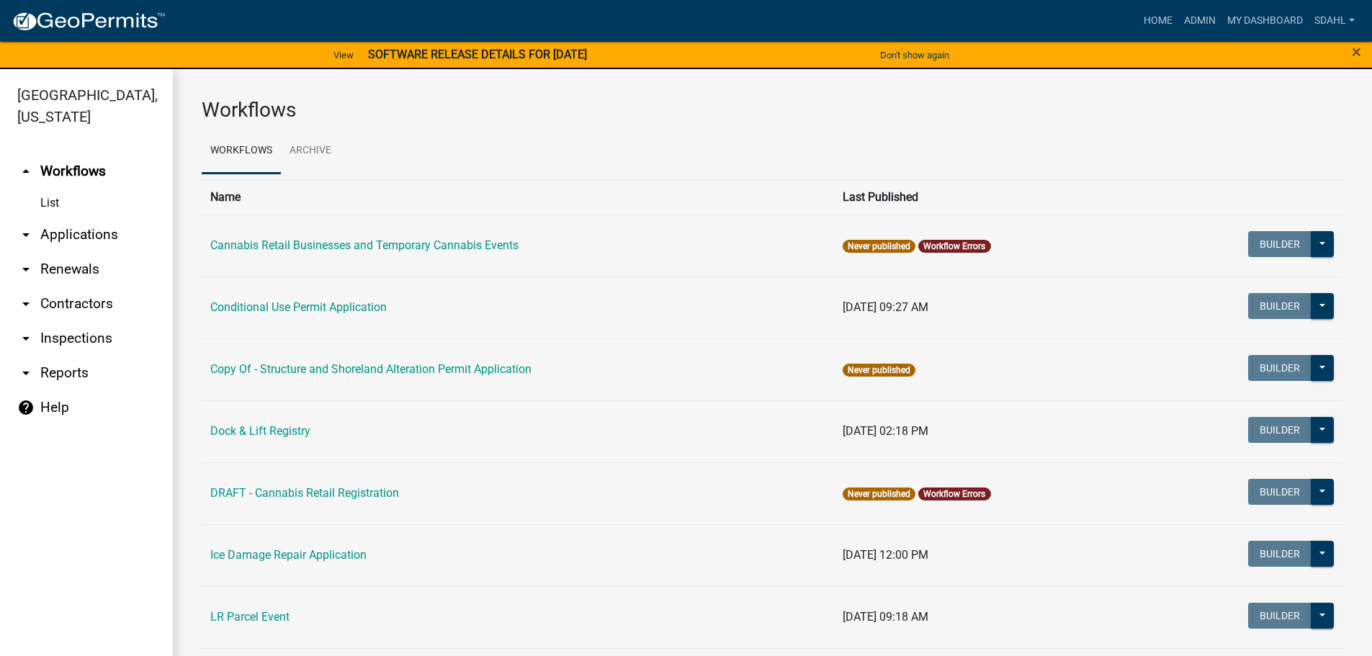
click at [91, 230] on link "arrow_drop_down Applications" at bounding box center [86, 234] width 173 height 35
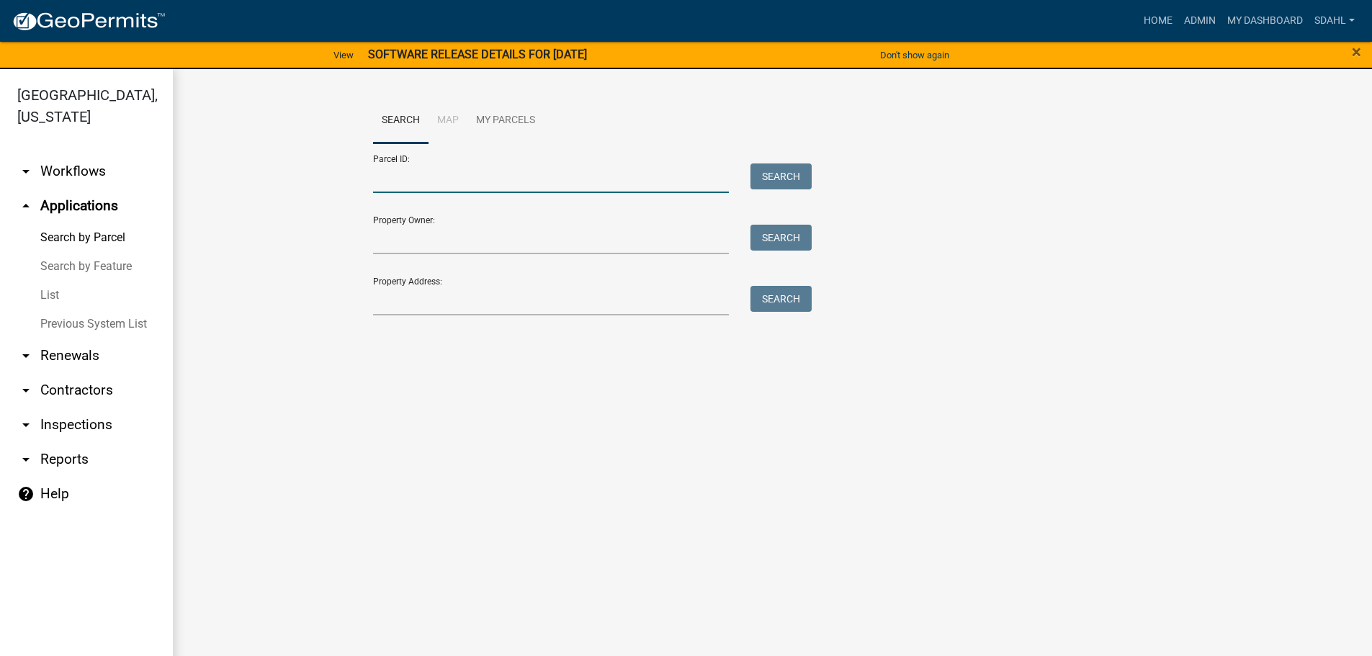
click at [478, 163] on input "Parcel ID:" at bounding box center [551, 178] width 356 height 30
paste input "17000991187000"
type input "17000991187000"
click at [786, 167] on button "Search" at bounding box center [780, 176] width 61 height 26
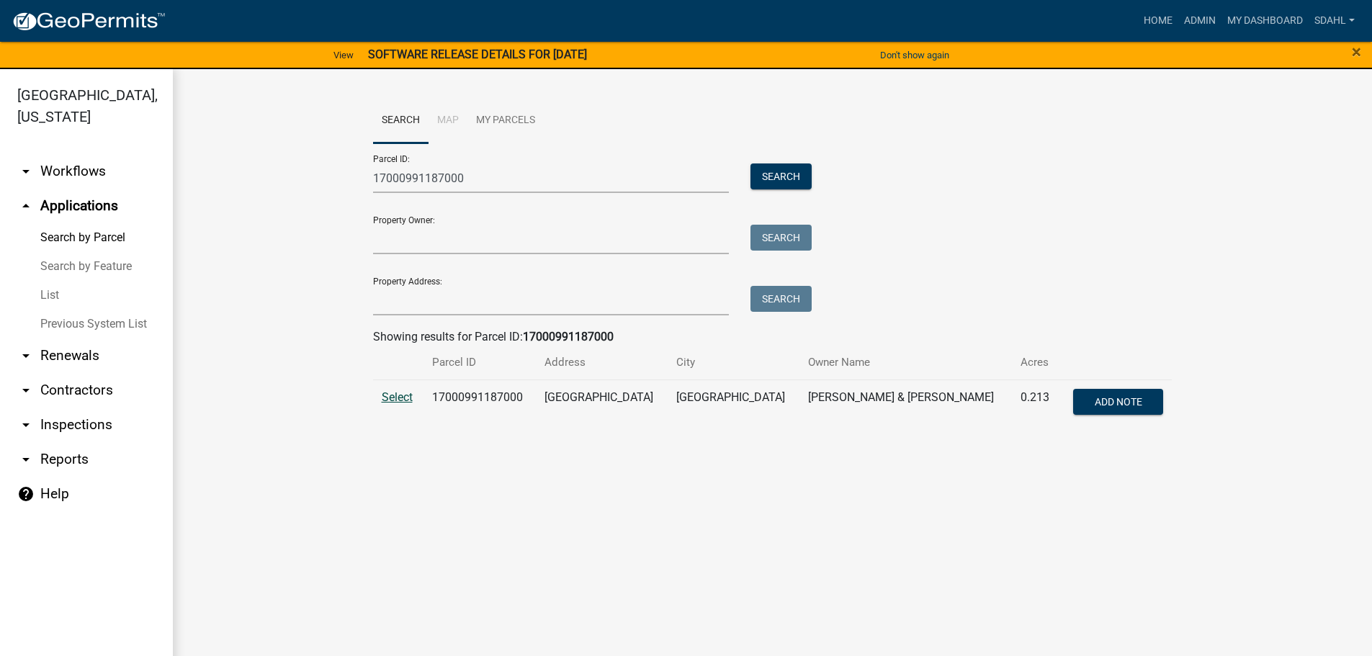
click at [405, 394] on span "Select" at bounding box center [397, 397] width 31 height 14
